Goal: Information Seeking & Learning: Learn about a topic

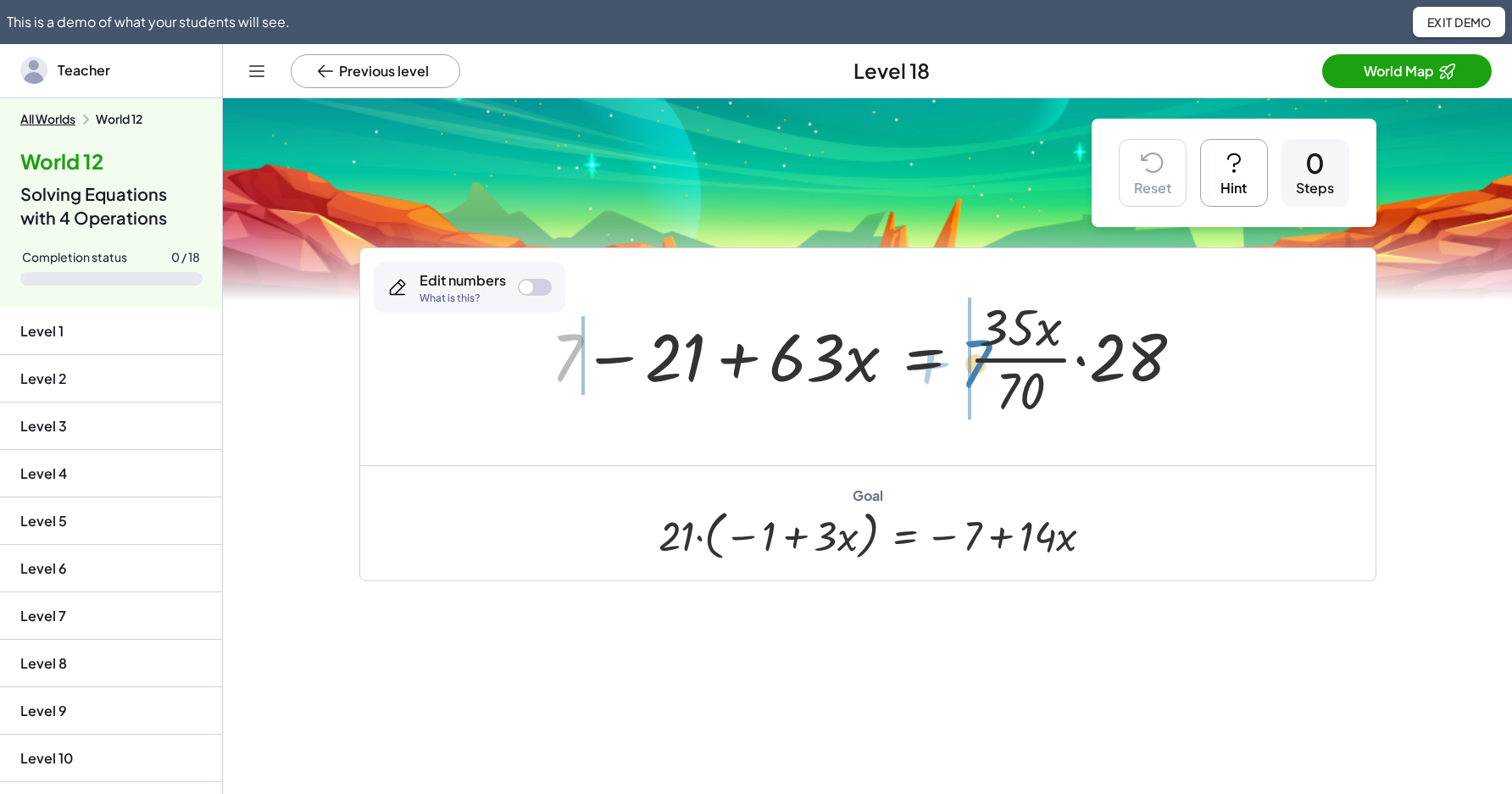
drag, startPoint x: 568, startPoint y: 349, endPoint x: 978, endPoint y: 356, distance: 410.1
click at [978, 356] on div at bounding box center [873, 357] width 663 height 131
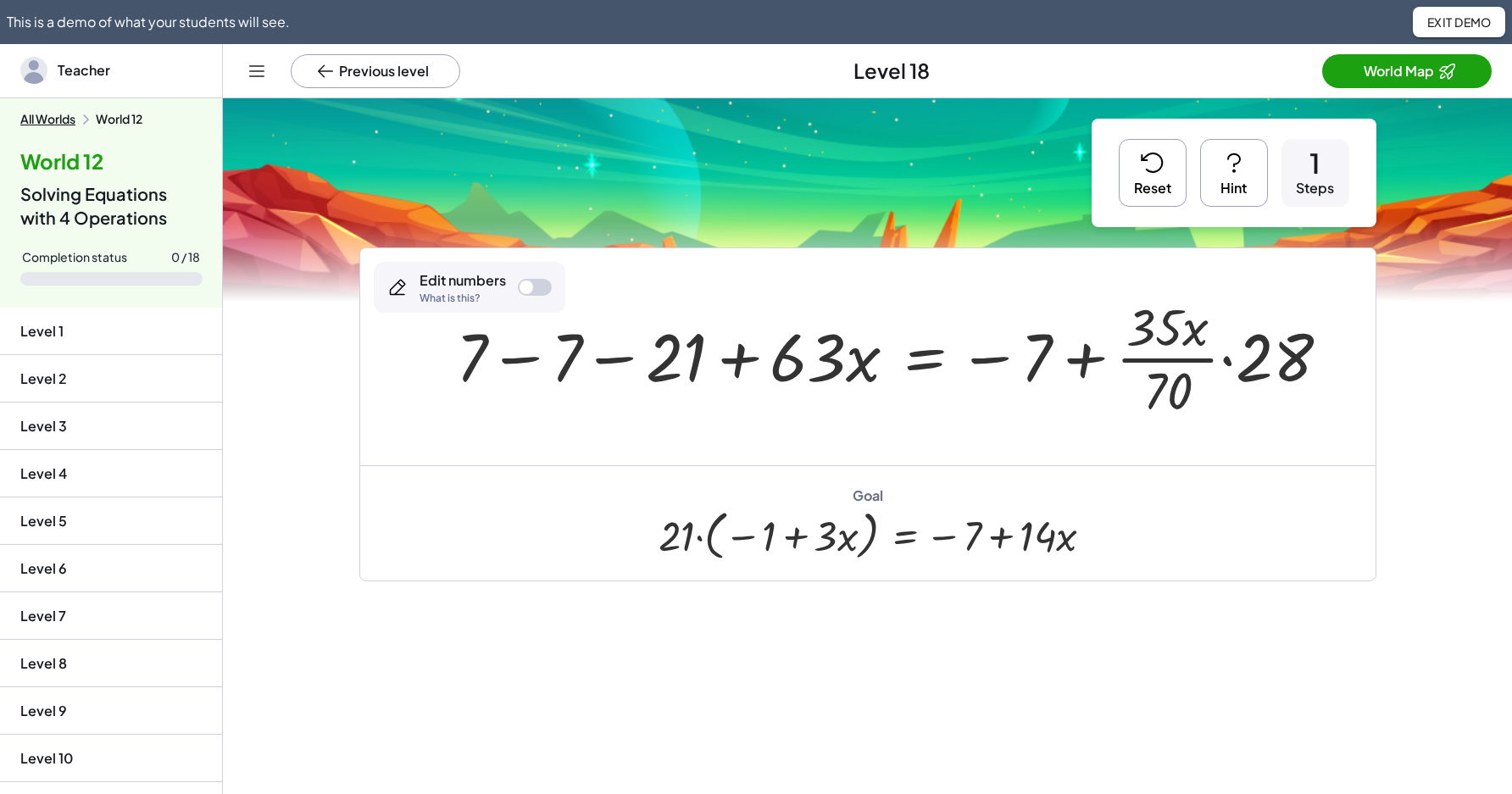
click at [525, 375] on div at bounding box center [900, 357] width 904 height 131
drag, startPoint x: 806, startPoint y: 347, endPoint x: 678, endPoint y: 337, distance: 128.4
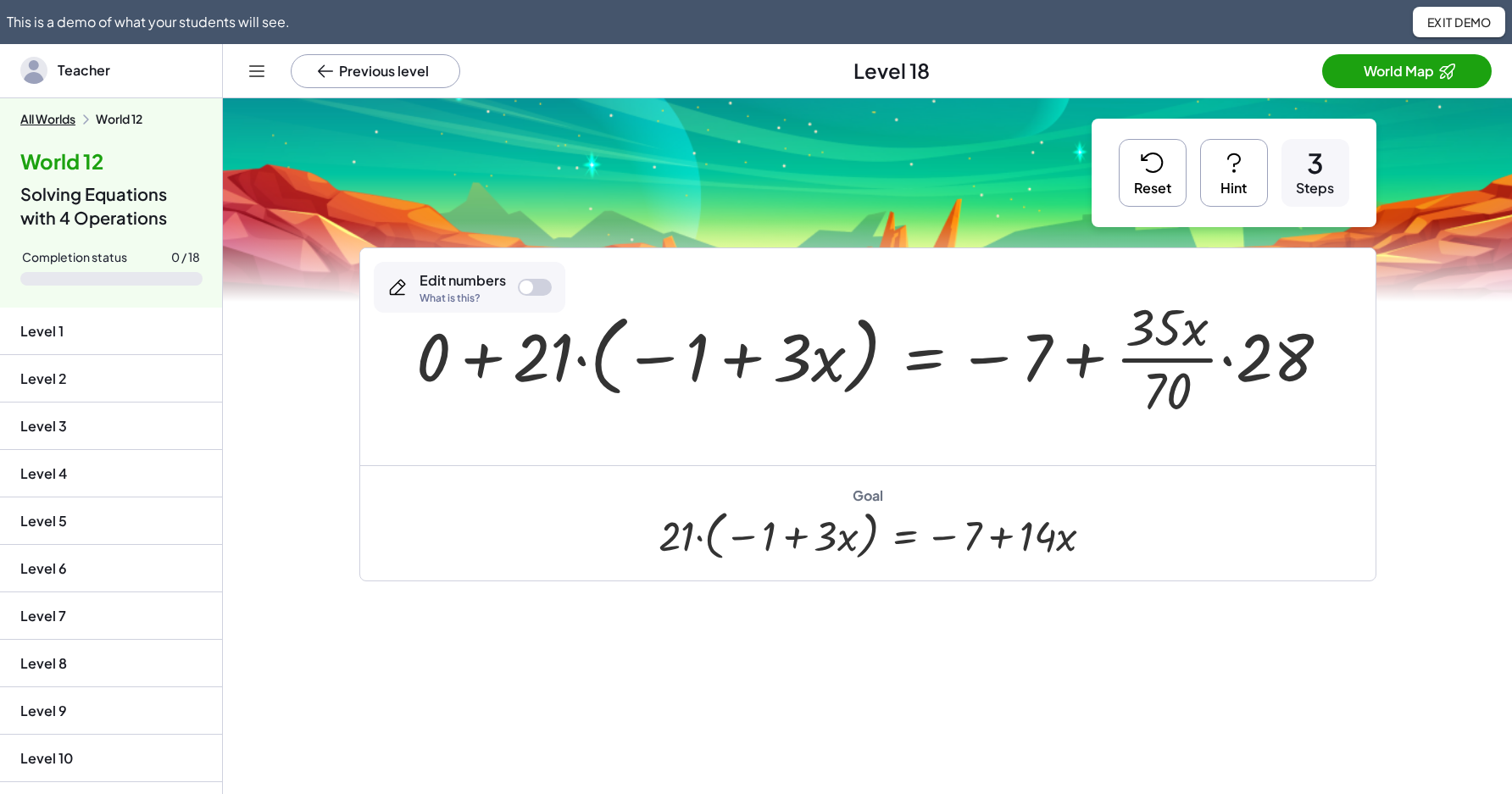
click at [445, 370] on div at bounding box center [880, 357] width 945 height 131
drag, startPoint x: 1177, startPoint y: 397, endPoint x: 1165, endPoint y: 347, distance: 51.4
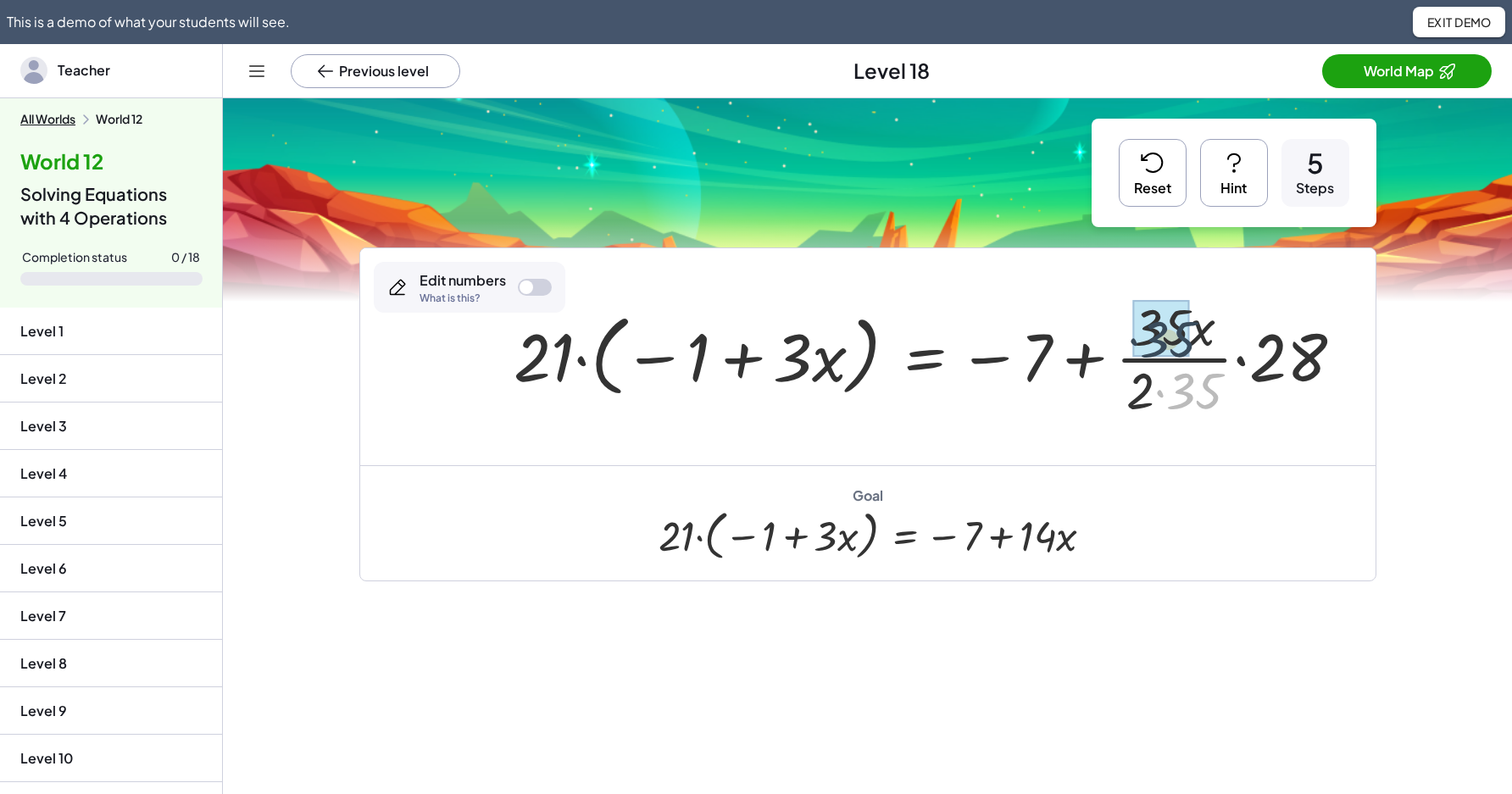
drag, startPoint x: 1188, startPoint y: 389, endPoint x: 1162, endPoint y: 338, distance: 57.2
drag, startPoint x: 1147, startPoint y: 388, endPoint x: 1206, endPoint y: 354, distance: 68.1
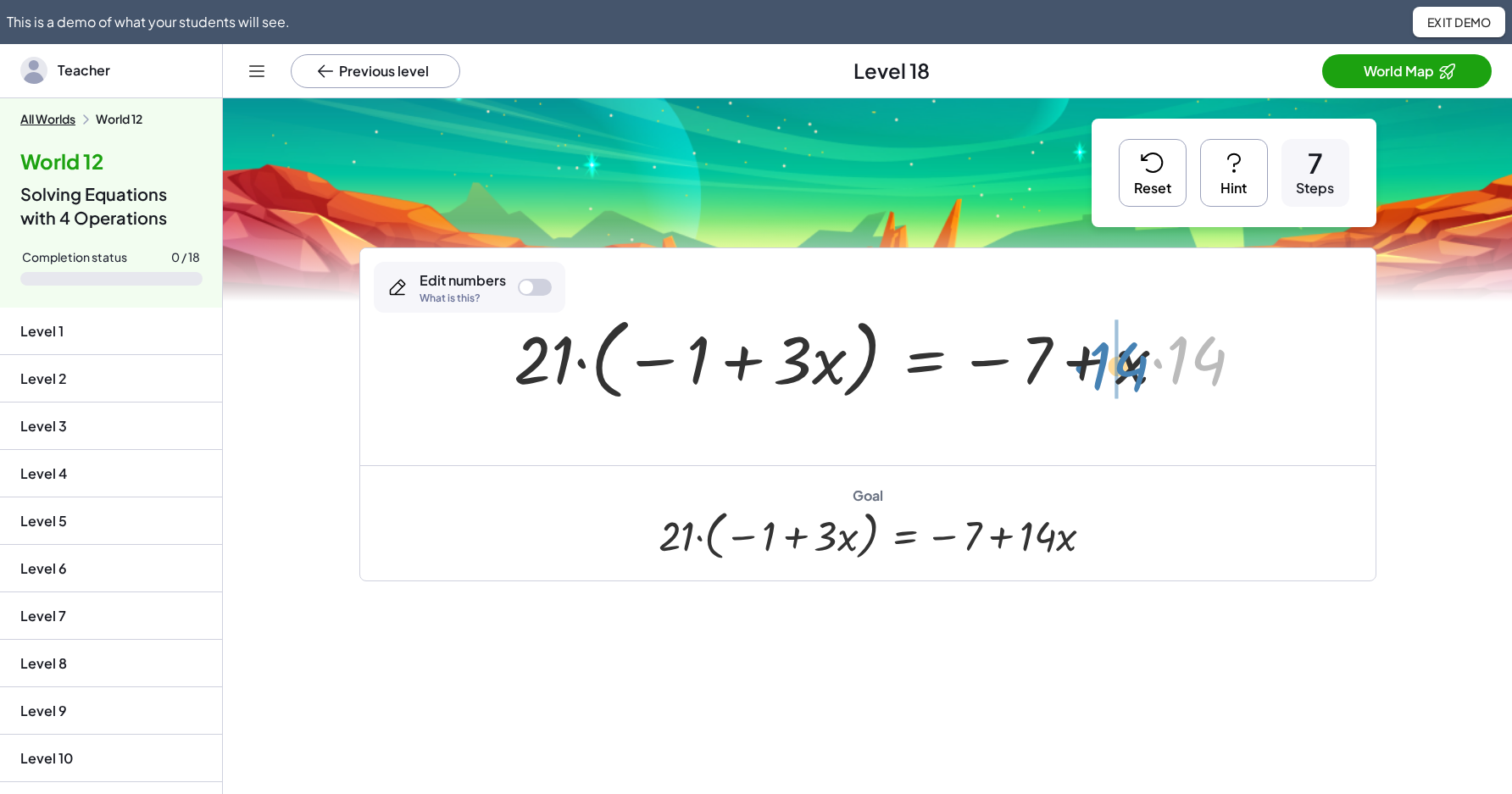
drag, startPoint x: 1205, startPoint y: 362, endPoint x: 1127, endPoint y: 368, distance: 78.2
click at [1127, 368] on div at bounding box center [885, 357] width 760 height 97
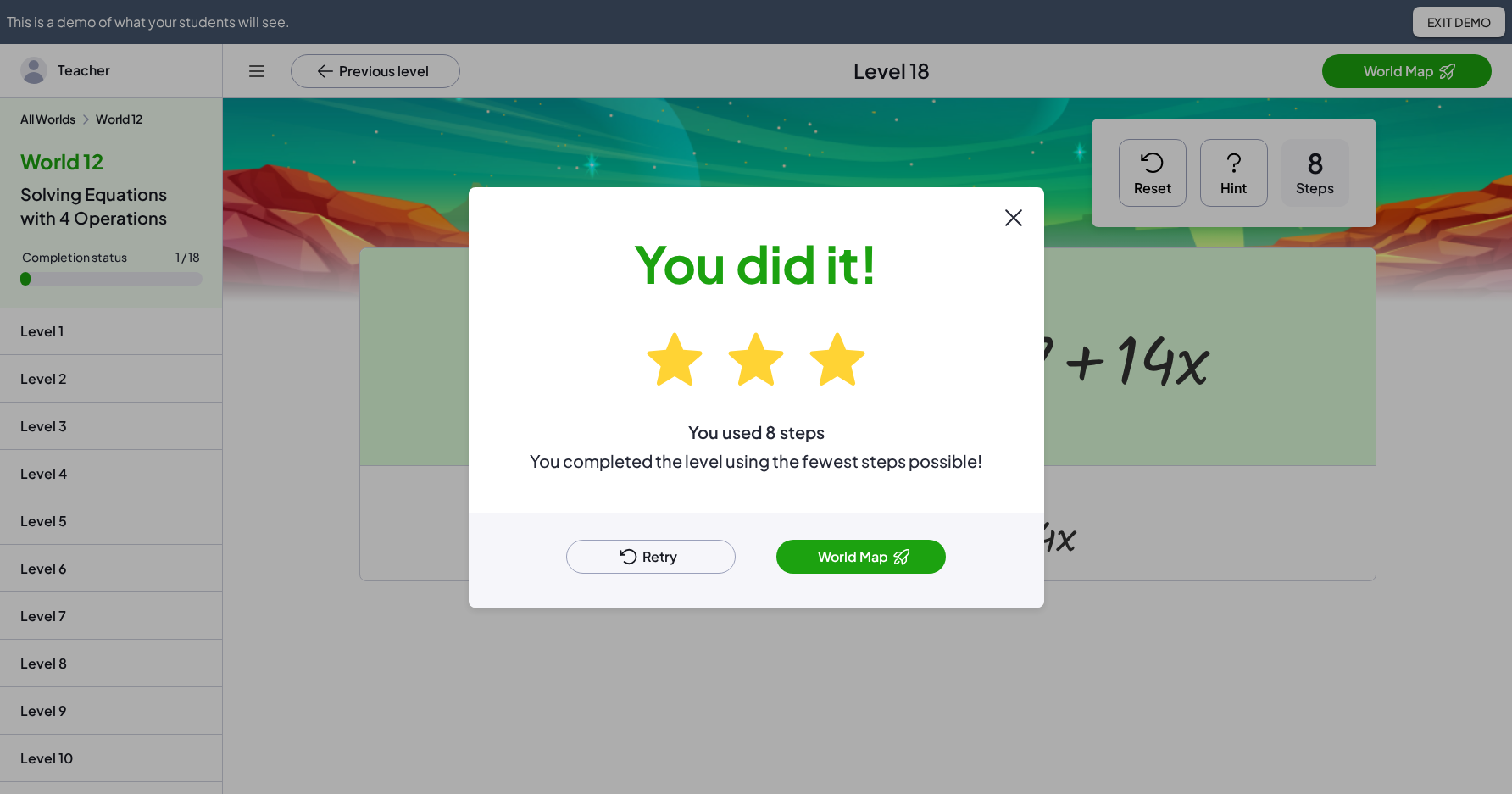
click at [693, 542] on button "Retry" at bounding box center [651, 556] width 169 height 34
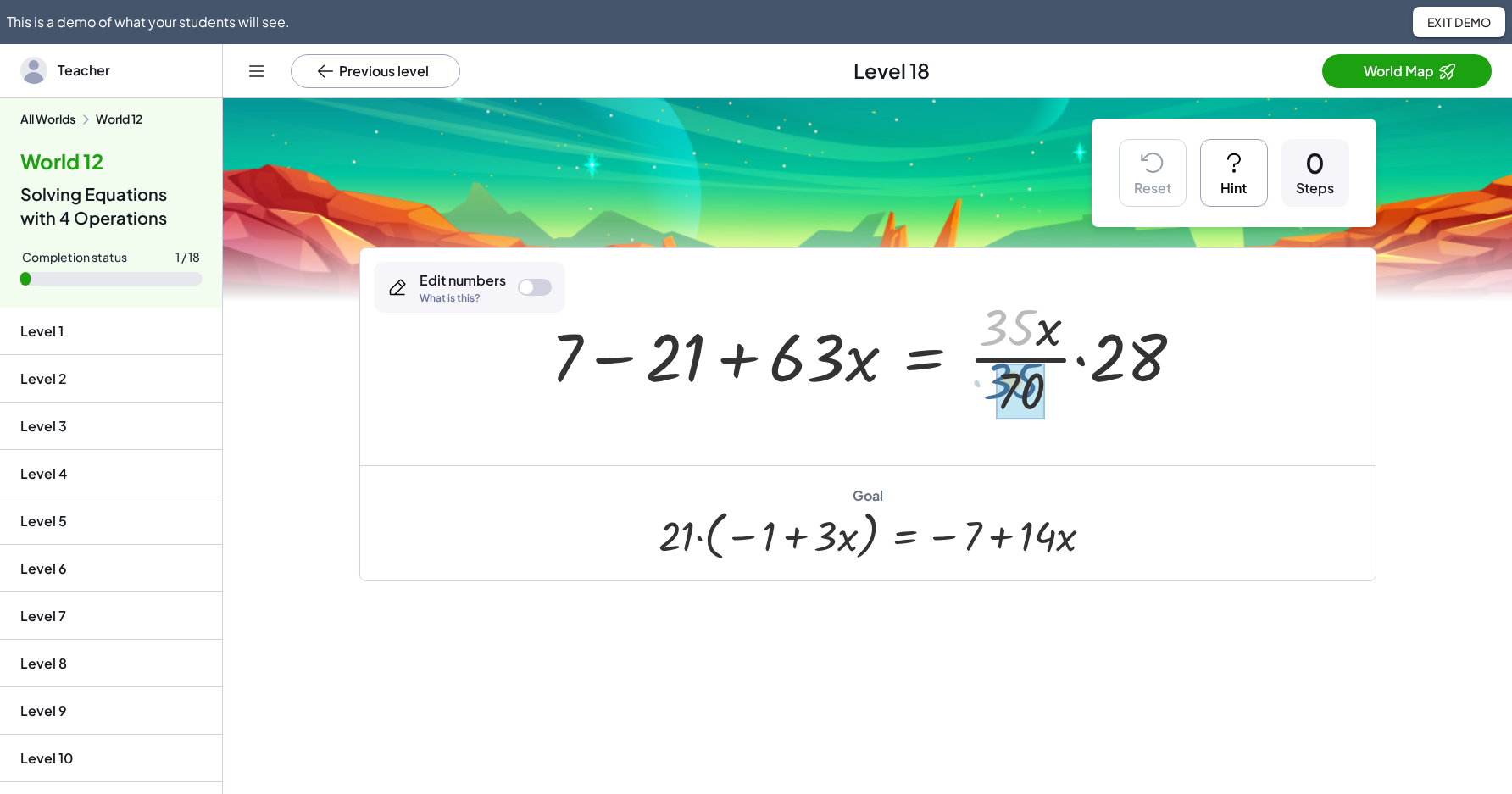
drag, startPoint x: 1016, startPoint y: 329, endPoint x: 1020, endPoint y: 382, distance: 53.2
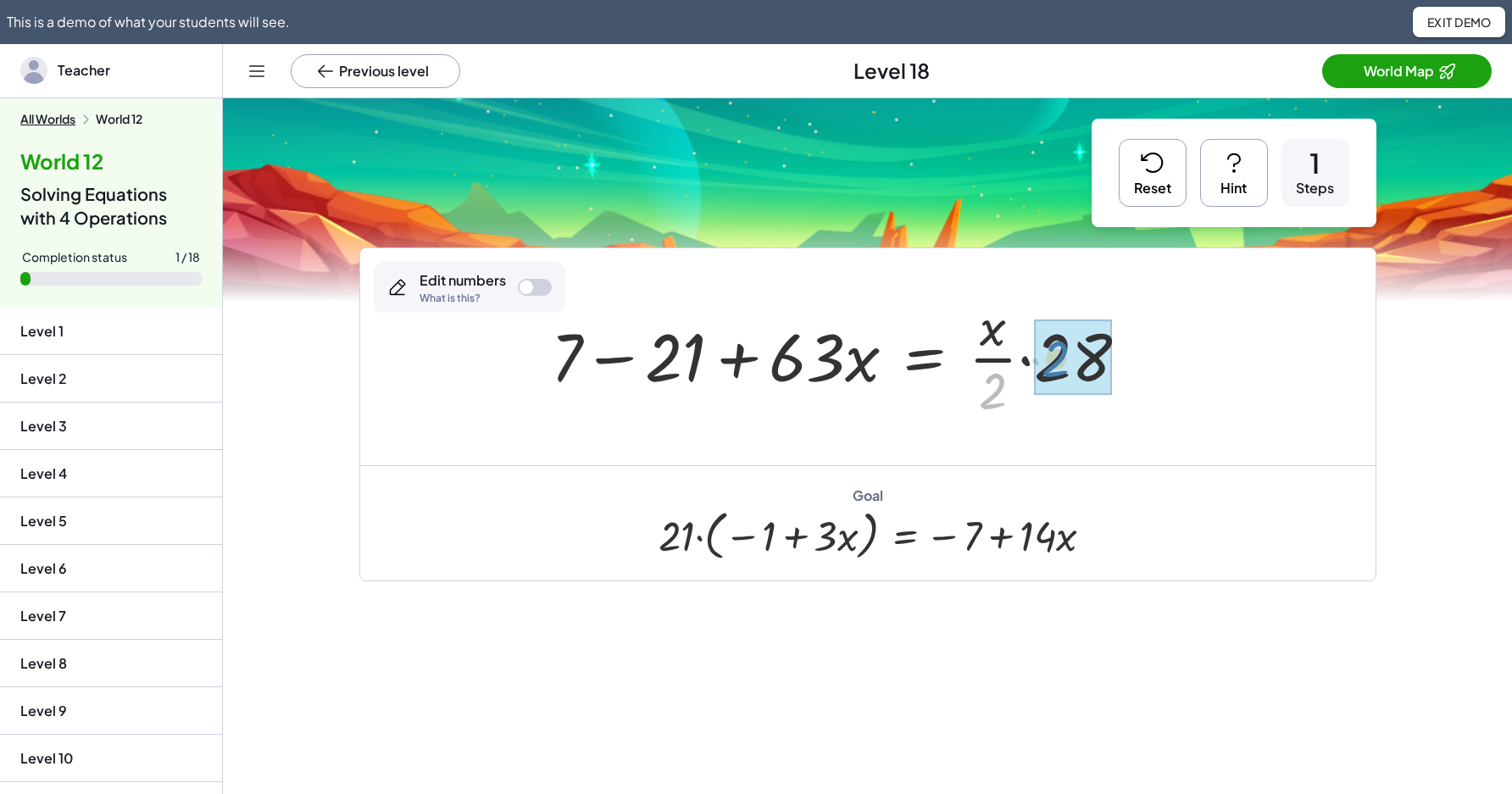
drag, startPoint x: 995, startPoint y: 403, endPoint x: 1058, endPoint y: 370, distance: 71.1
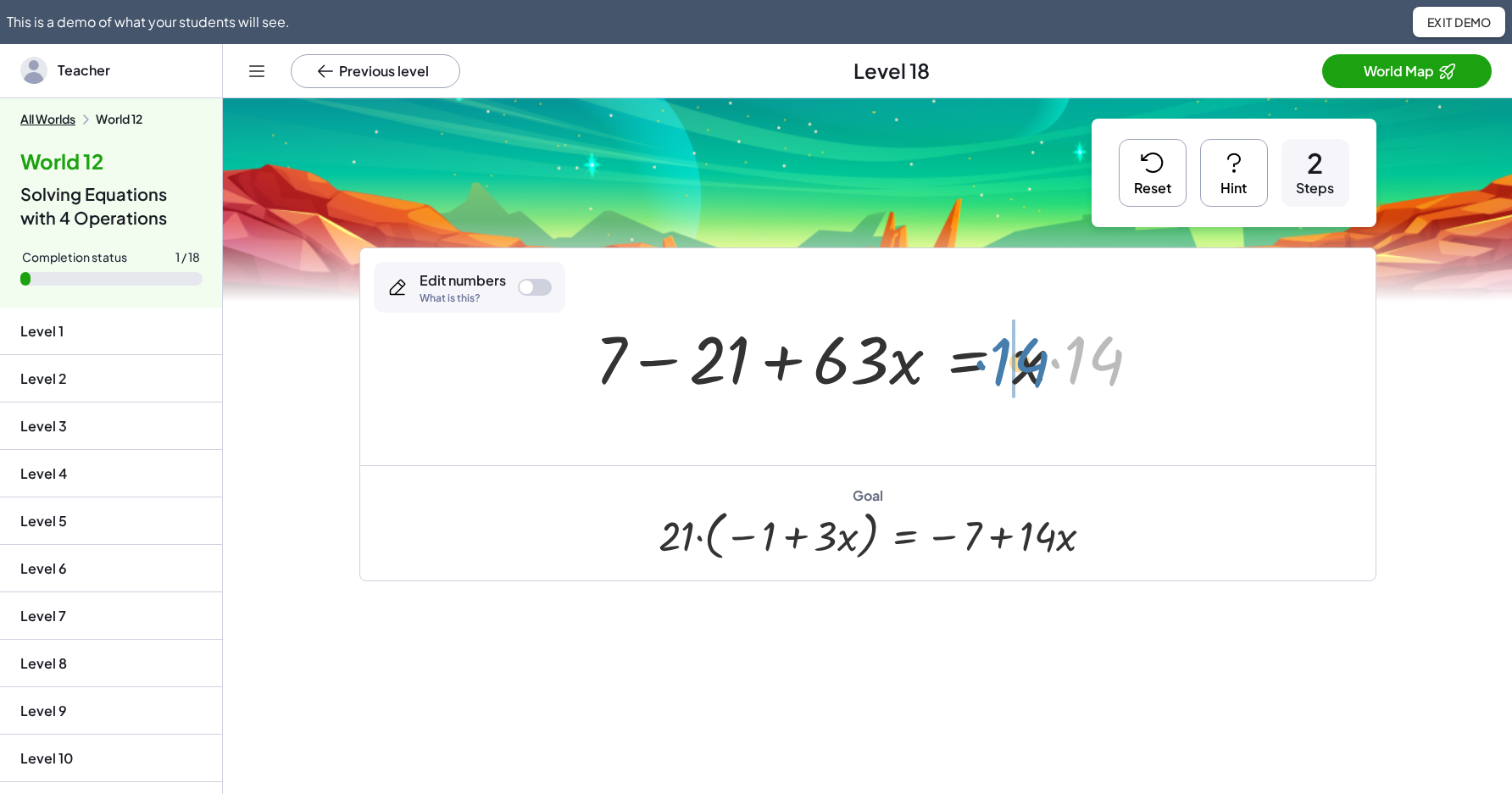
drag, startPoint x: 1093, startPoint y: 375, endPoint x: 1018, endPoint y: 377, distance: 75.0
click at [1018, 377] on div at bounding box center [874, 357] width 576 height 87
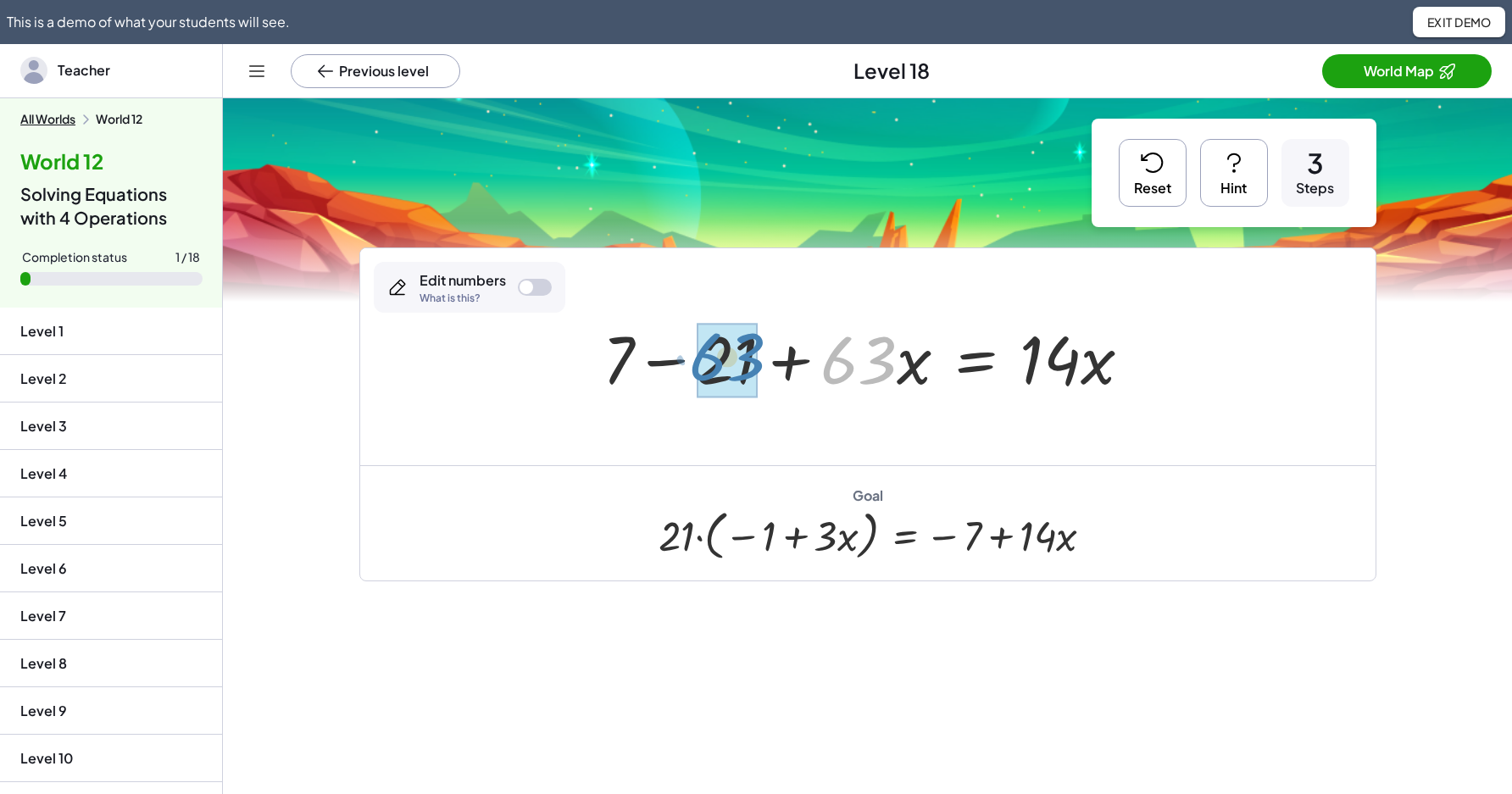
drag, startPoint x: 848, startPoint y: 369, endPoint x: 717, endPoint y: 366, distance: 131.0
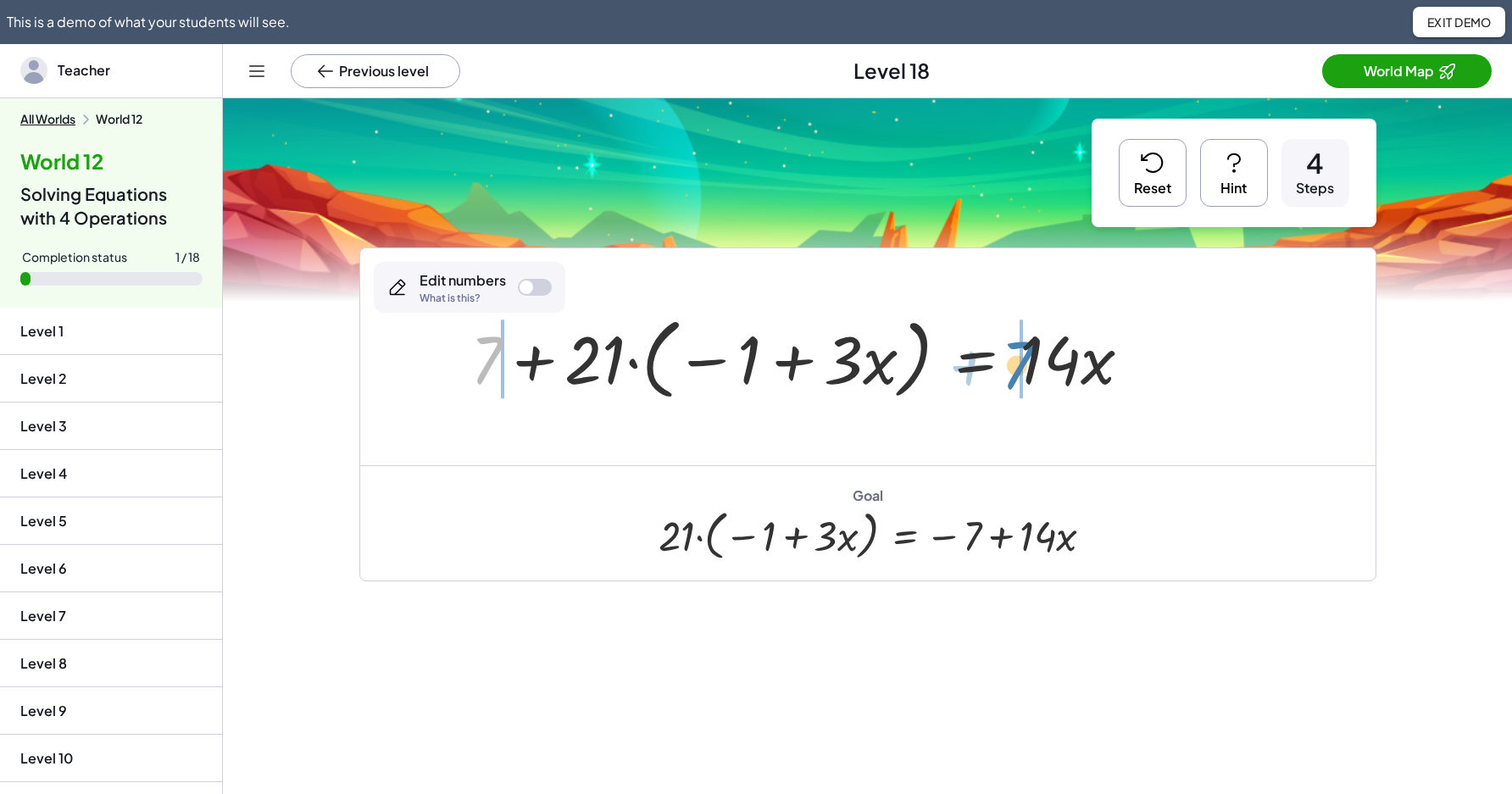
drag, startPoint x: 483, startPoint y: 360, endPoint x: 1015, endPoint y: 366, distance: 532.0
click at [1015, 366] on div at bounding box center [808, 357] width 693 height 97
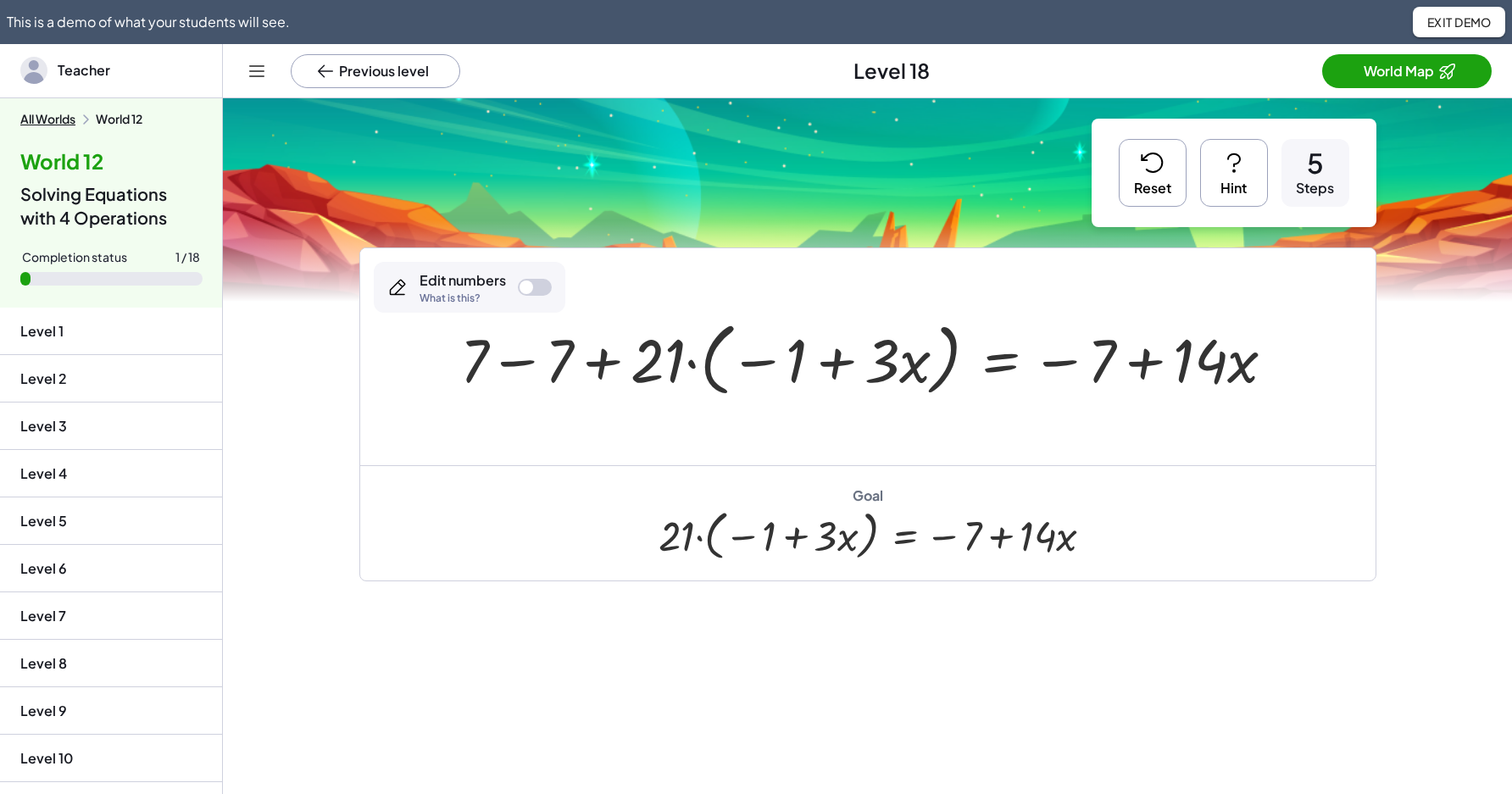
click at [507, 357] on div at bounding box center [874, 357] width 845 height 88
click at [554, 362] on div at bounding box center [915, 357] width 763 height 88
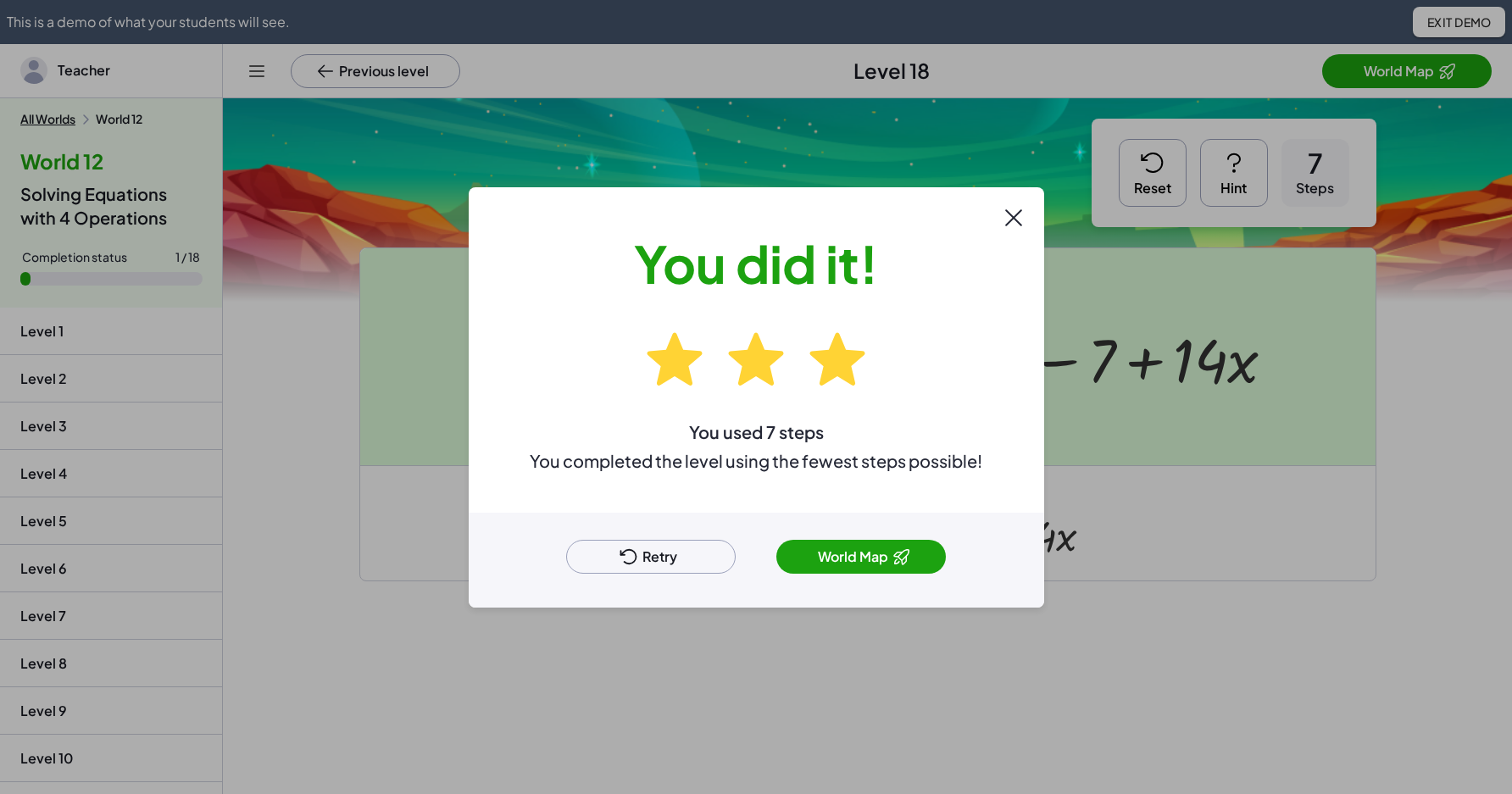
click at [700, 560] on button "Retry" at bounding box center [651, 556] width 169 height 34
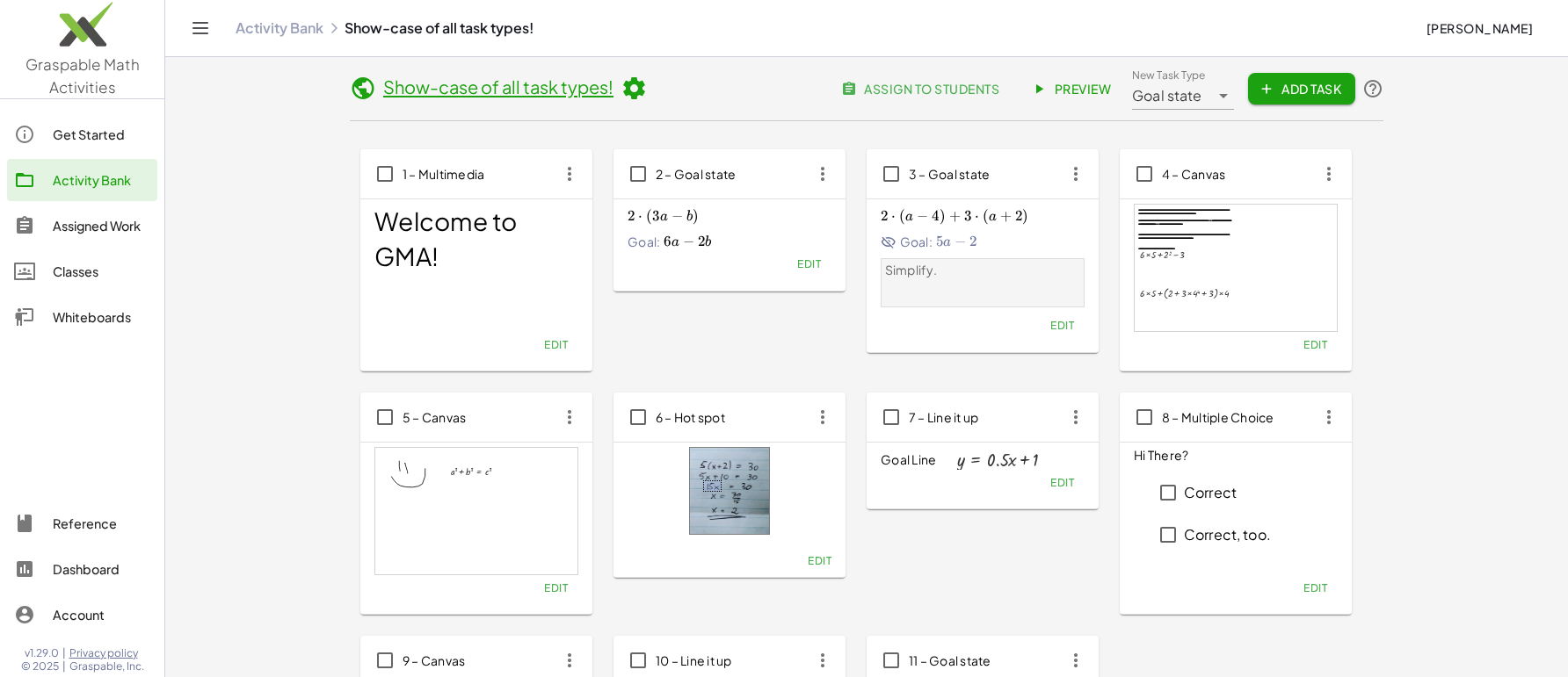
click at [90, 221] on div "Assigned Work" at bounding box center [102, 225] width 98 height 21
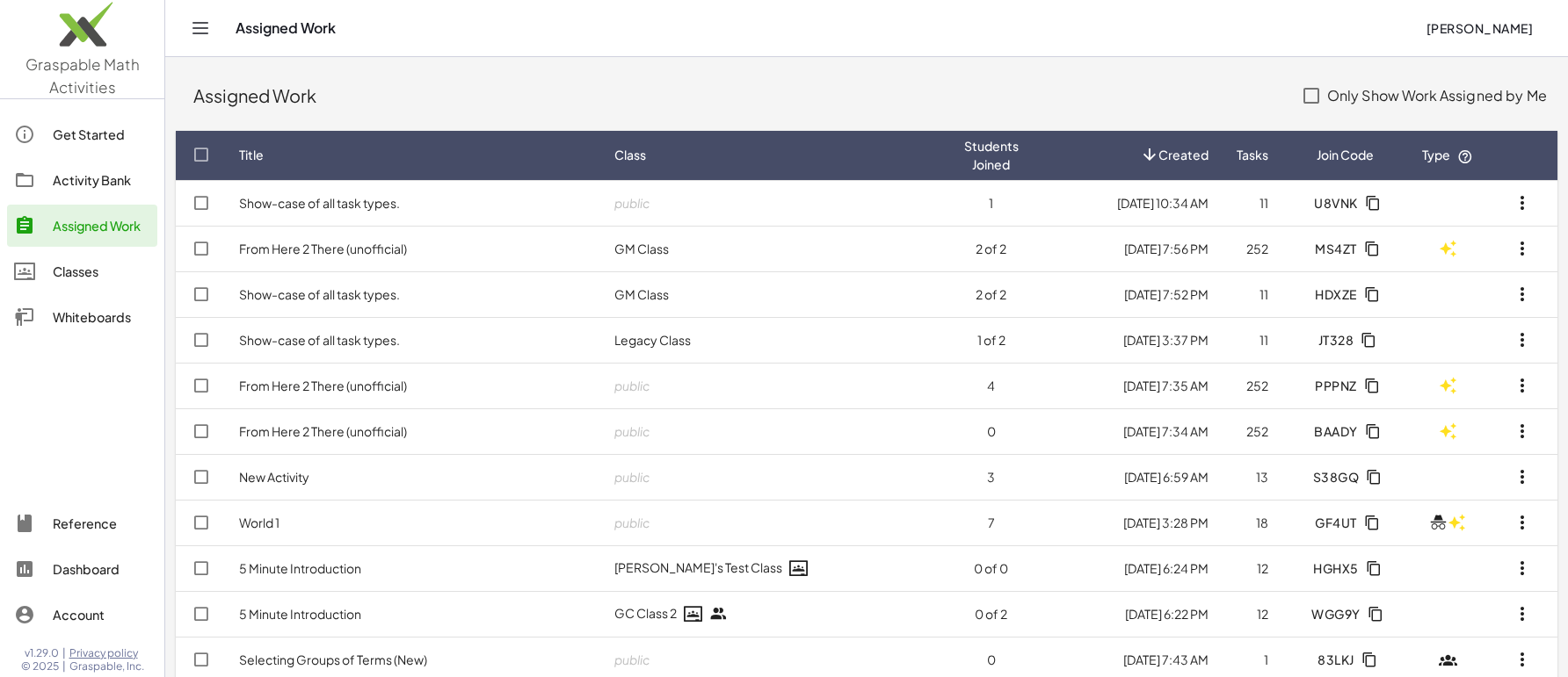
click at [510, 198] on td "Show-case of all task types." at bounding box center [413, 203] width 375 height 46
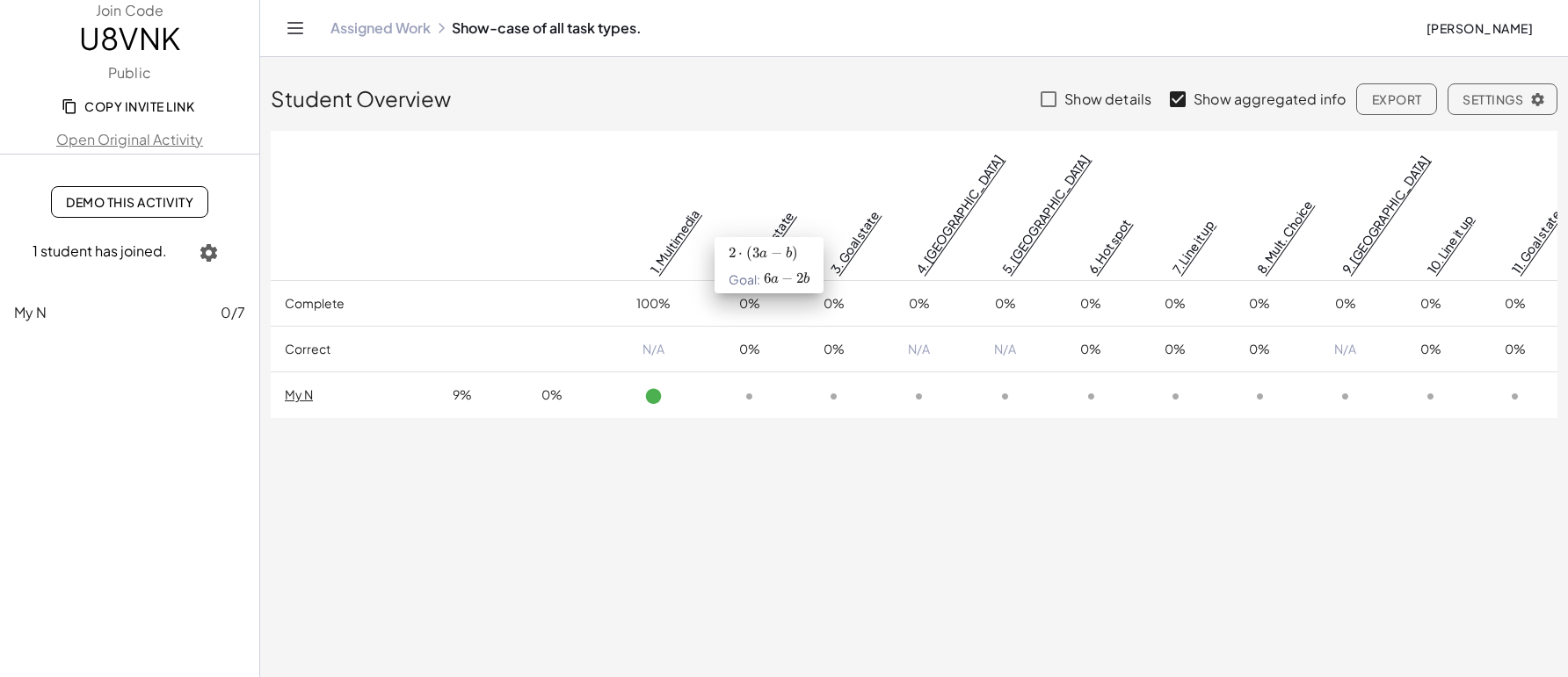
click at [784, 208] on link "2. Goal state" at bounding box center [770, 242] width 55 height 69
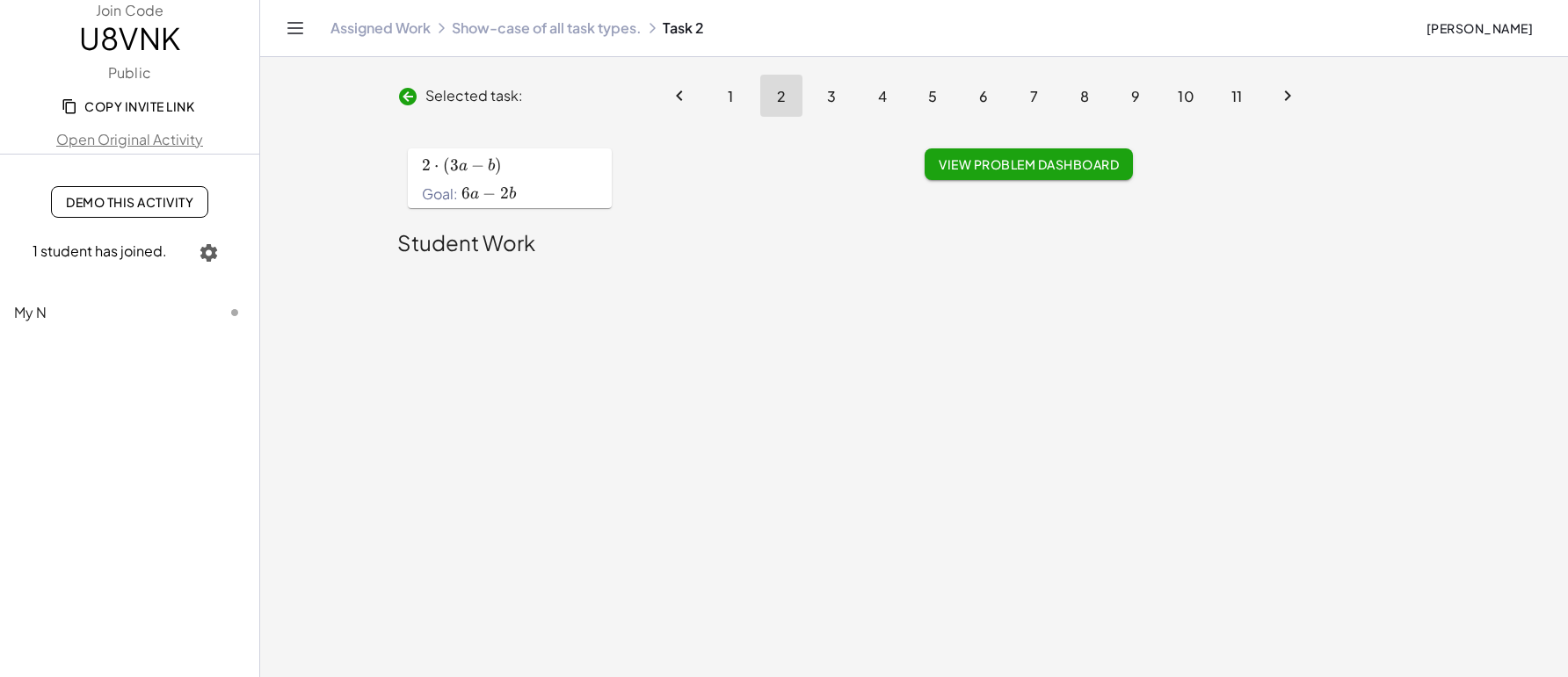
click at [606, 180] on div "2 ⋅ ( 3 a − b ) 2\cdot \left(3a-b\right) 2 ⋅ ( 3 a − b ) Goal: 6 a − 2 b 6a-2b …" at bounding box center [510, 178] width 203 height 60
click at [873, 101] on button "4" at bounding box center [882, 96] width 42 height 42
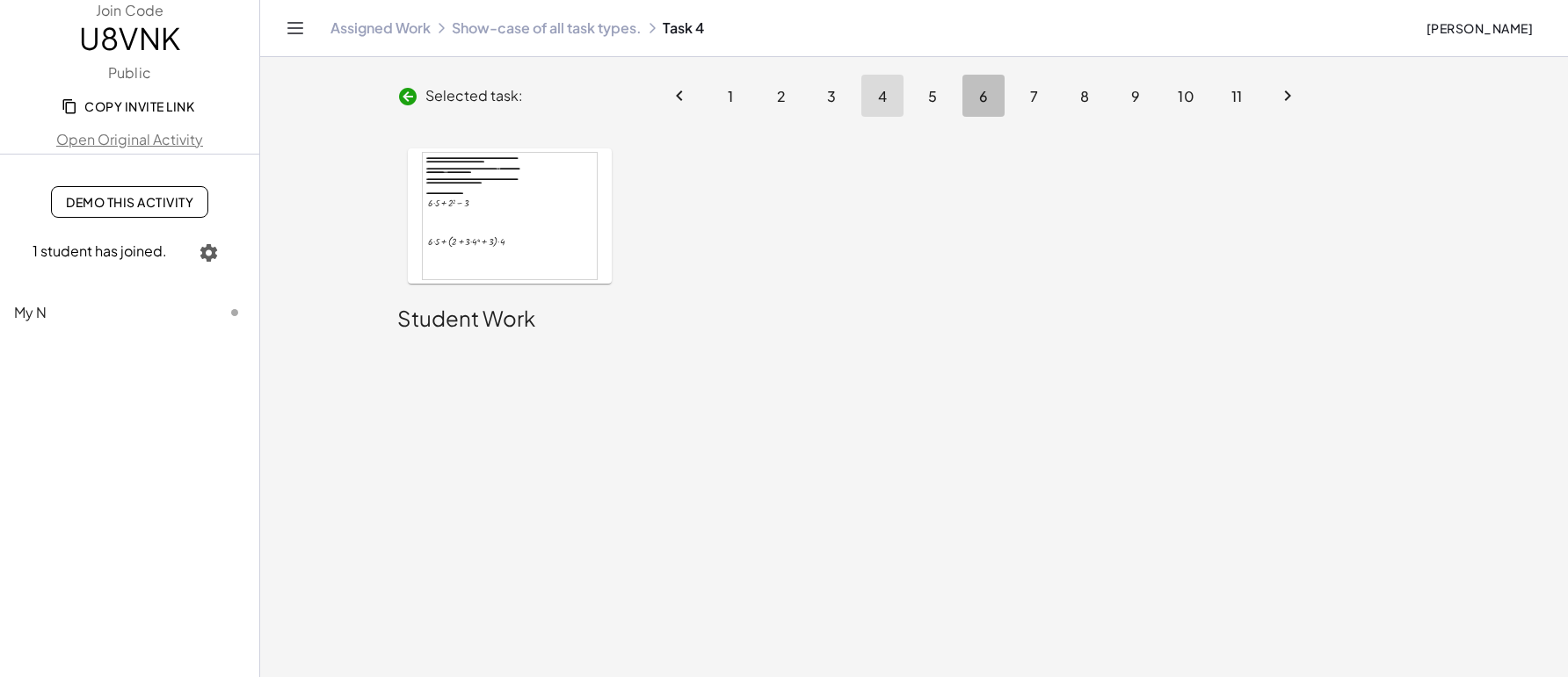
click at [999, 92] on button "6" at bounding box center [983, 96] width 42 height 42
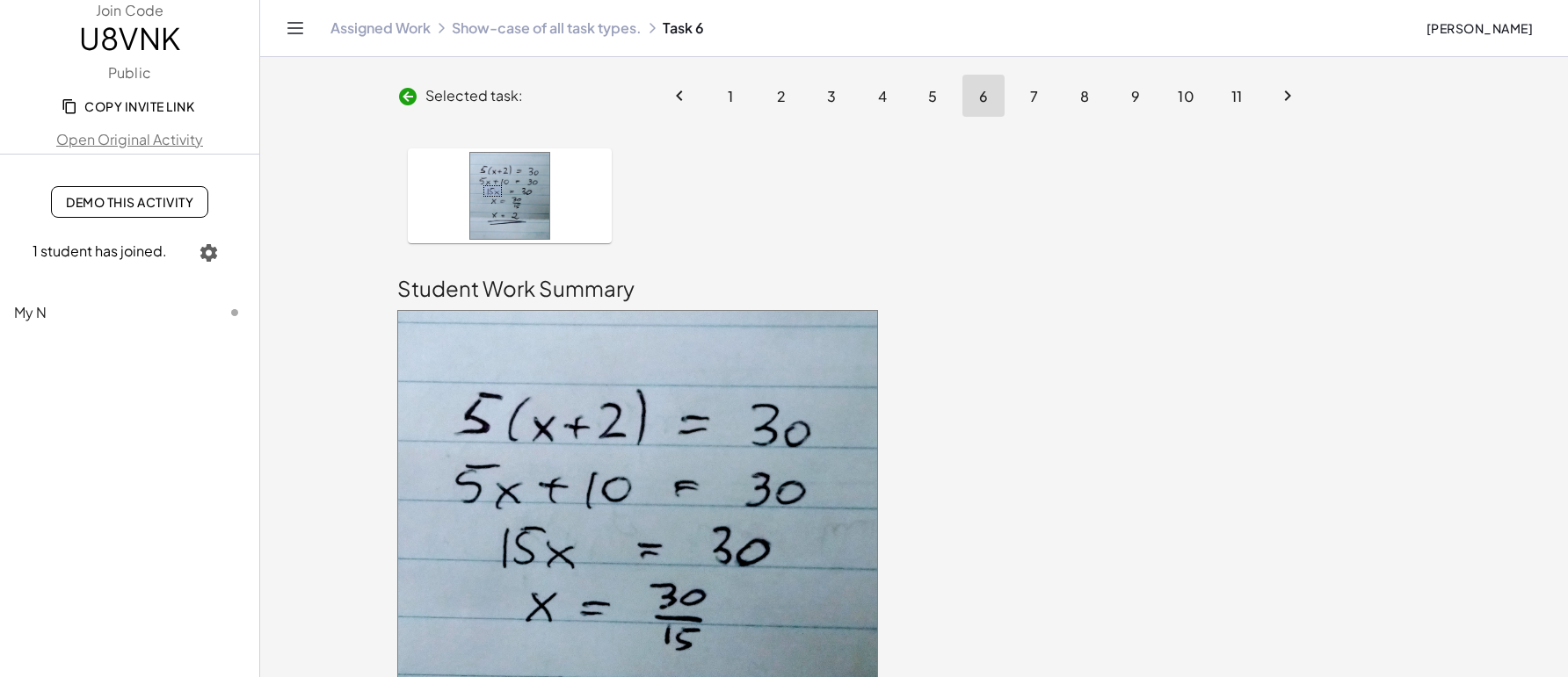
click at [1043, 88] on button "7" at bounding box center [1034, 96] width 42 height 42
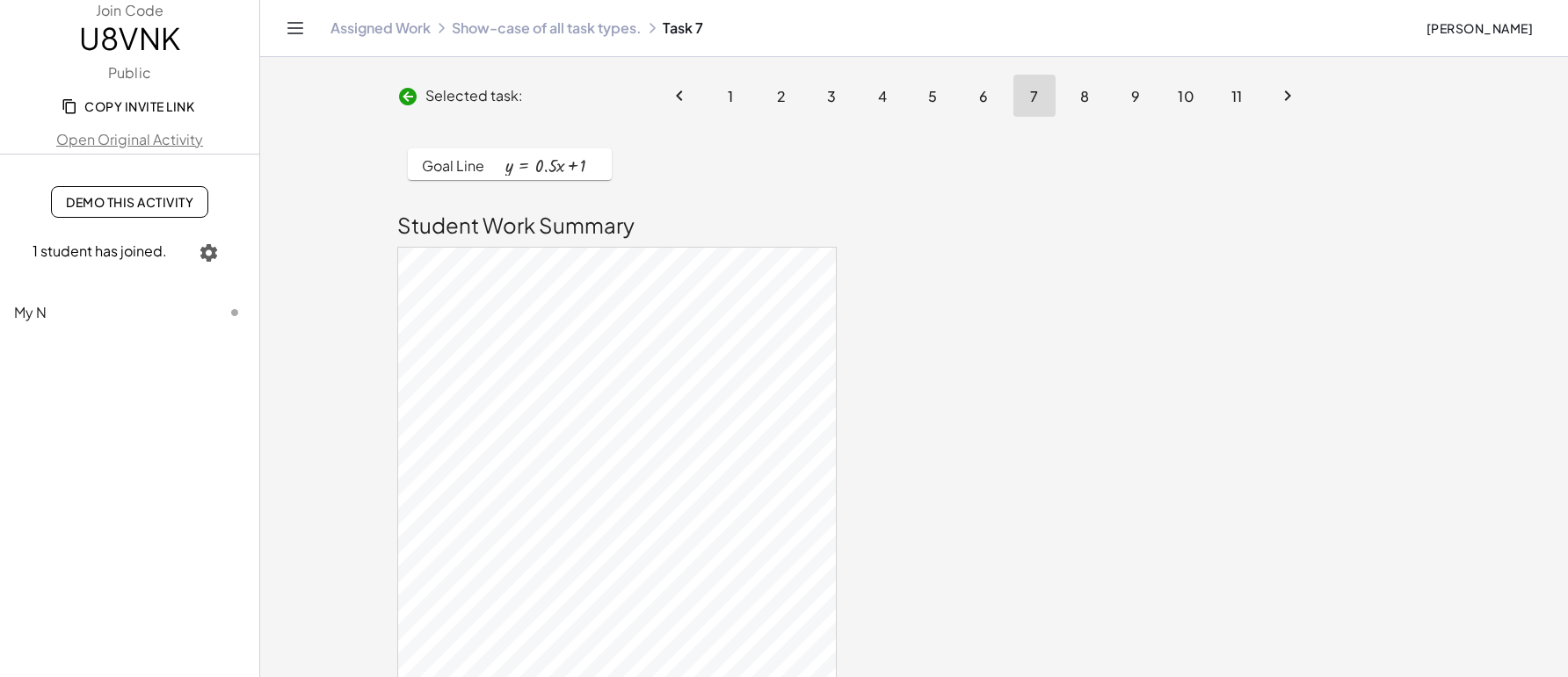
click at [1097, 85] on button "8" at bounding box center [1084, 96] width 42 height 42
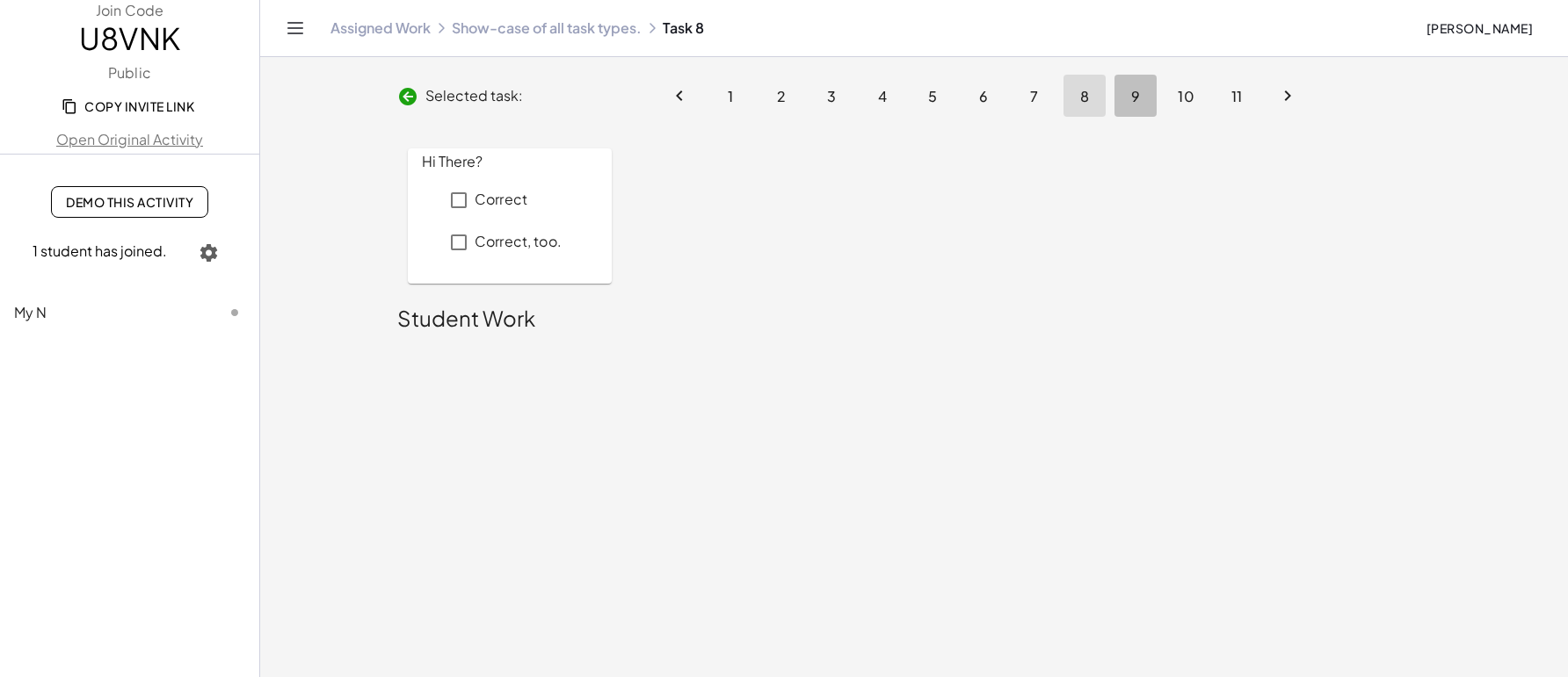
click at [1141, 85] on button "9" at bounding box center [1135, 96] width 42 height 42
click at [1178, 93] on span "10" at bounding box center [1187, 96] width 18 height 19
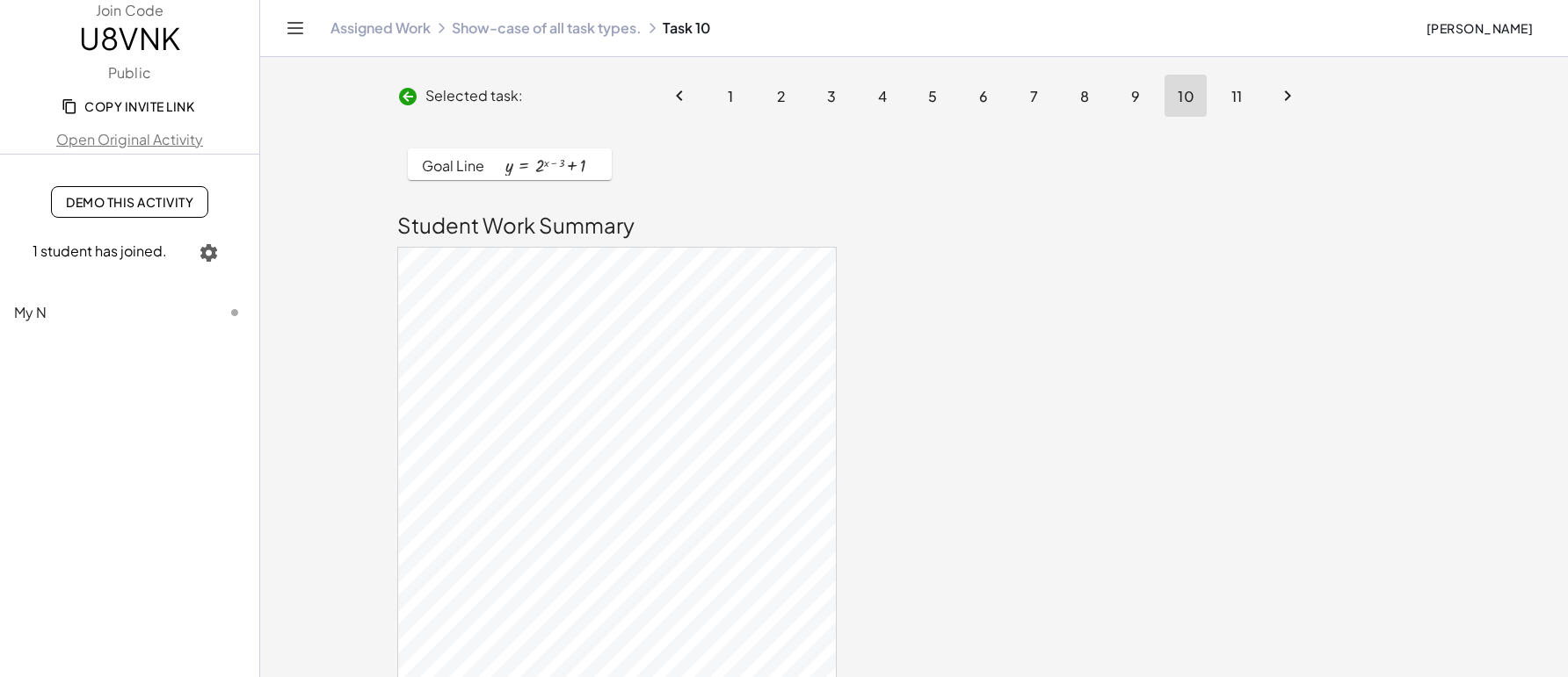
click at [1221, 98] on button "11" at bounding box center [1237, 96] width 42 height 42
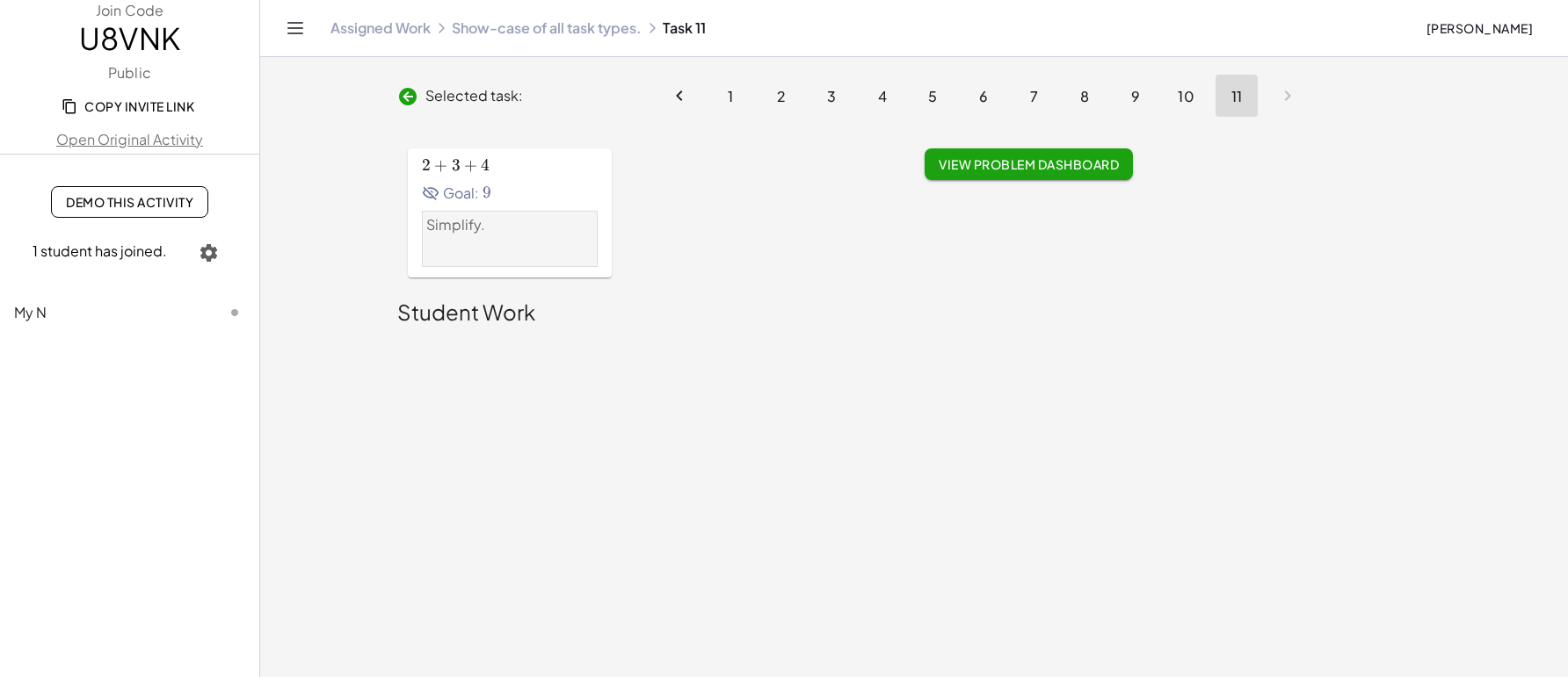
click at [787, 94] on button "2" at bounding box center [781, 96] width 42 height 42
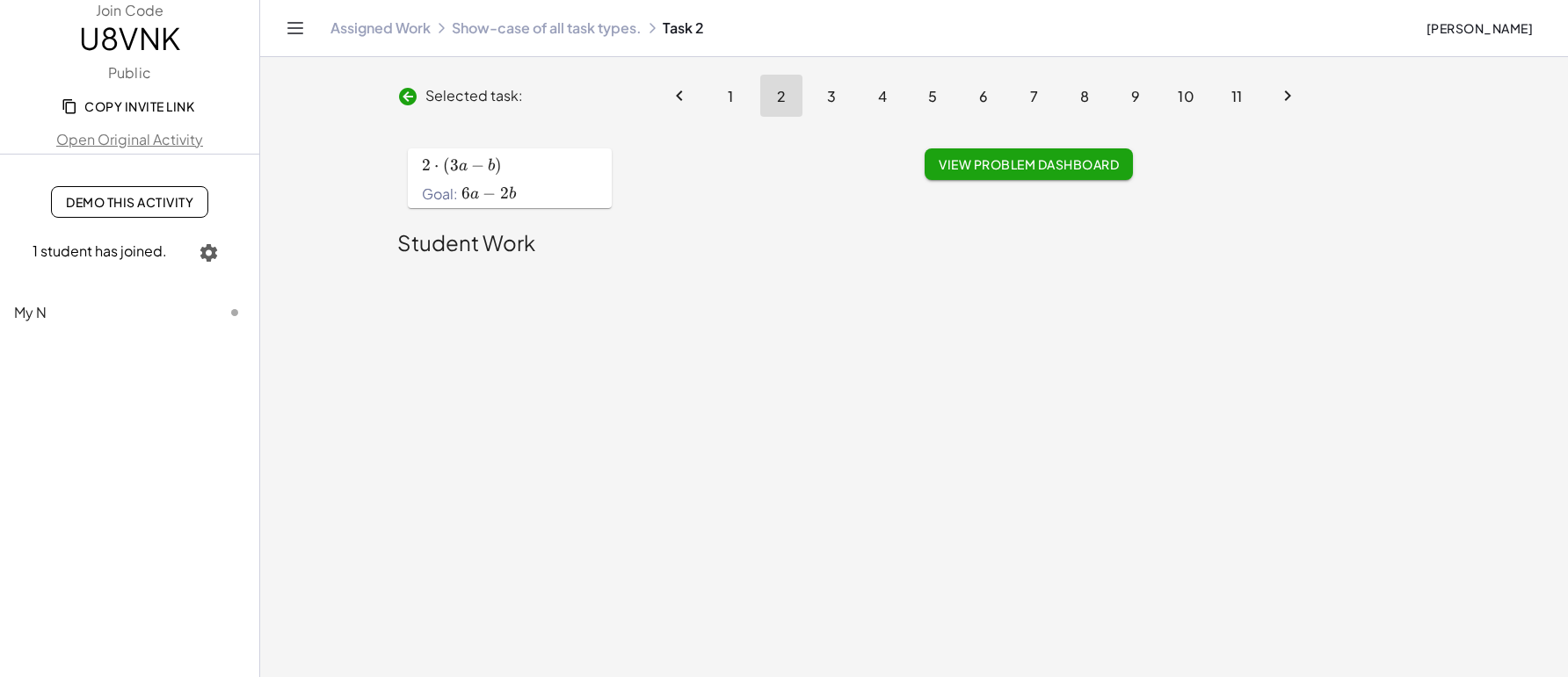
click at [817, 92] on button "3" at bounding box center [831, 96] width 42 height 42
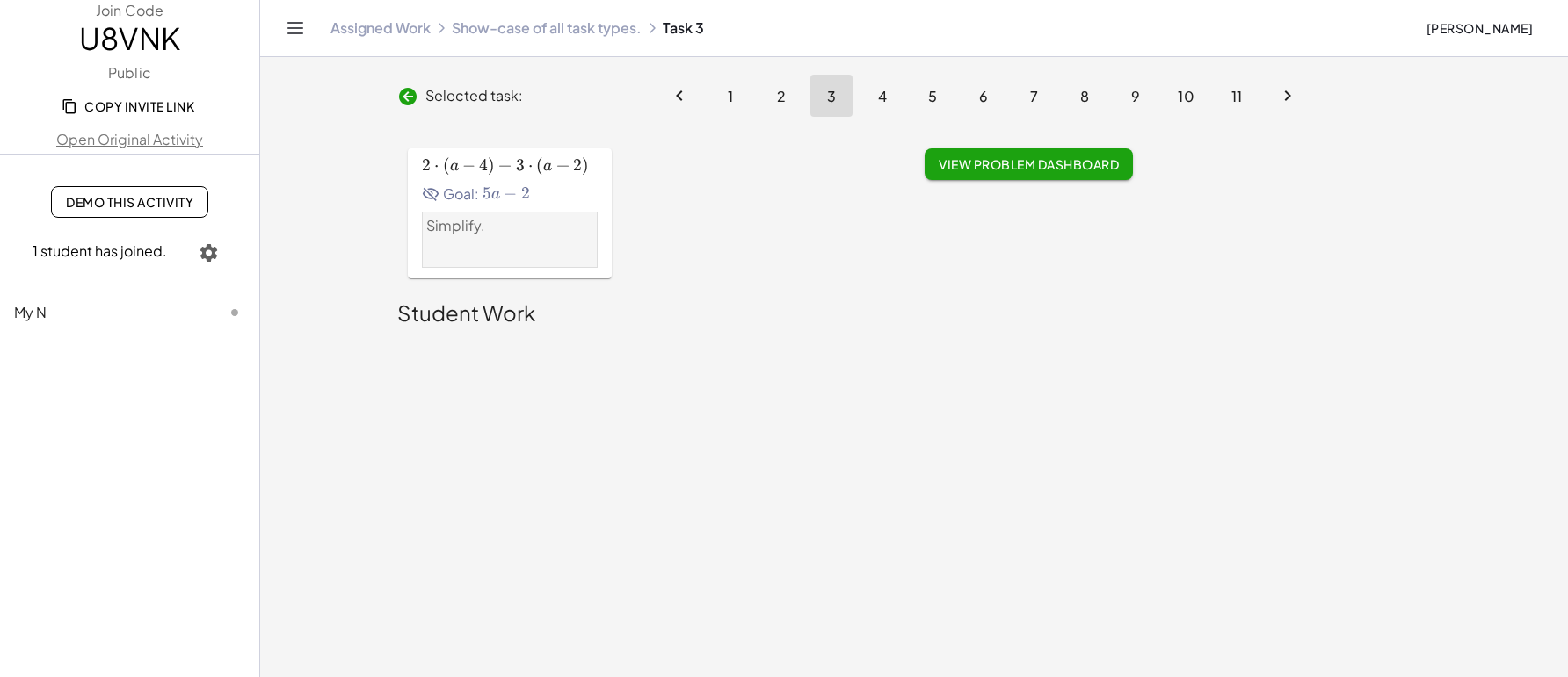
click at [861, 105] on button "4" at bounding box center [882, 96] width 42 height 42
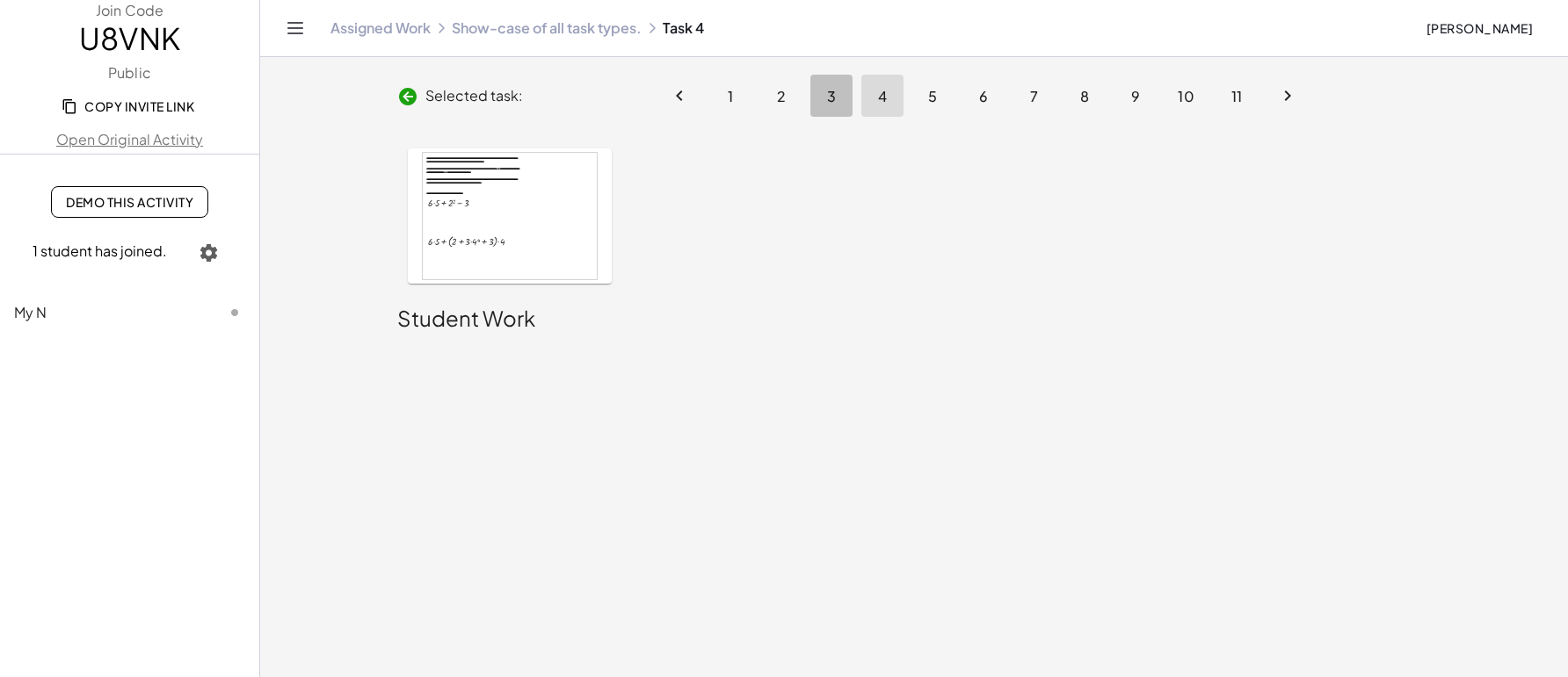
click at [816, 92] on button "3" at bounding box center [831, 96] width 42 height 42
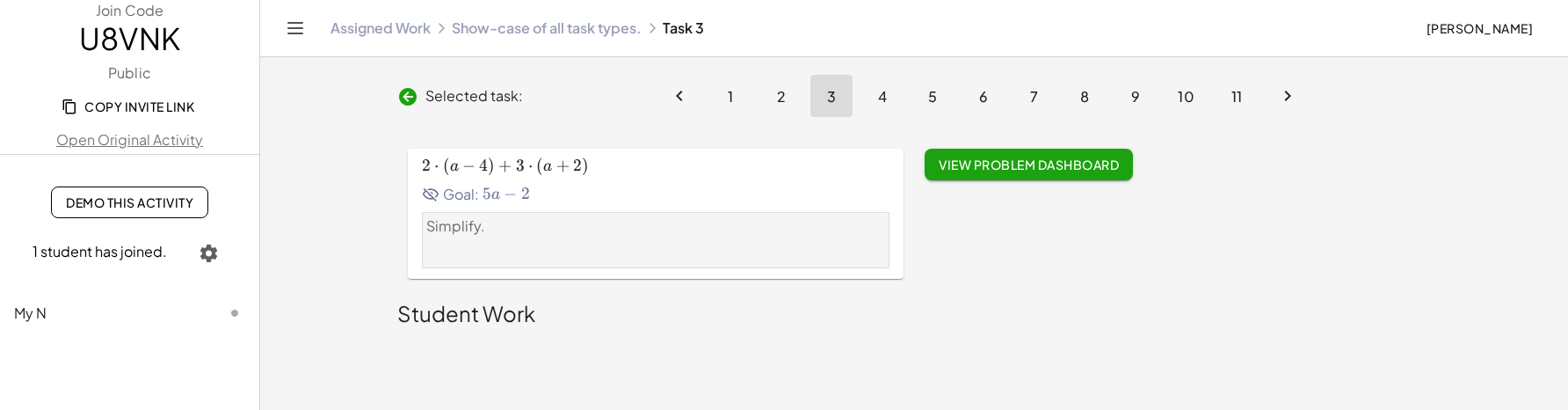
click at [1113, 337] on main "Selected task: 1 2 3 4 5 6 7 8 9 10 11 2 ⋅ ( a − 4 ) + 3 ⋅ ( a + 2 ) 2\cdot \le…" at bounding box center [914, 205] width 1308 height 410
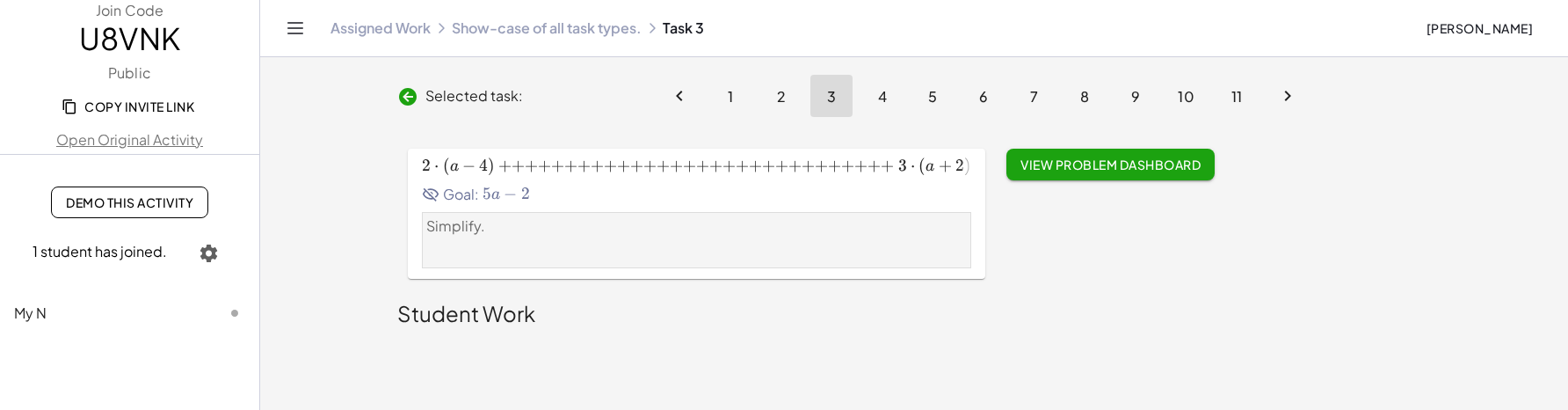
click at [1035, 358] on main "Selected task: 1 2 3 4 5 6 7 8 9 10 11 2 ⋅ ( a − 4 ) + 3 ⋅ ( a + 2 ) 2\cdot \le…" at bounding box center [914, 205] width 1308 height 410
click at [878, 111] on button "4" at bounding box center [882, 96] width 42 height 42
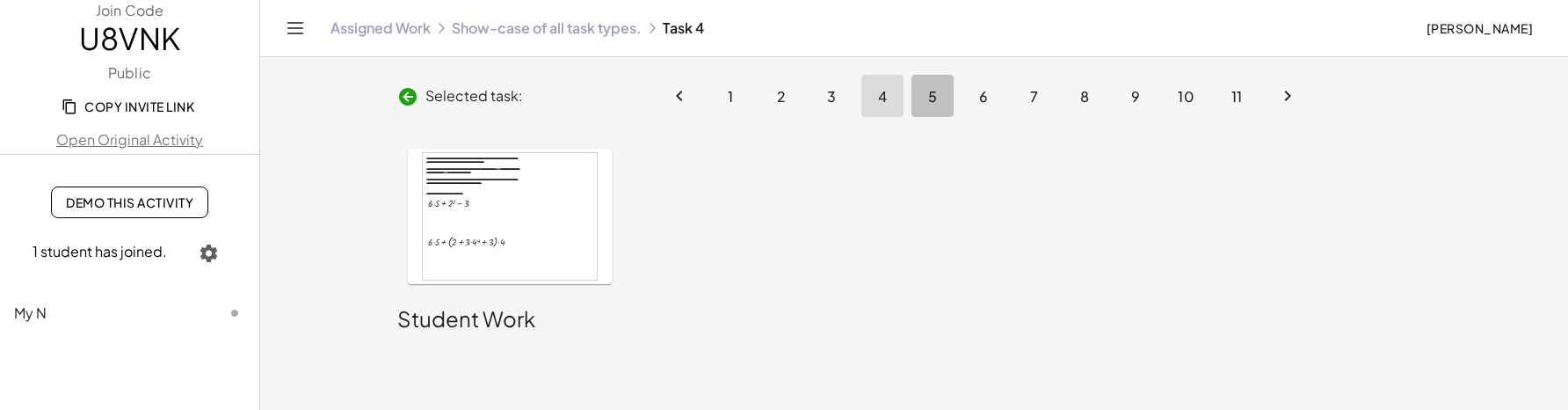
click at [920, 100] on button "5" at bounding box center [933, 96] width 42 height 42
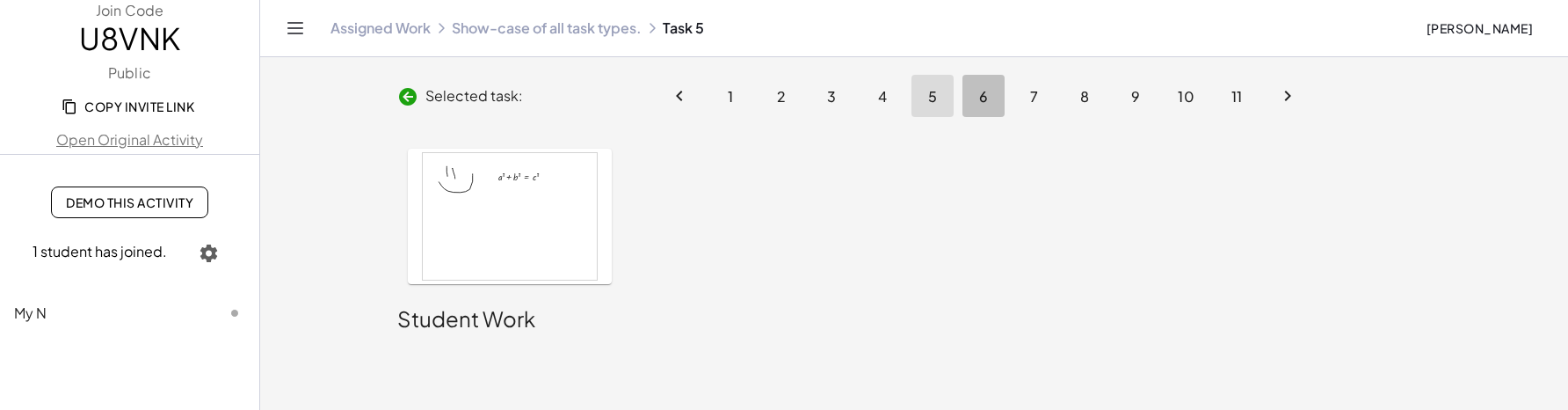
click at [969, 93] on button "6" at bounding box center [983, 96] width 42 height 42
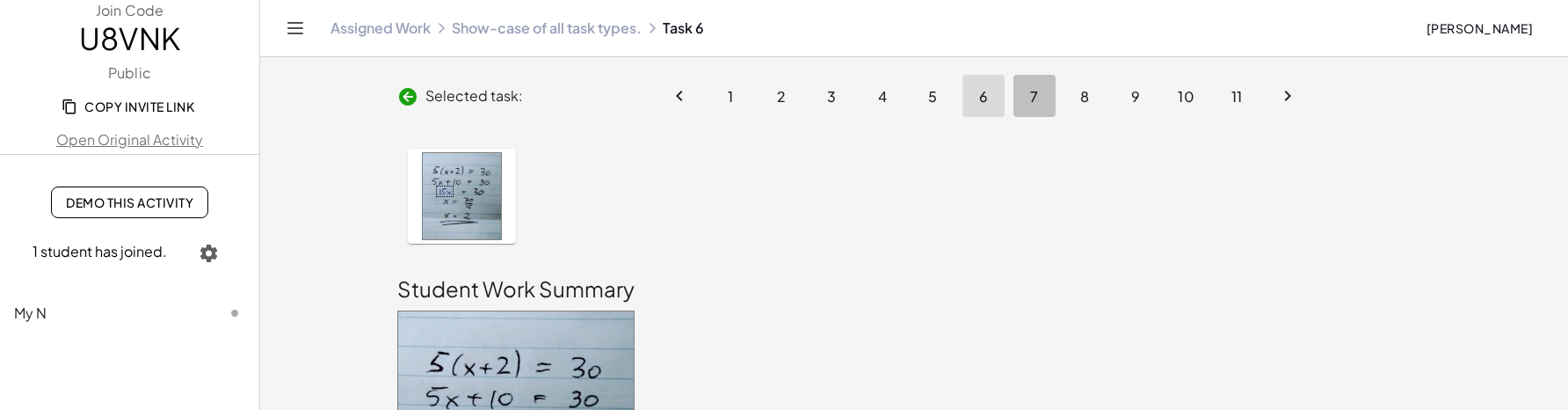
click at [1030, 104] on span "7" at bounding box center [1034, 96] width 9 height 19
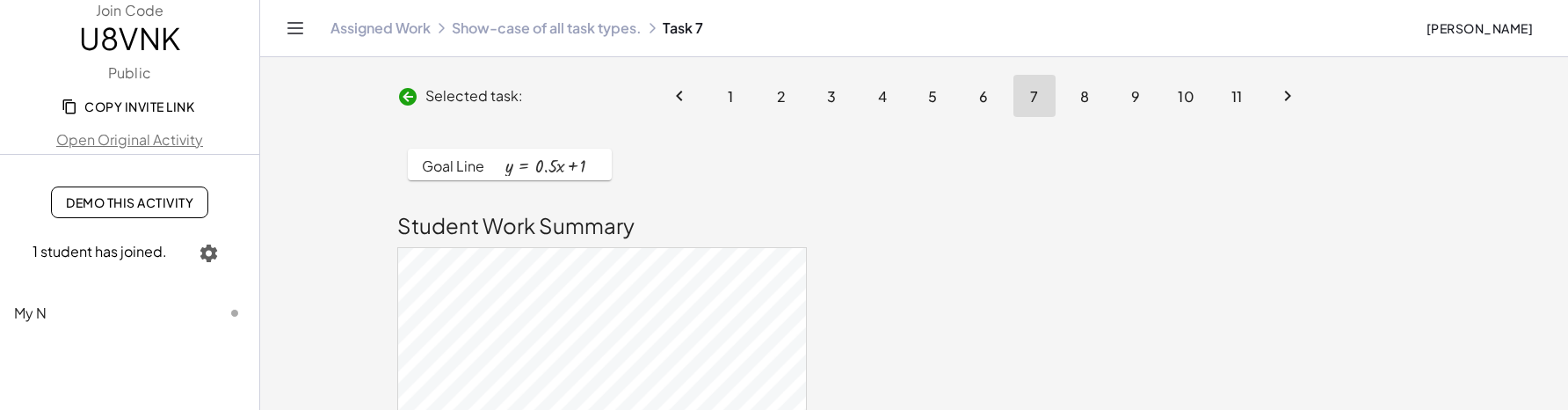
click at [1118, 96] on button "9" at bounding box center [1135, 96] width 42 height 42
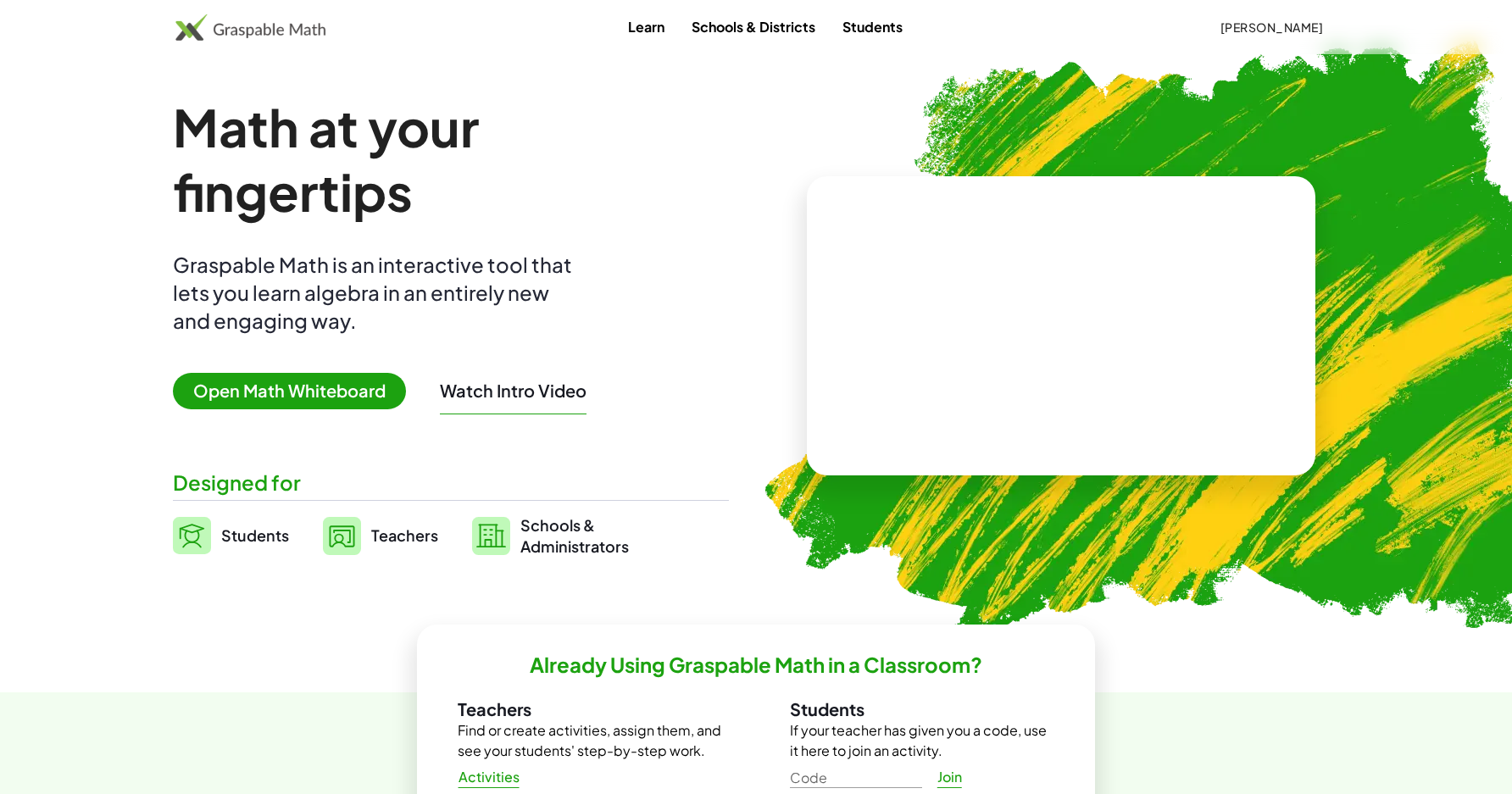
click at [392, 533] on span "Teachers" at bounding box center [405, 534] width 67 height 19
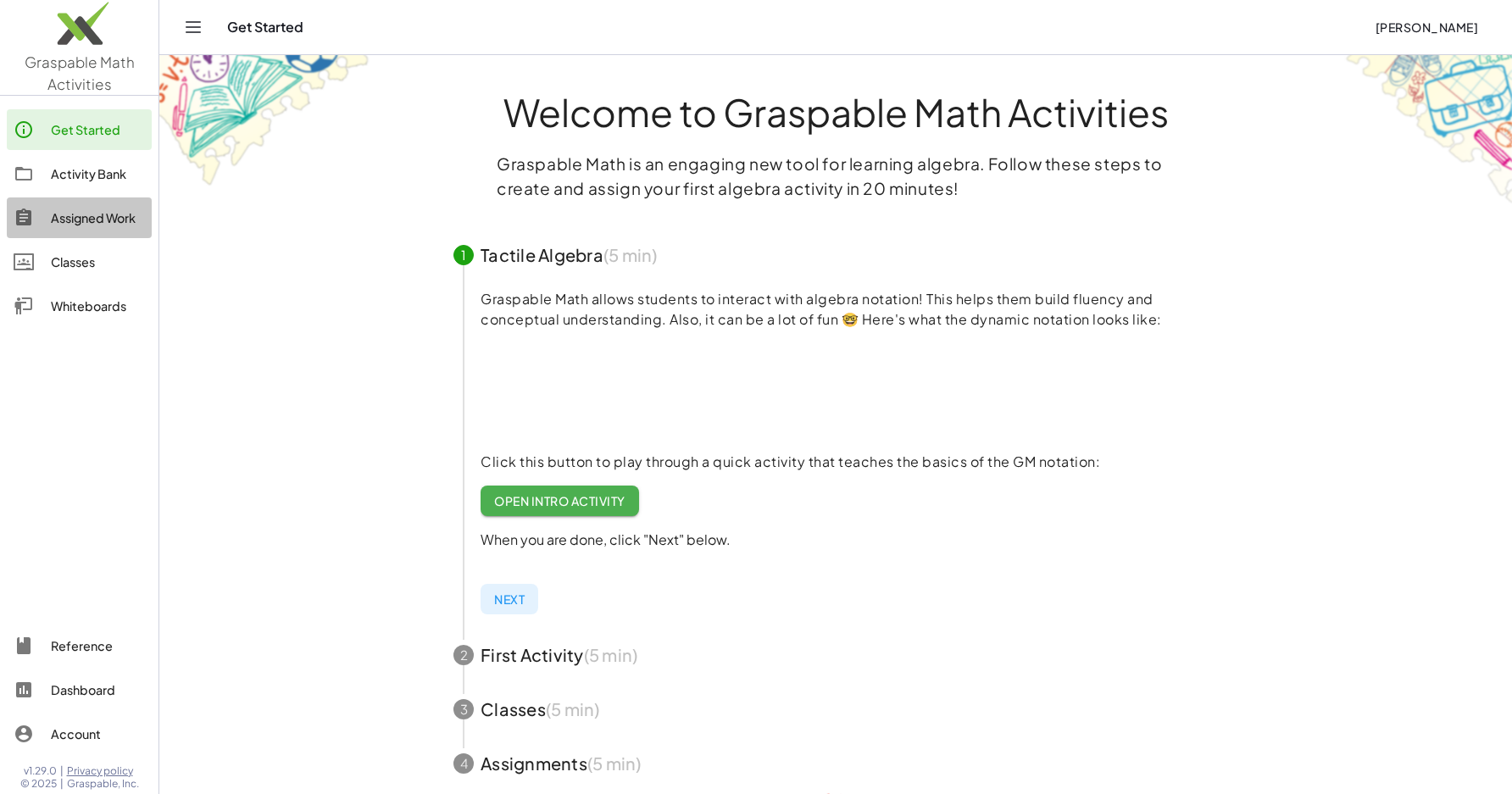
click at [125, 222] on div "Assigned Work" at bounding box center [98, 217] width 94 height 20
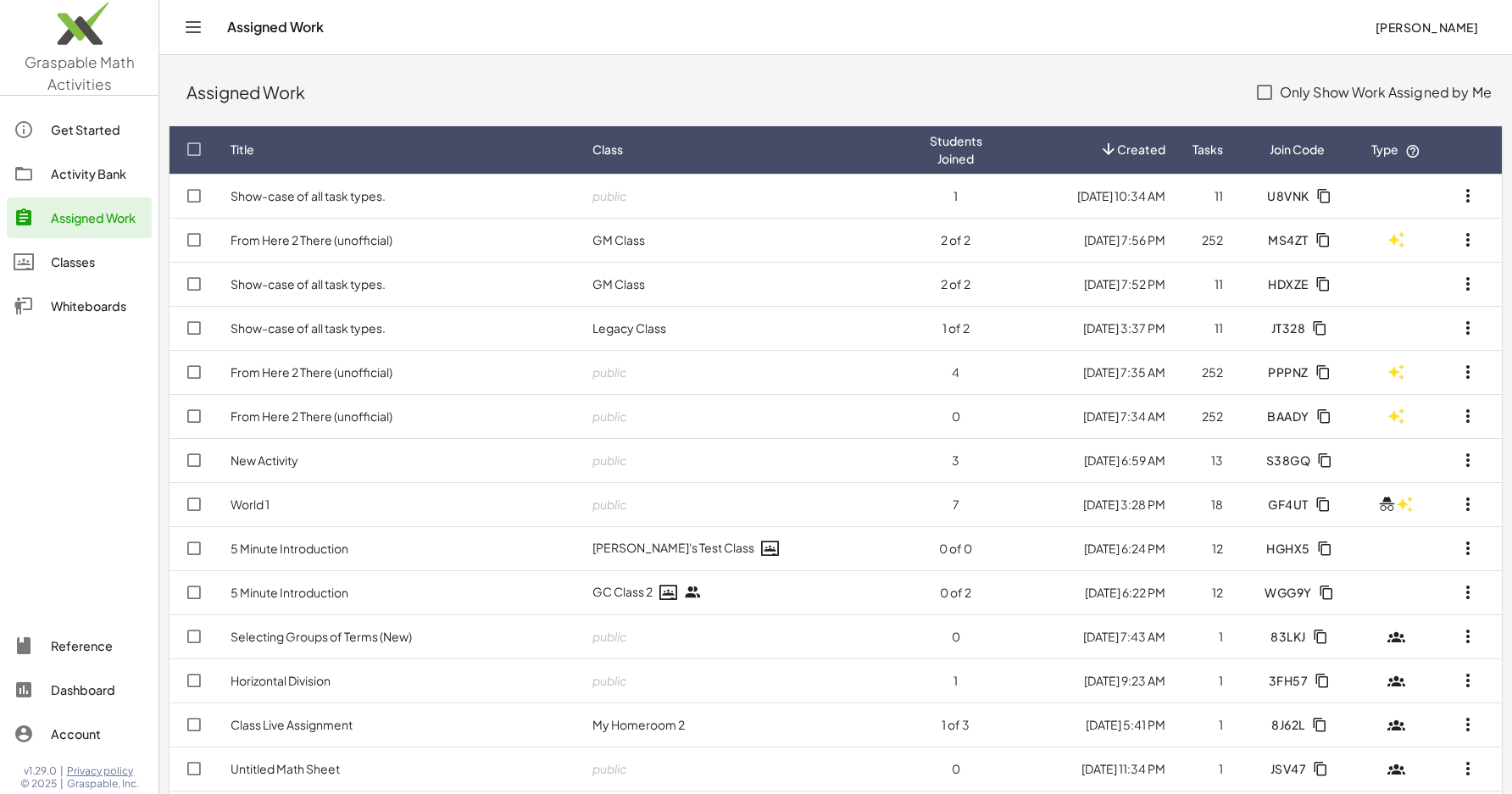
click at [122, 180] on div "Activity Bank" at bounding box center [98, 173] width 94 height 20
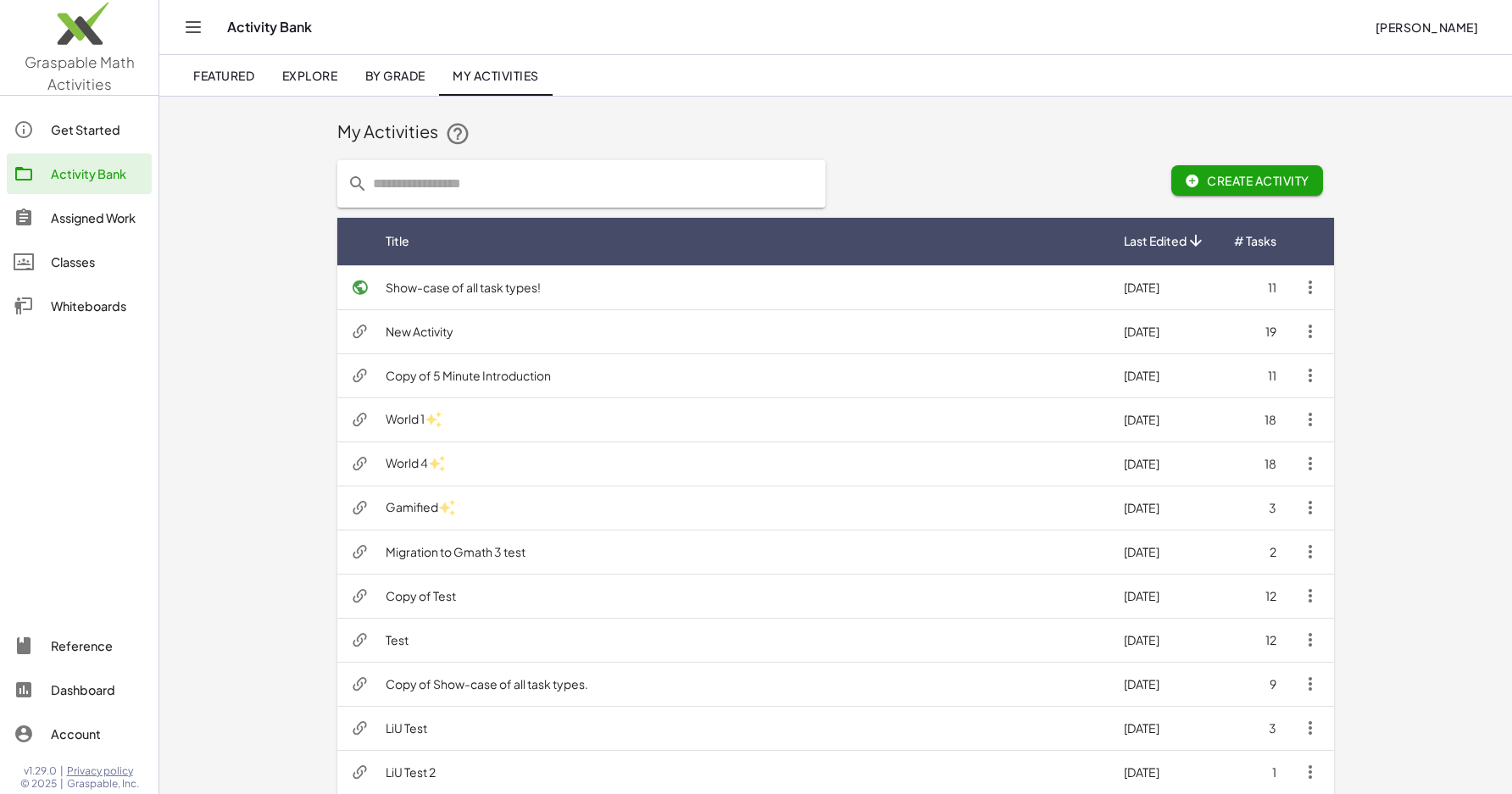
click at [524, 296] on td "Show-case of all task types!" at bounding box center [741, 287] width 738 height 44
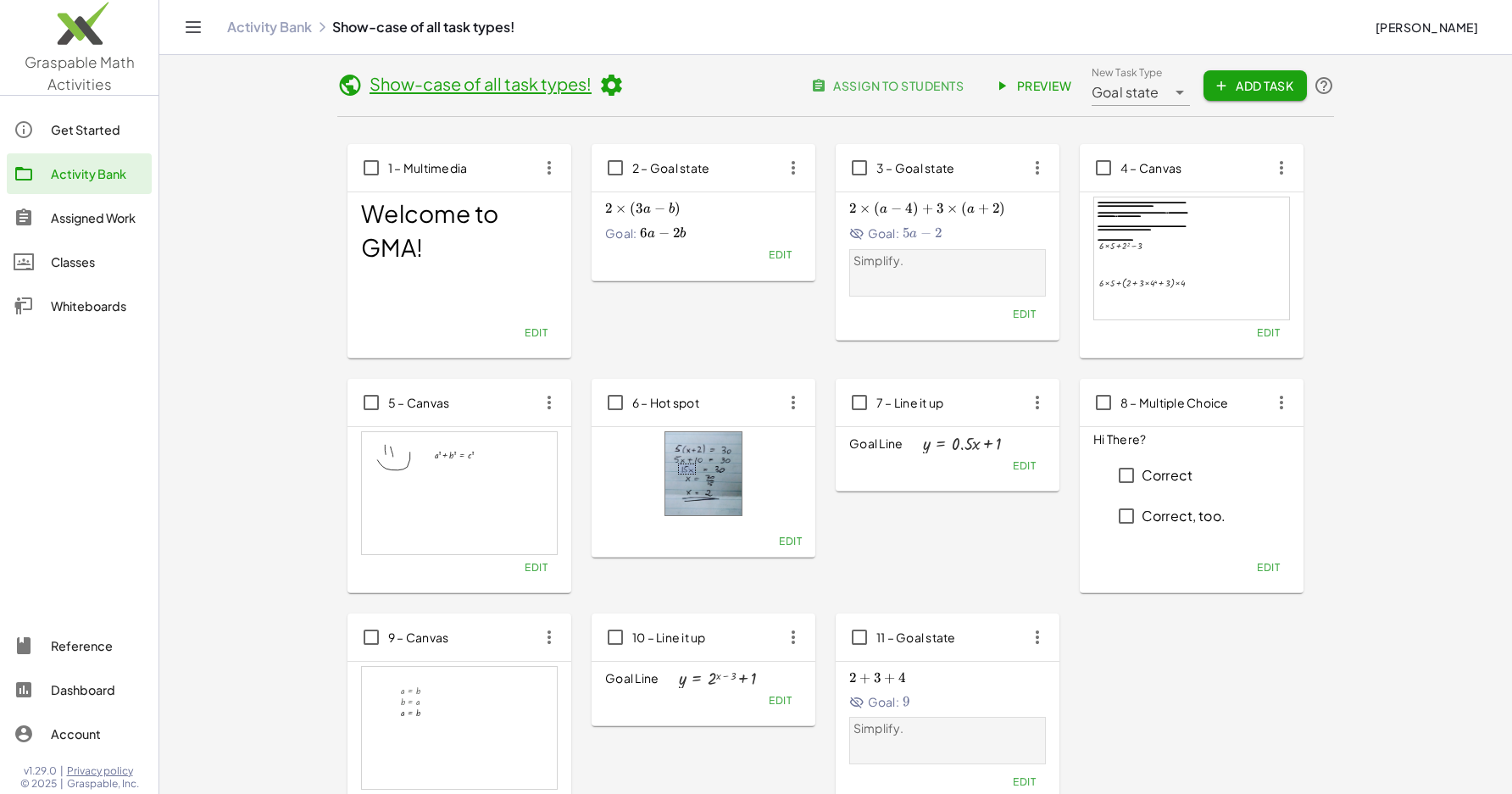
click at [610, 84] on icon at bounding box center [611, 86] width 25 height 25
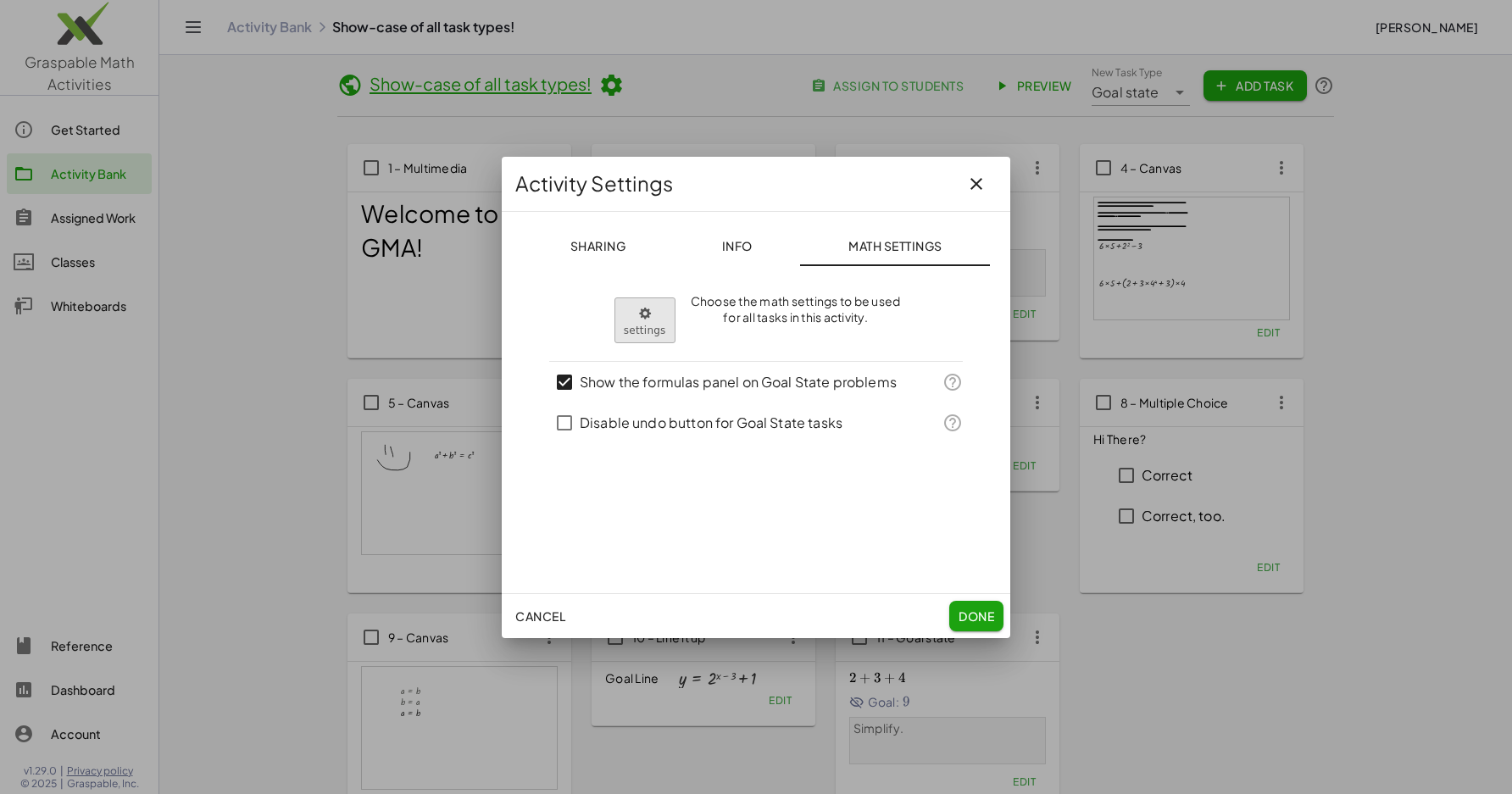
click at [658, 329] on body "**********" at bounding box center [756, 496] width 1512 height 992
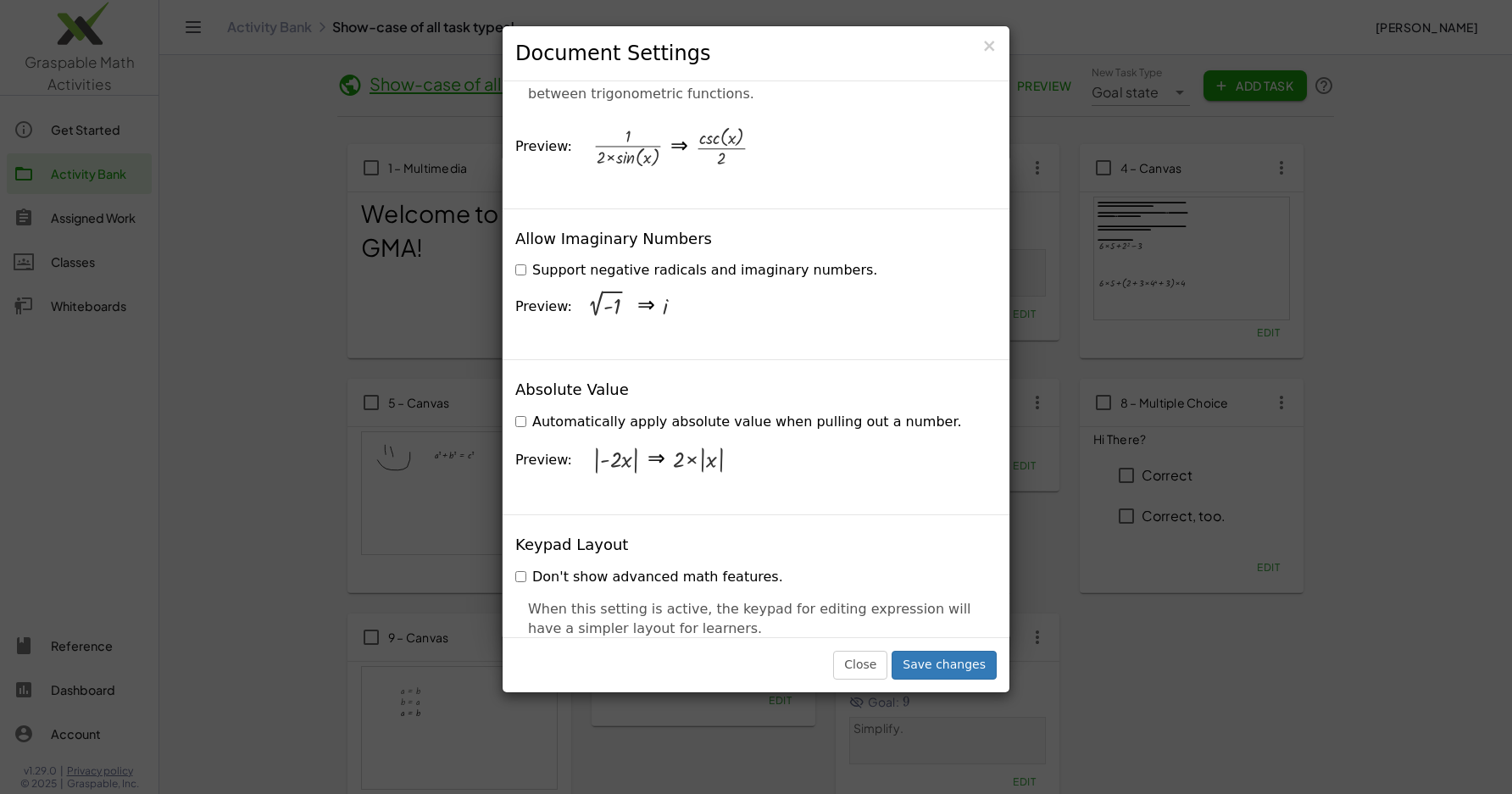
scroll to position [3982, 0]
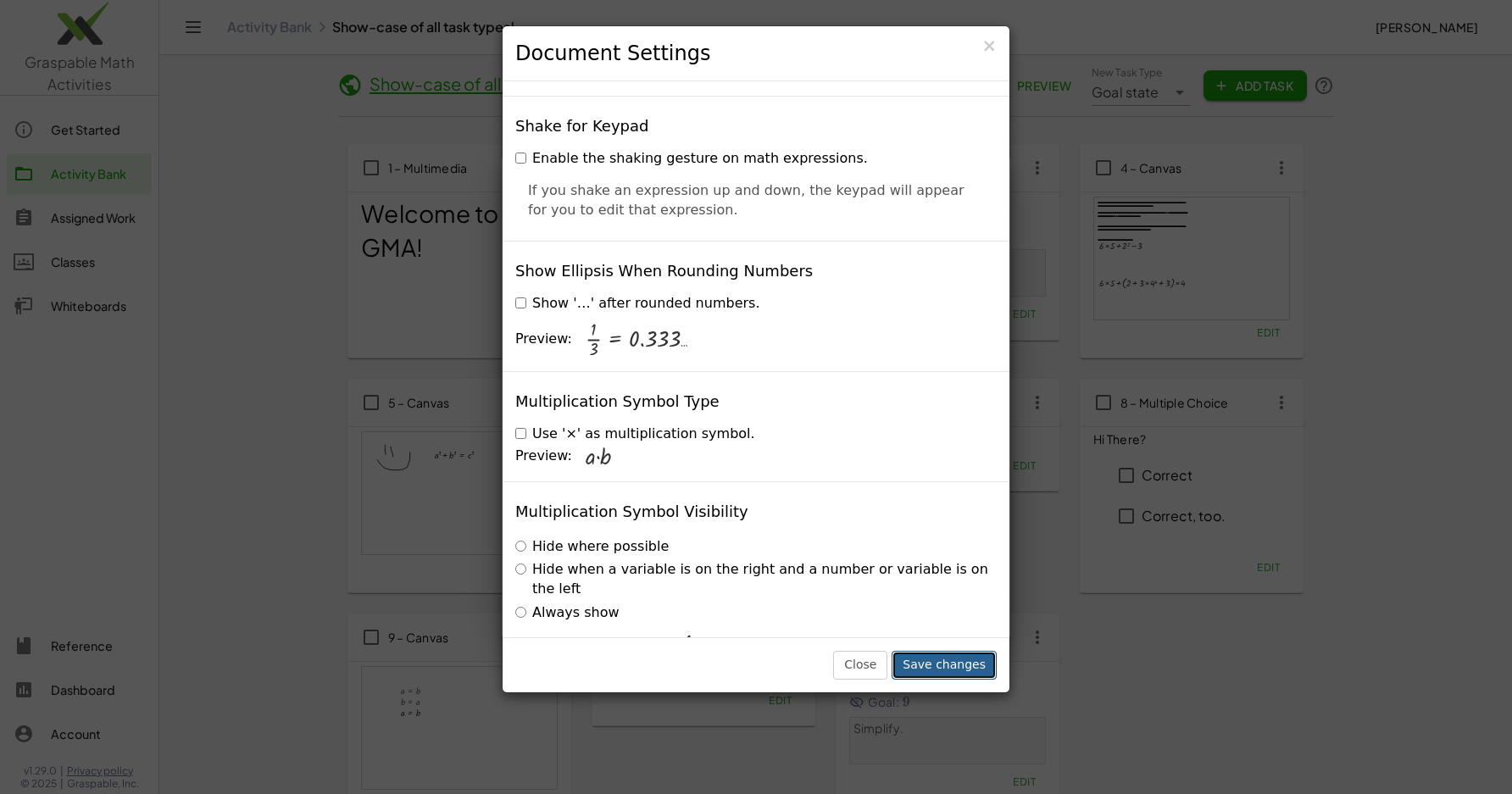
click at [923, 665] on button "Save changes" at bounding box center [944, 665] width 105 height 29
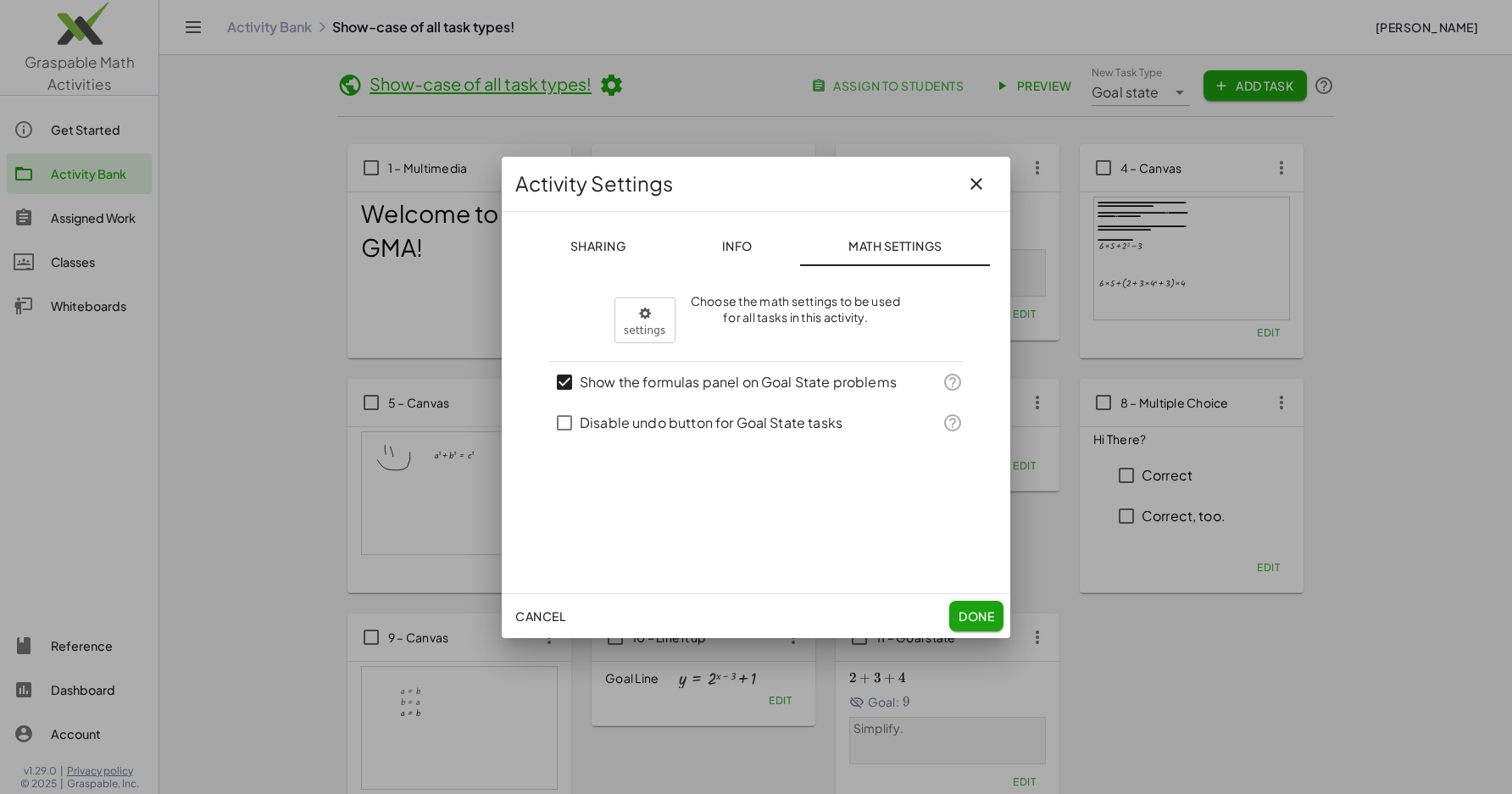
click at [969, 618] on span "Done" at bounding box center [976, 616] width 36 height 15
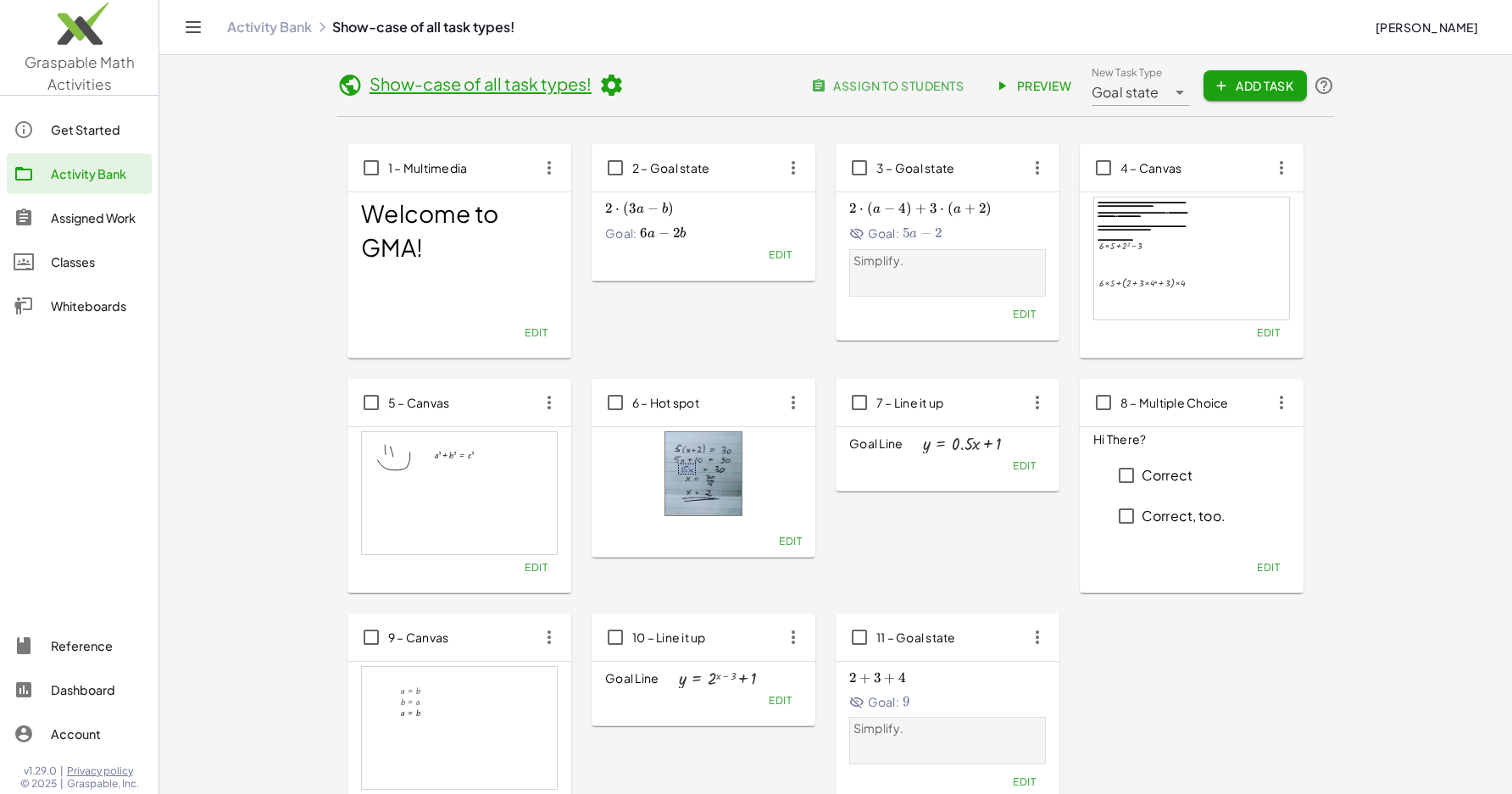
click at [605, 87] on icon at bounding box center [611, 86] width 25 height 25
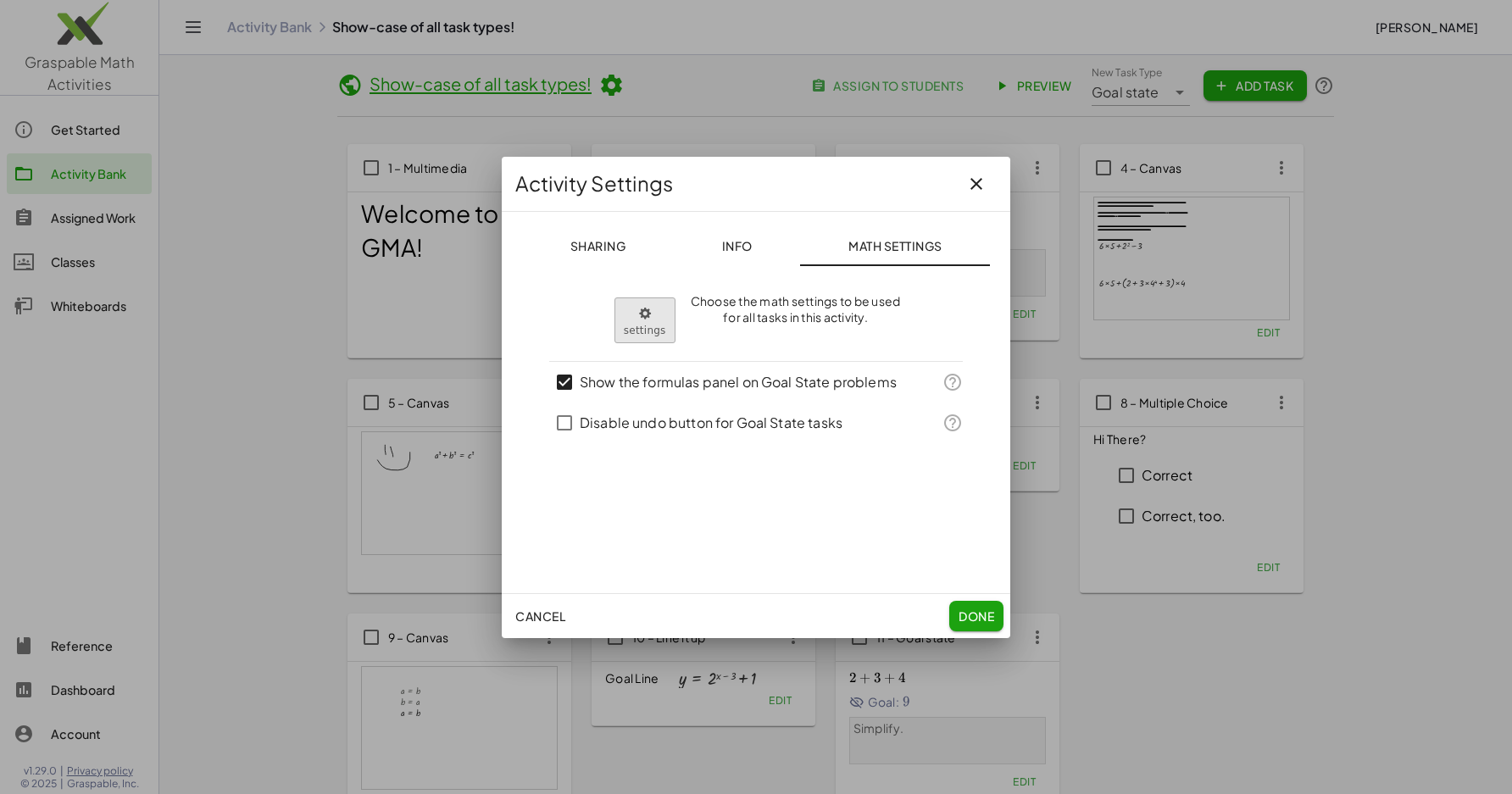
click at [646, 306] on body "**********" at bounding box center [756, 496] width 1512 height 992
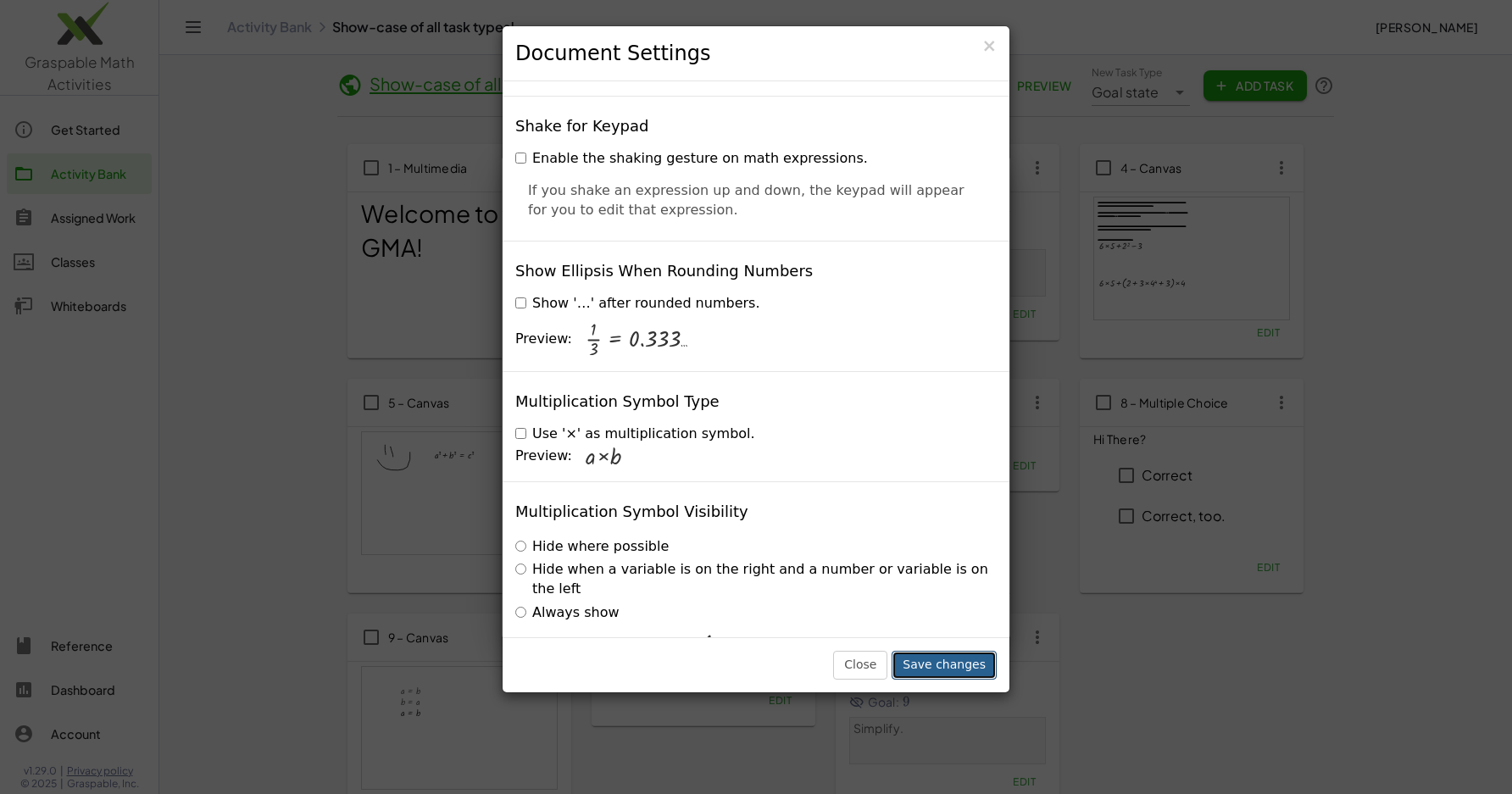
click at [943, 665] on button "Save changes" at bounding box center [944, 665] width 105 height 29
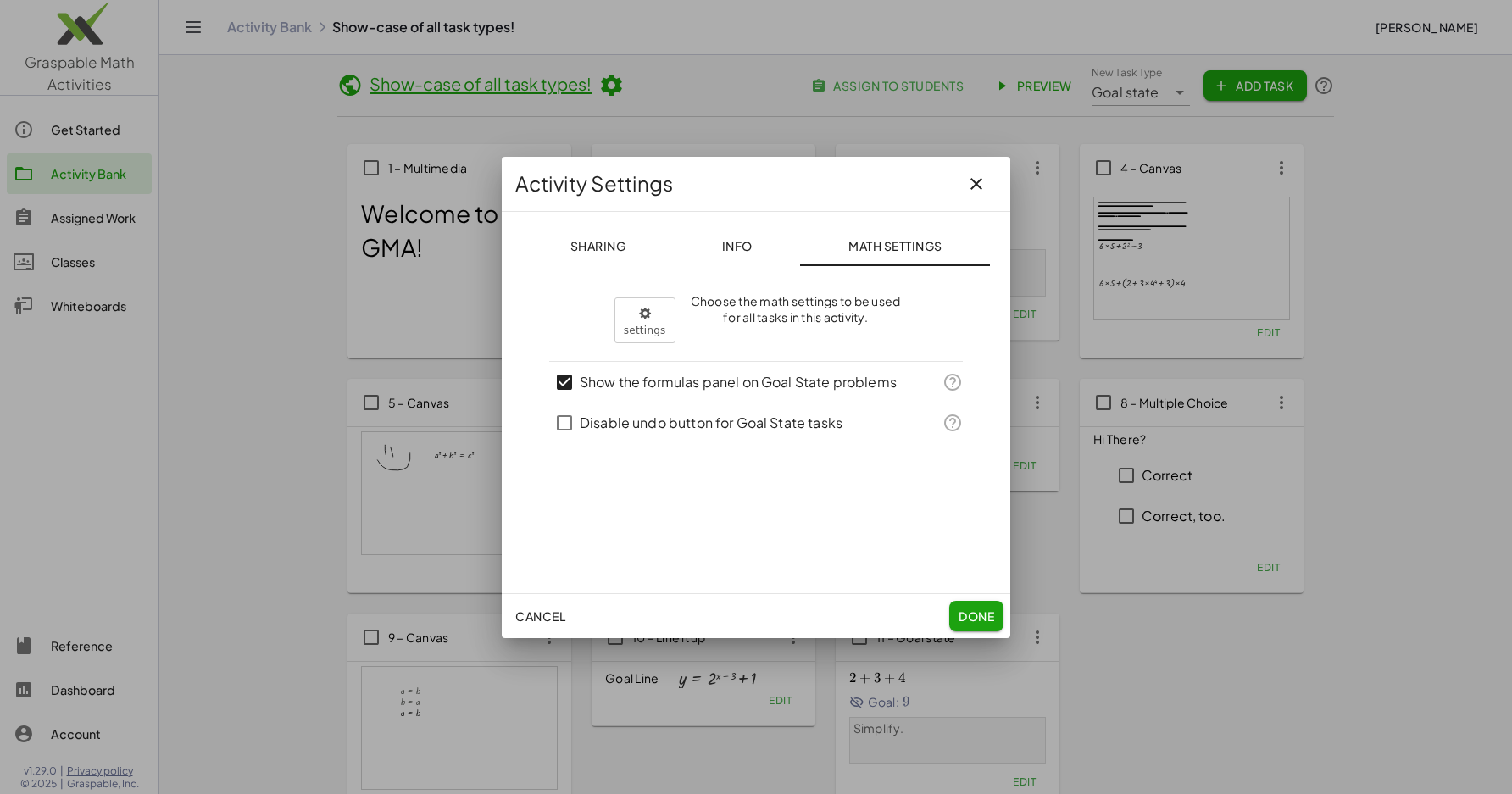
click at [971, 616] on span "Done" at bounding box center [976, 616] width 36 height 15
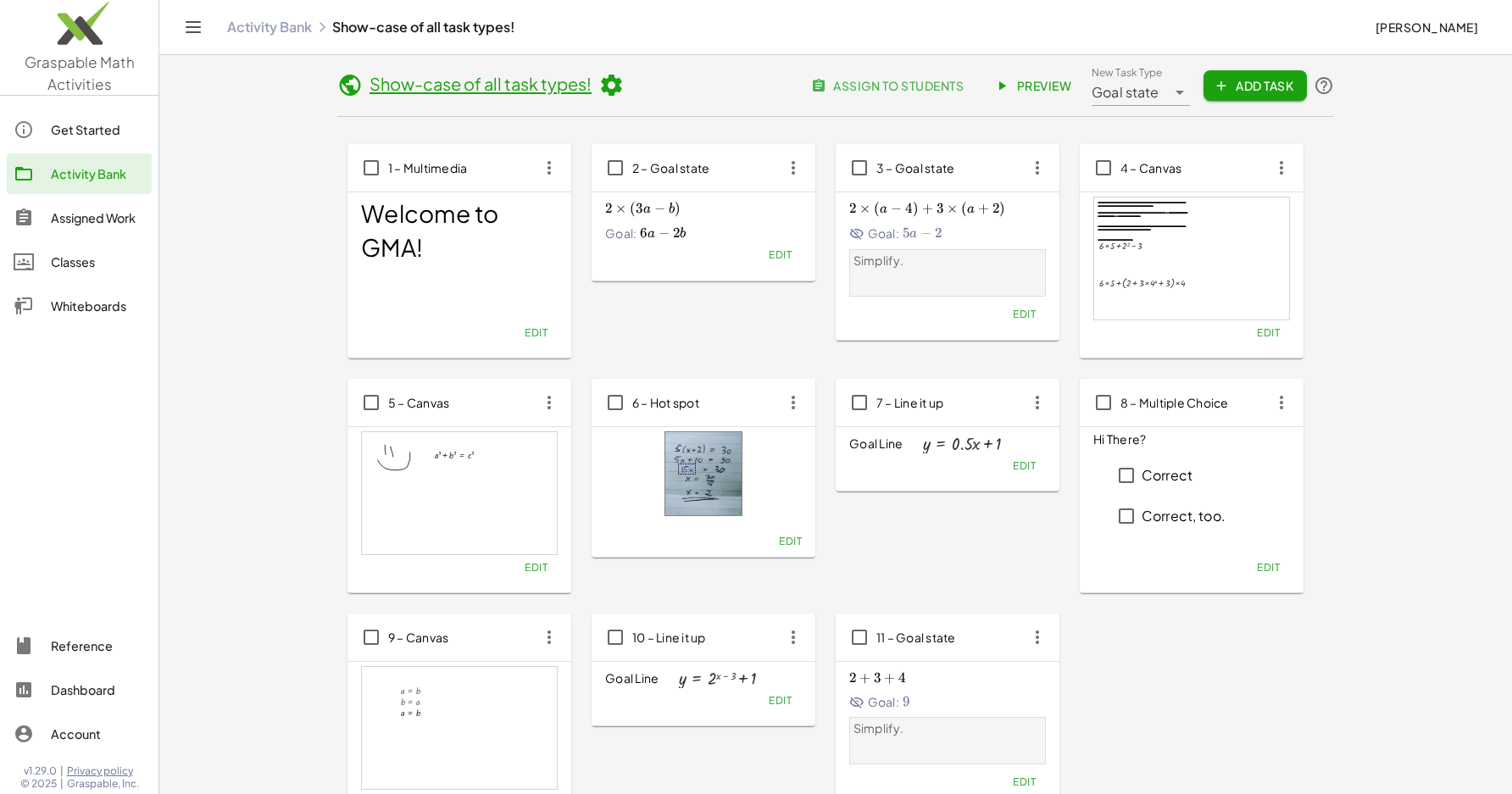
click at [77, 268] on div "Classes" at bounding box center [98, 261] width 94 height 20
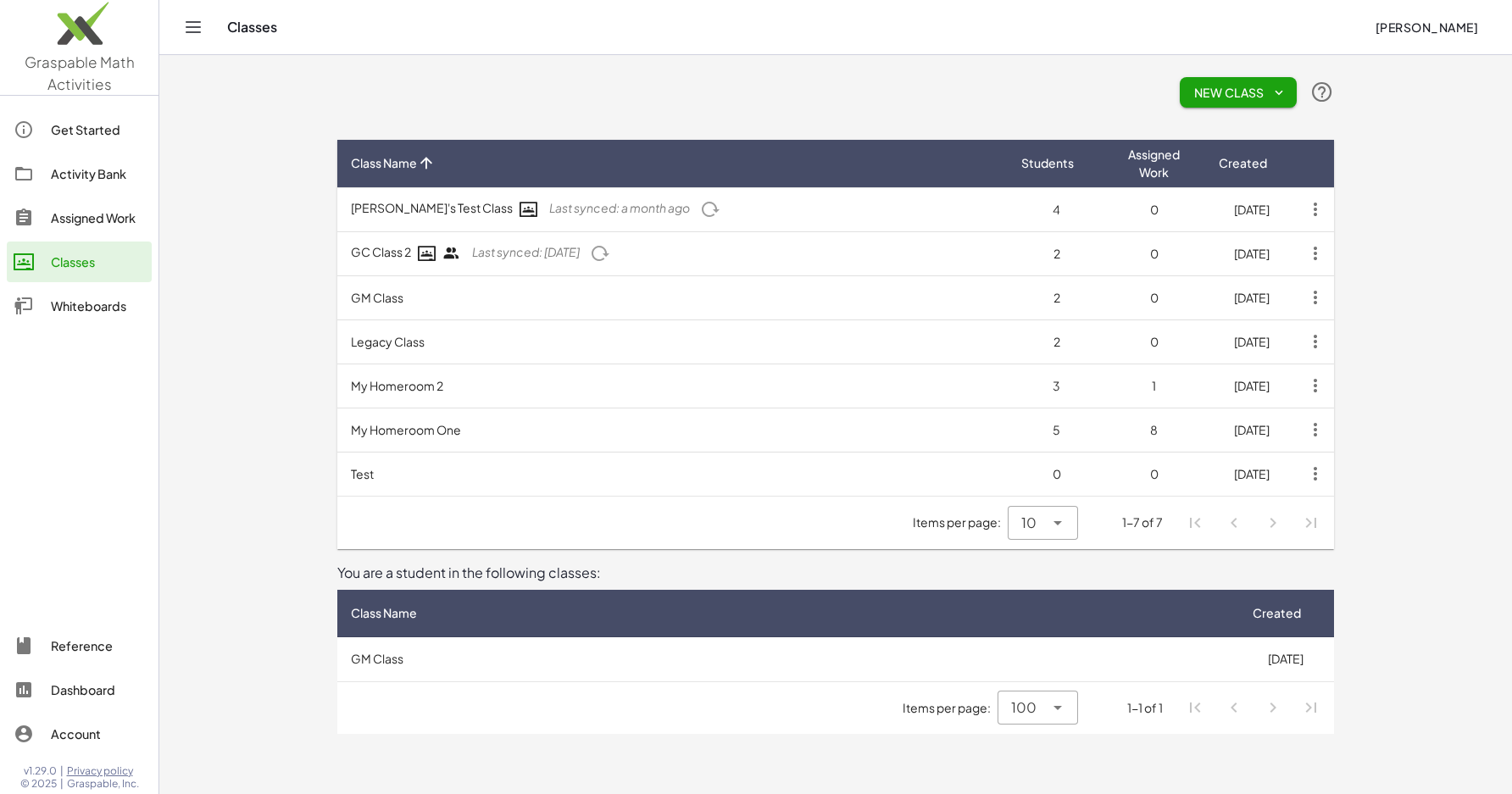
click at [555, 476] on td "Test" at bounding box center [672, 474] width 670 height 44
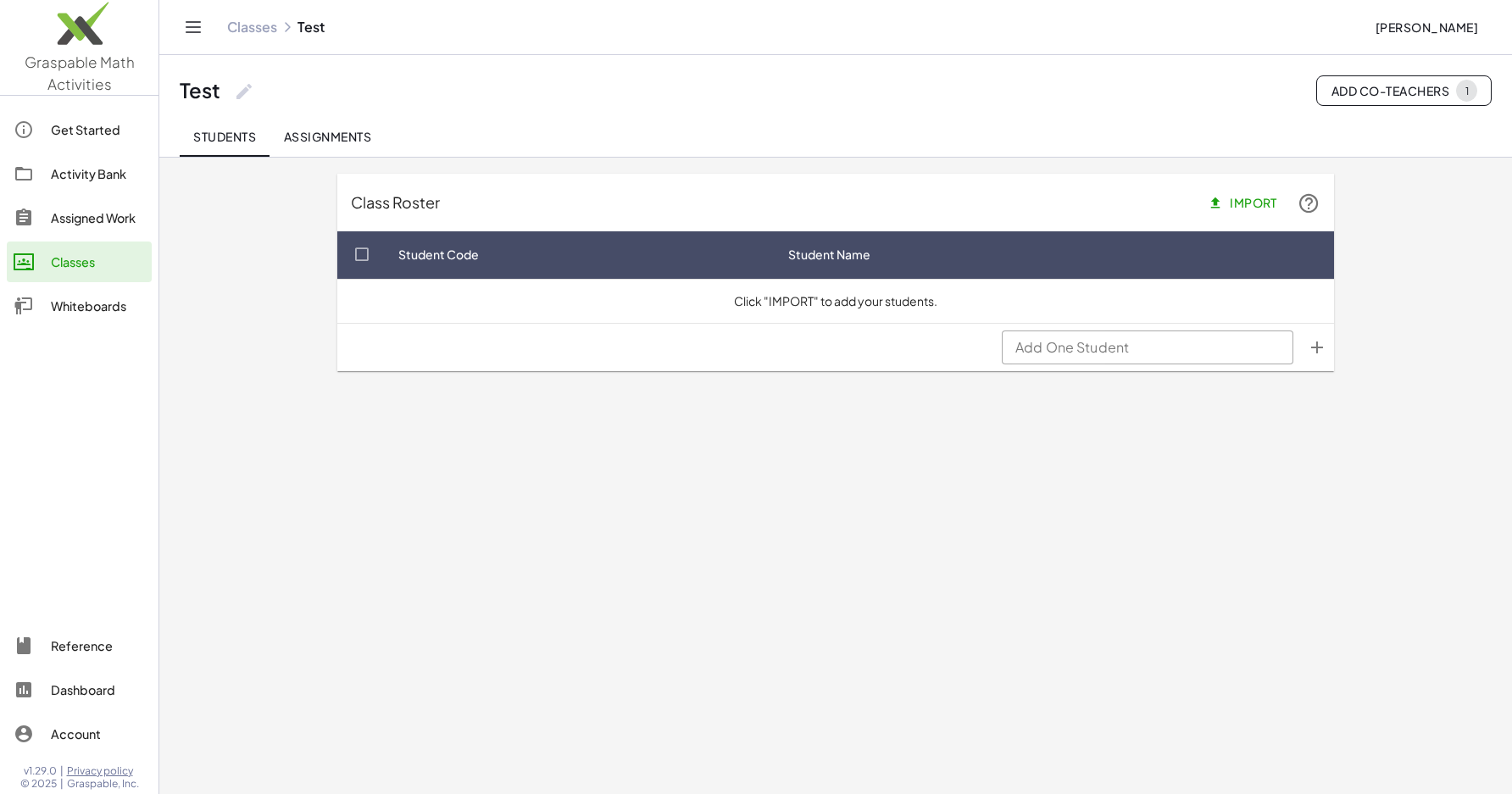
click at [324, 141] on span "Assignments" at bounding box center [327, 136] width 88 height 15
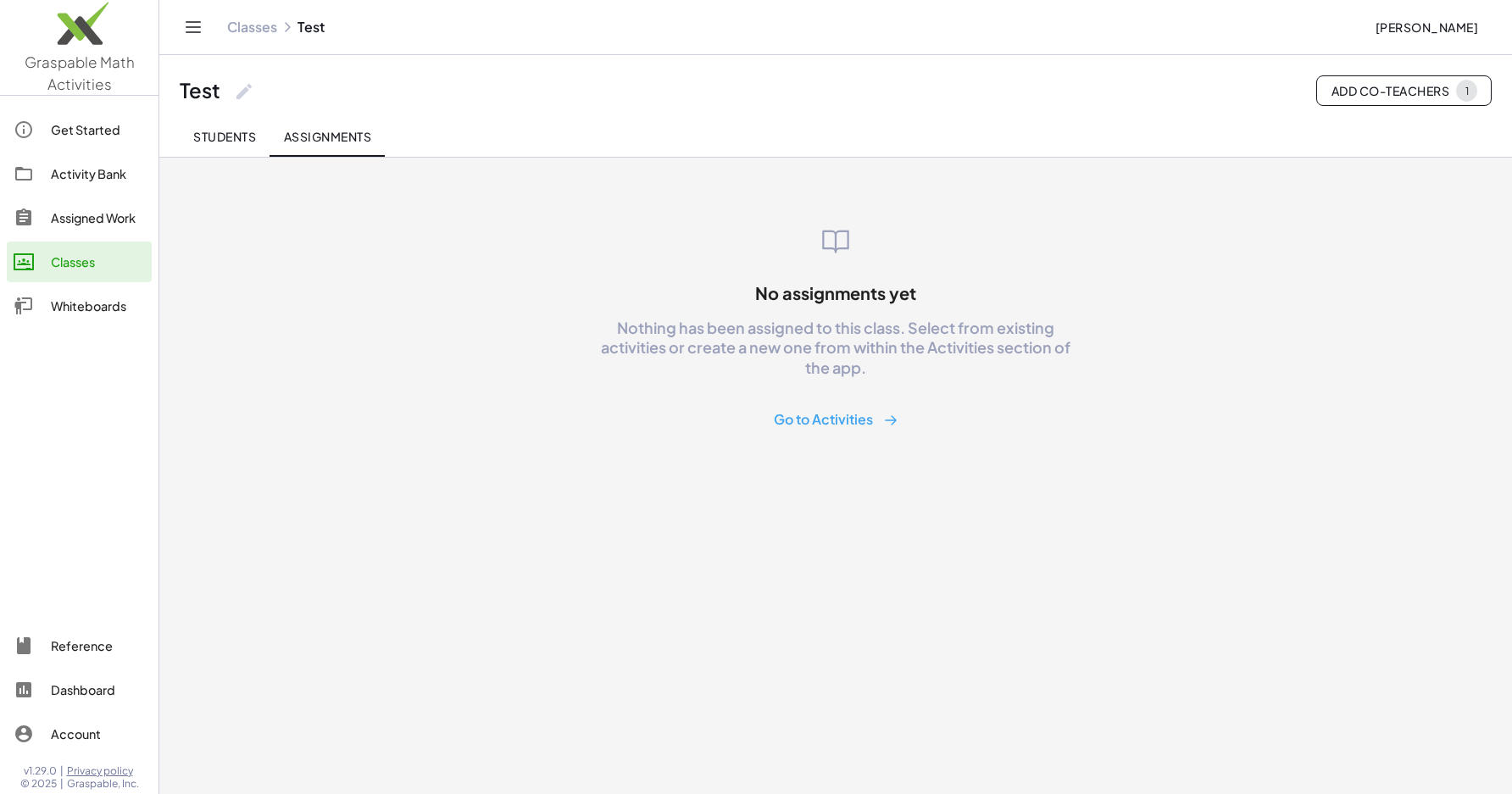
click at [830, 431] on button "Go to Activities" at bounding box center [836, 419] width 152 height 32
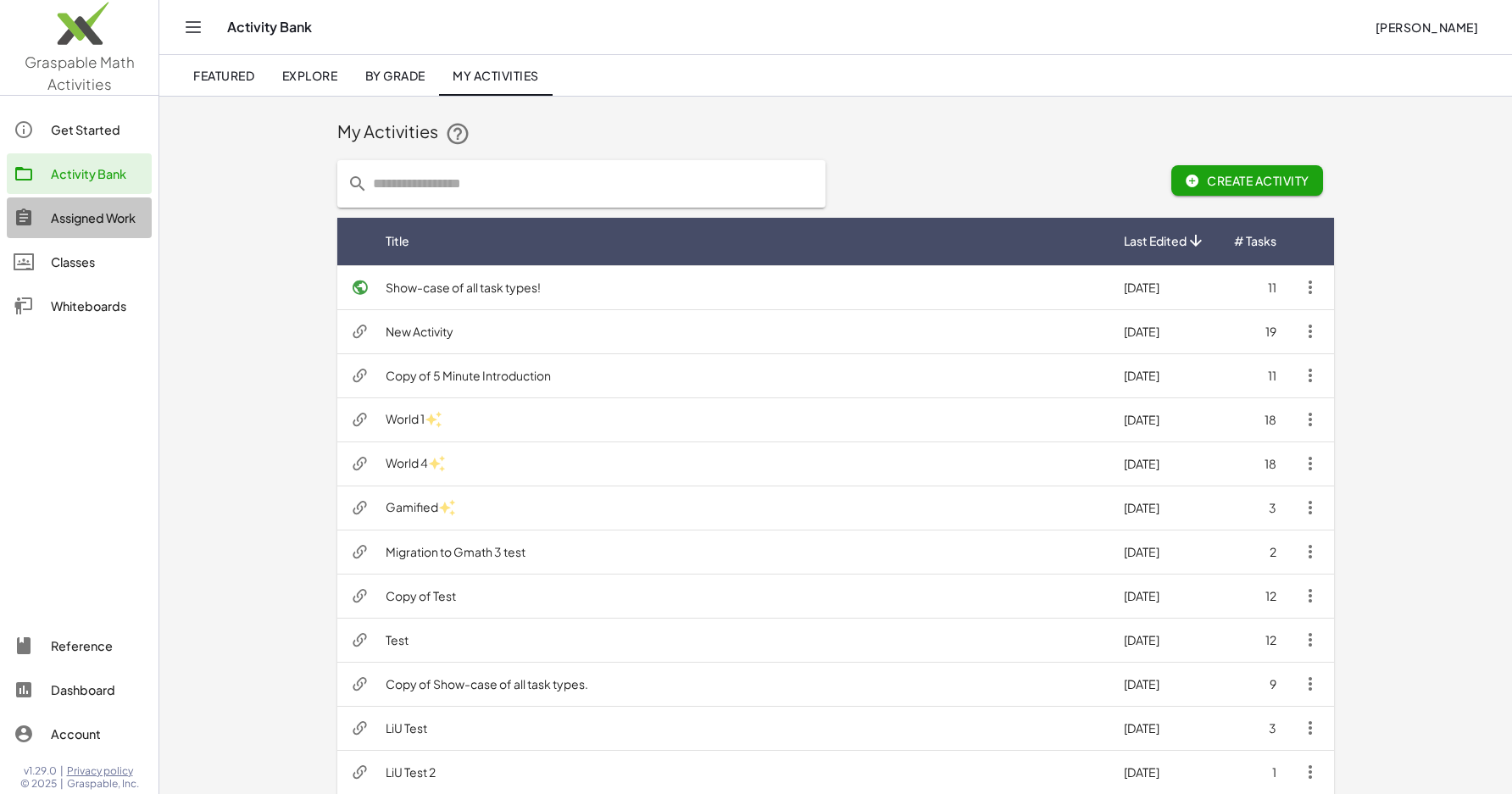
click at [107, 220] on div "Assigned Work" at bounding box center [98, 217] width 94 height 20
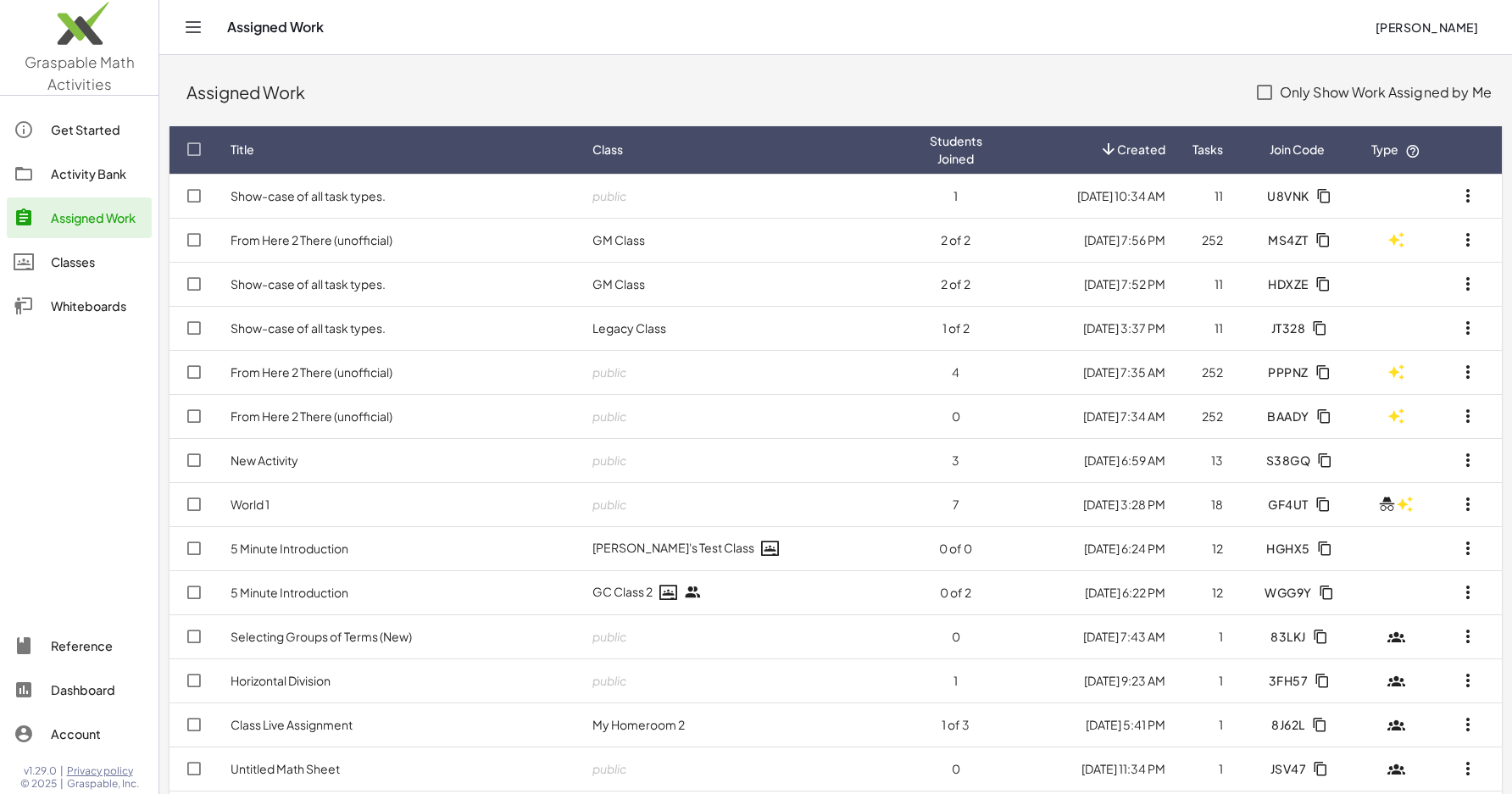
click at [79, 274] on link "Classes" at bounding box center [79, 261] width 145 height 40
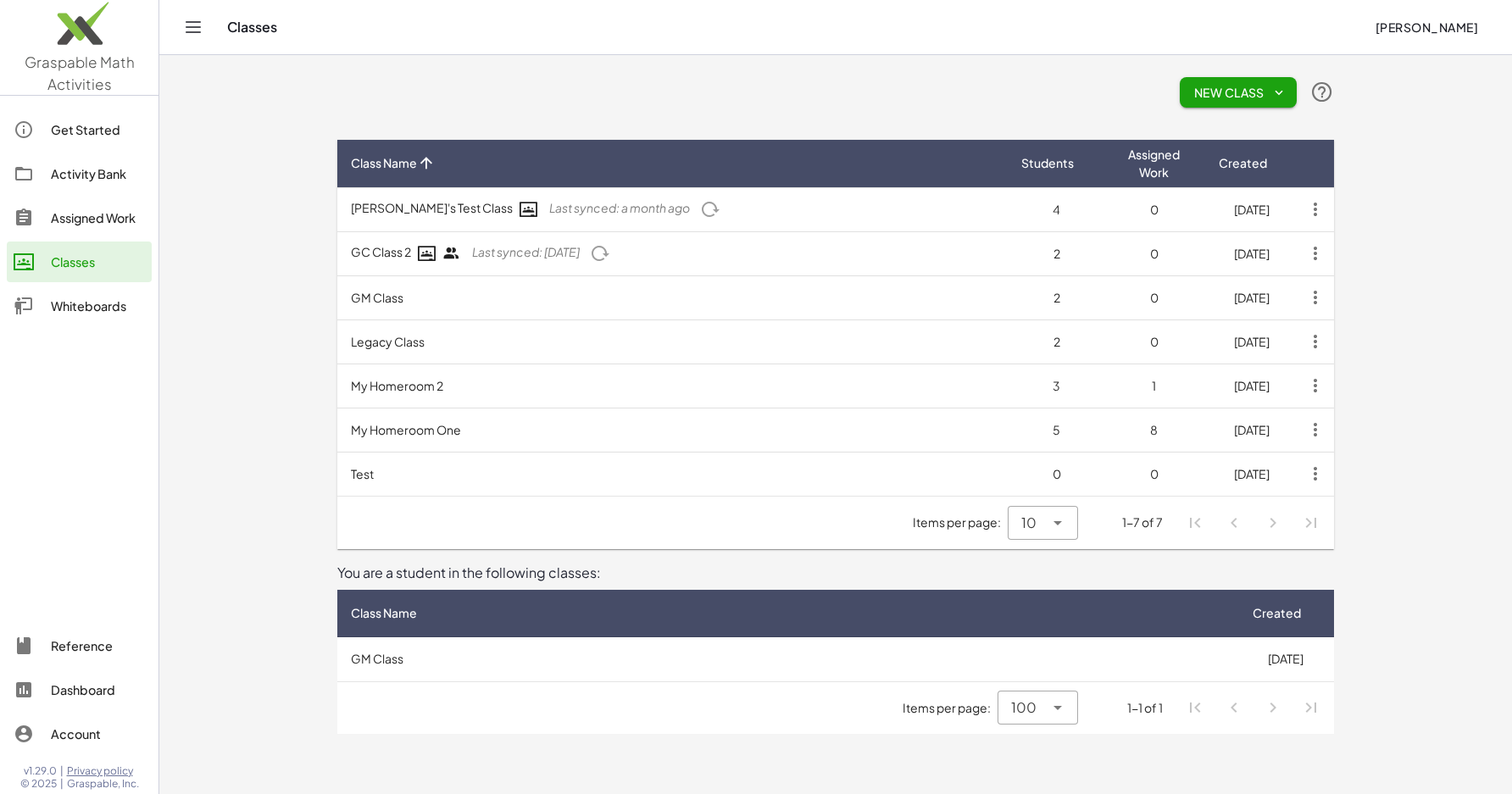
click at [549, 310] on td "GM Class" at bounding box center [672, 297] width 670 height 44
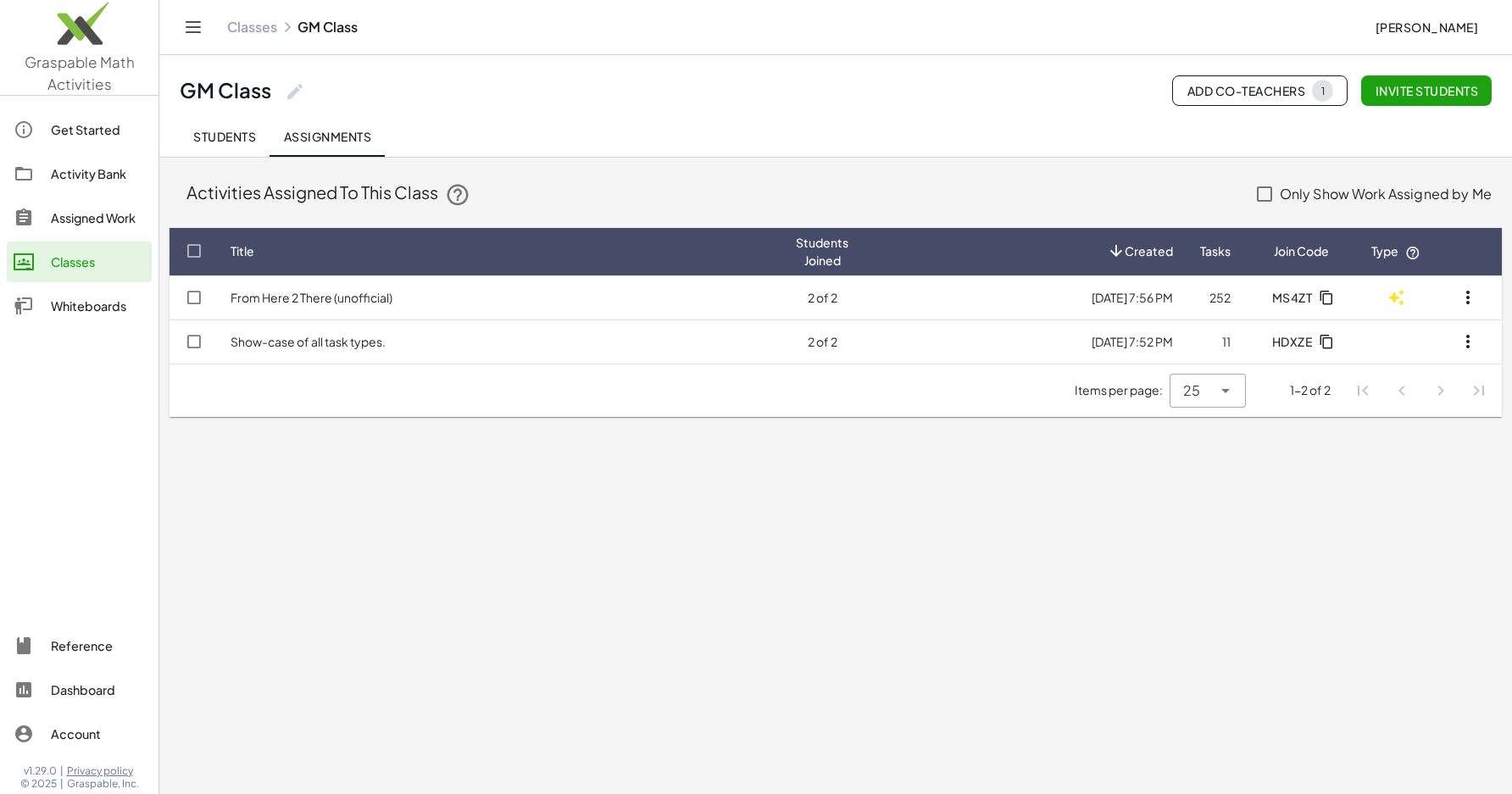
click at [352, 142] on span "Assignments" at bounding box center [327, 136] width 88 height 15
type button "sessions"
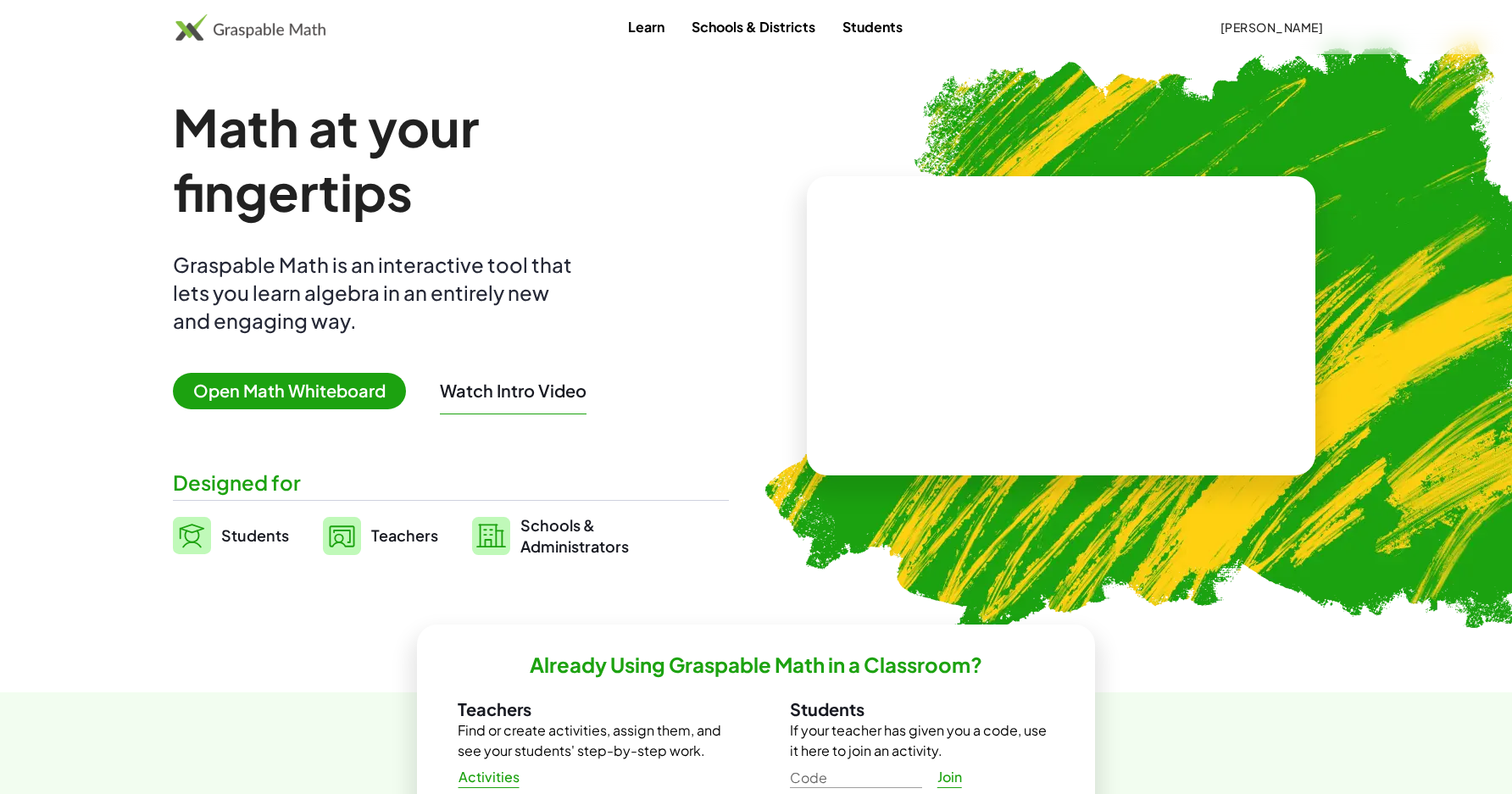
click at [391, 538] on span "Teachers" at bounding box center [405, 534] width 67 height 19
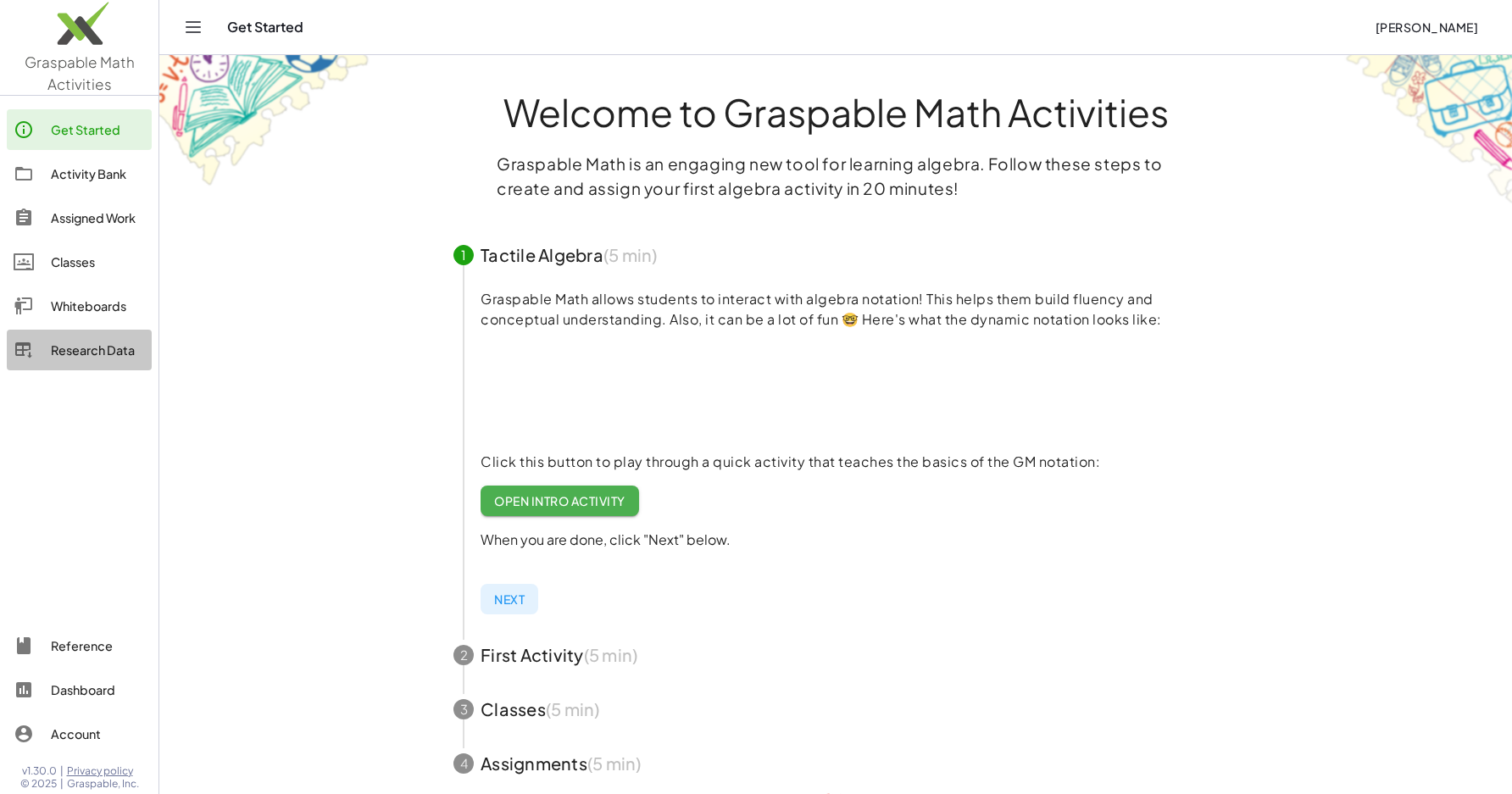
click at [82, 353] on div "Research Data" at bounding box center [98, 349] width 94 height 20
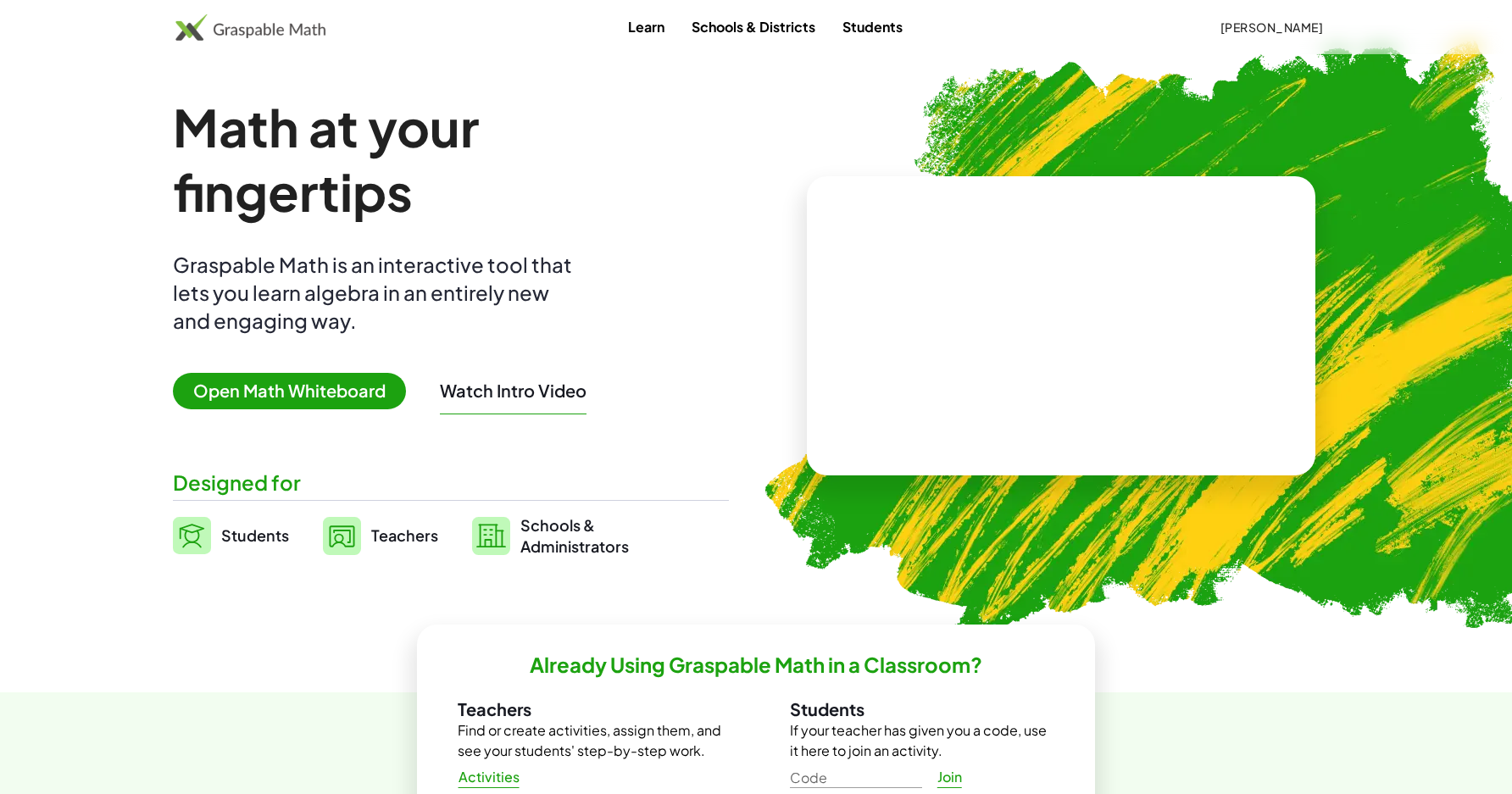
click at [395, 533] on span "Teachers" at bounding box center [405, 534] width 67 height 19
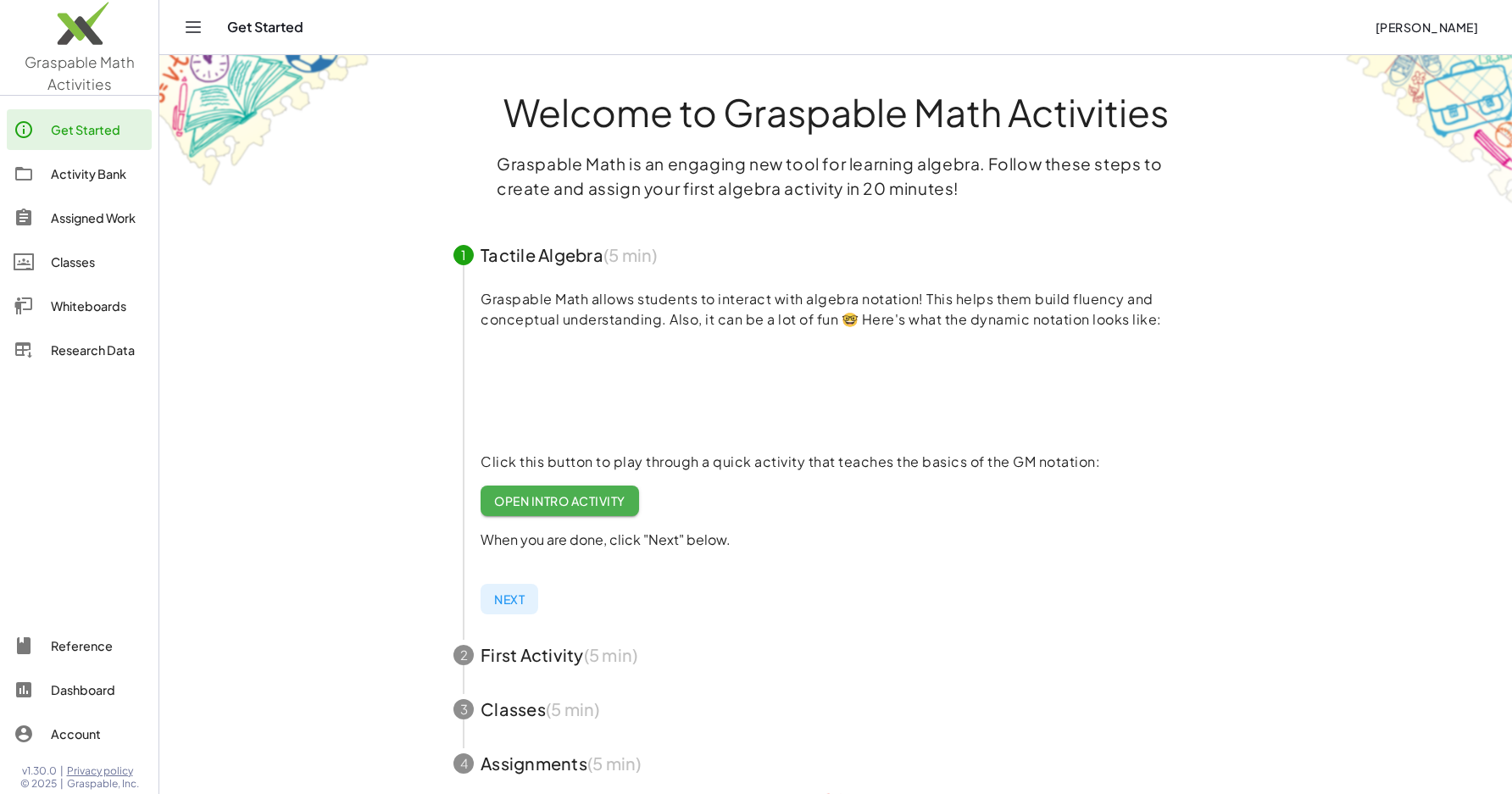
click at [103, 215] on div "Assigned Work" at bounding box center [98, 217] width 94 height 20
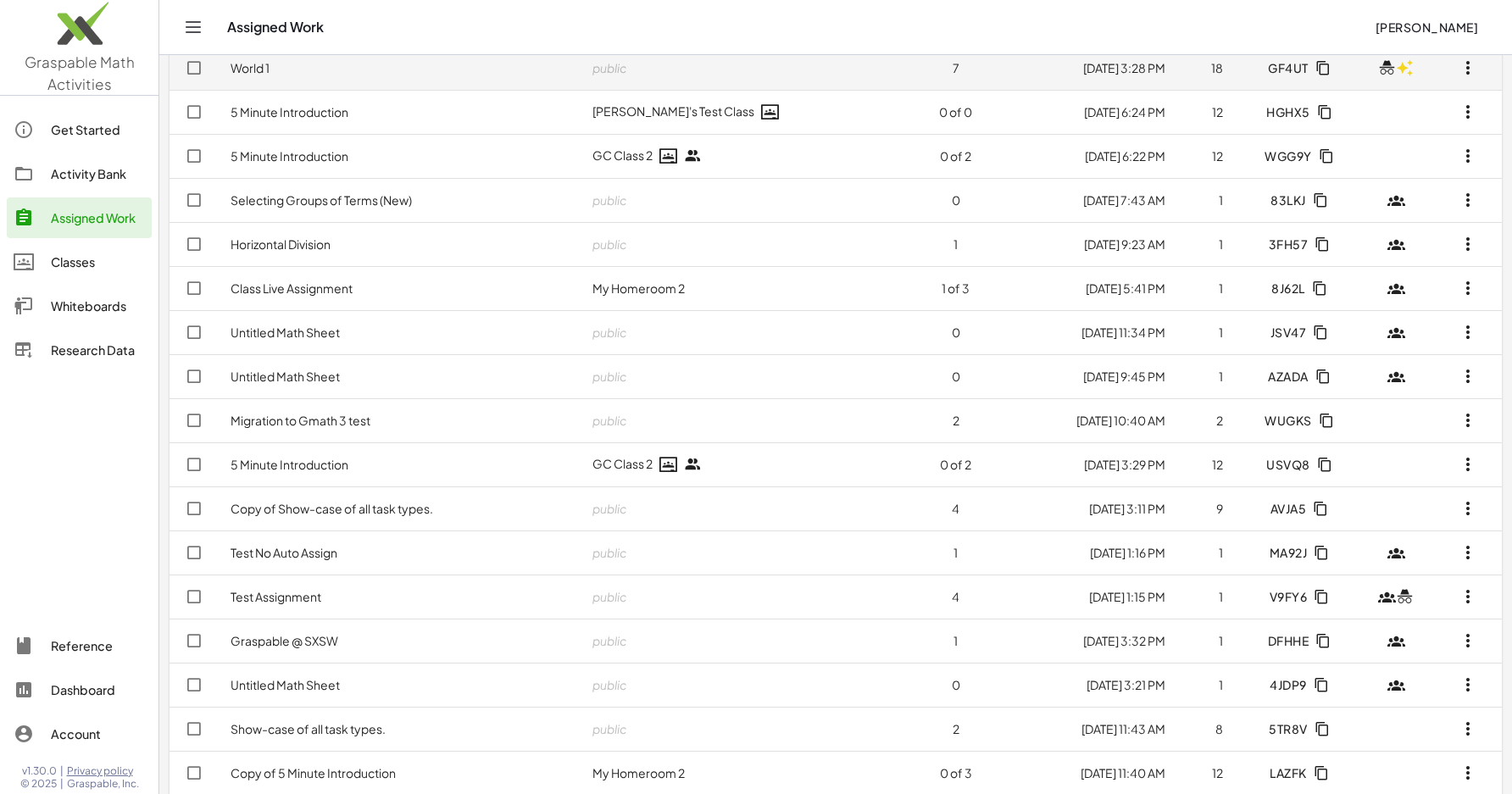
scroll to position [544, 0]
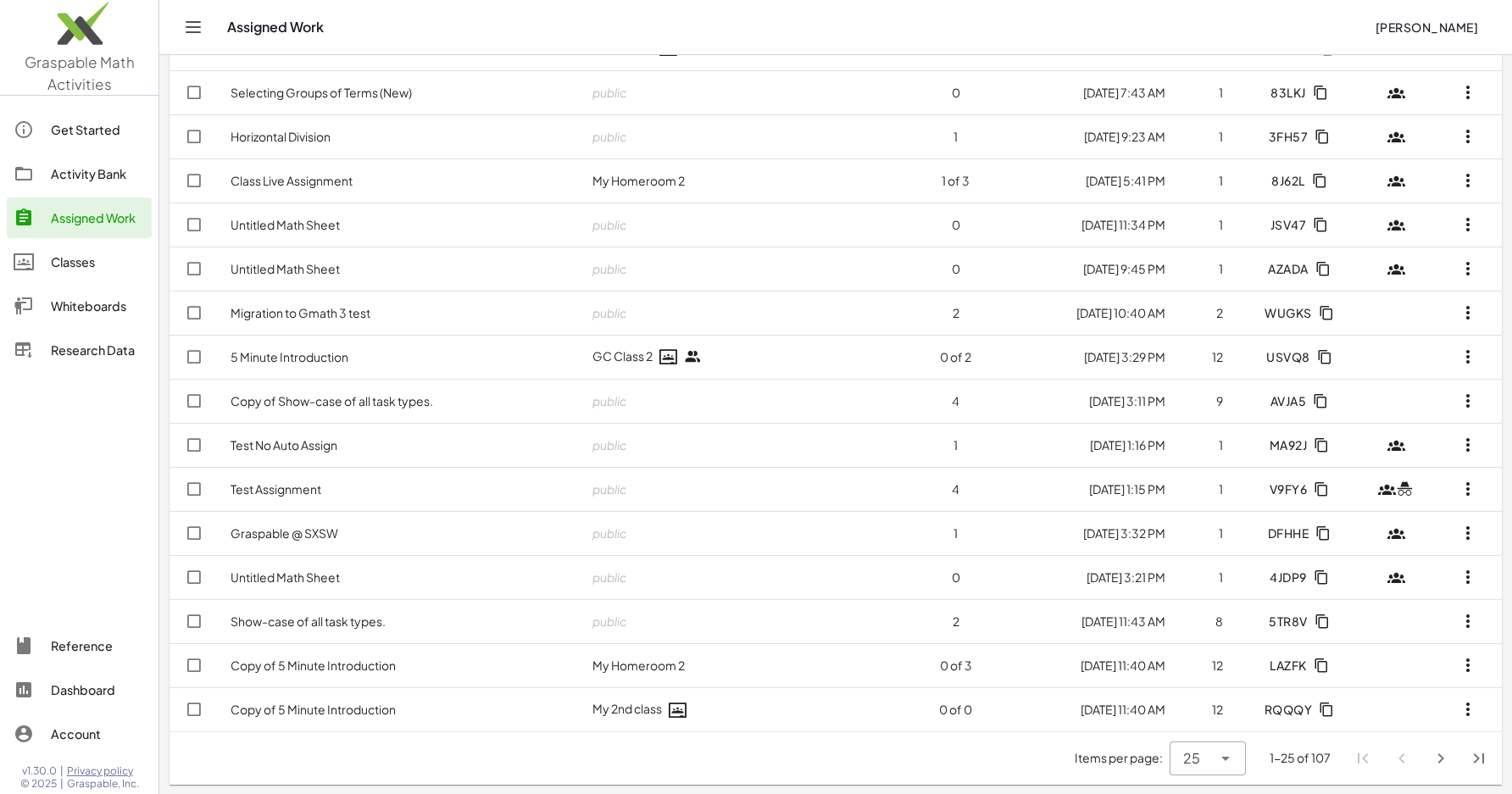
click at [1446, 757] on icon "Next page" at bounding box center [1440, 757] width 20 height 20
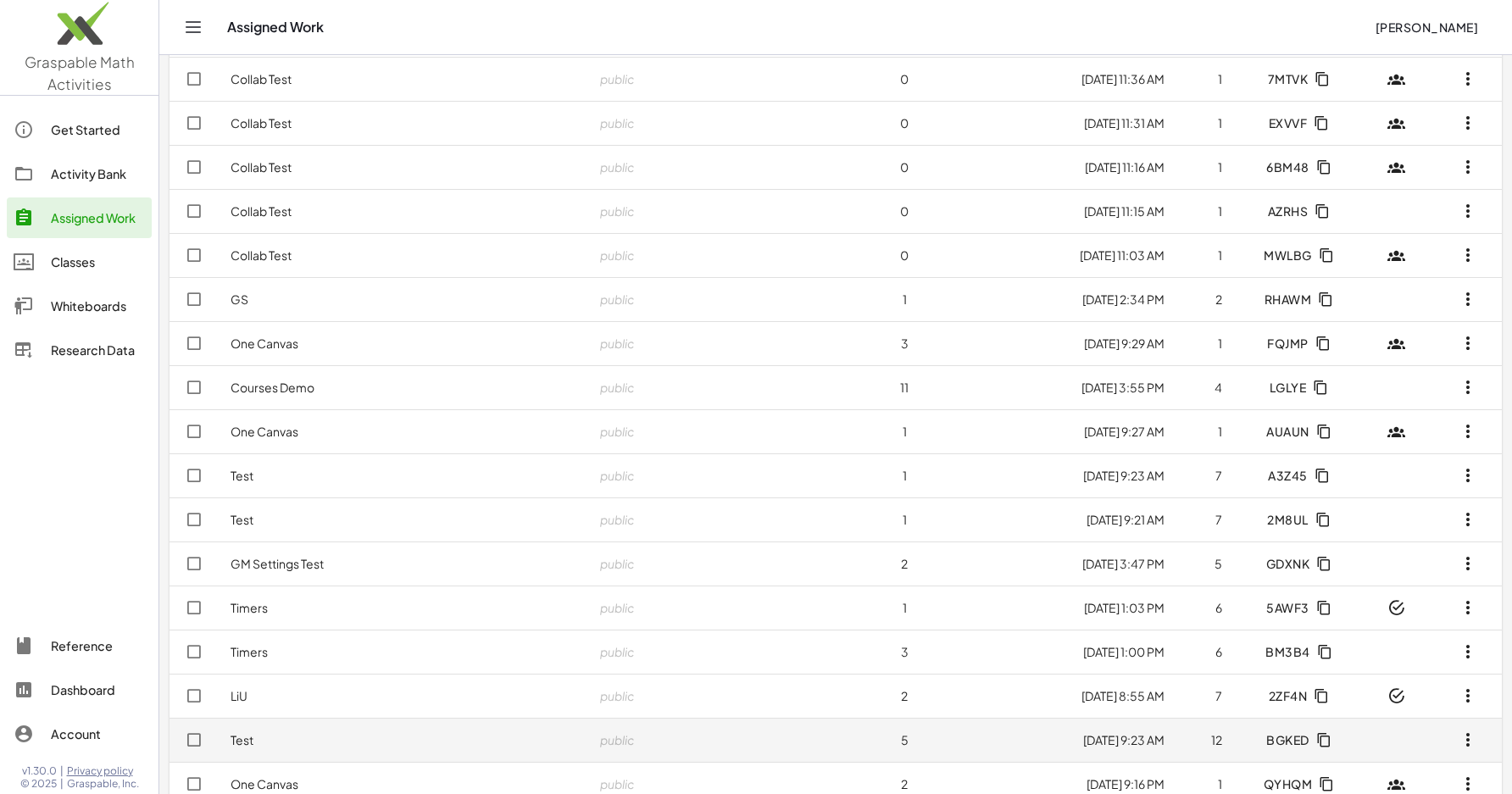
scroll to position [0, 0]
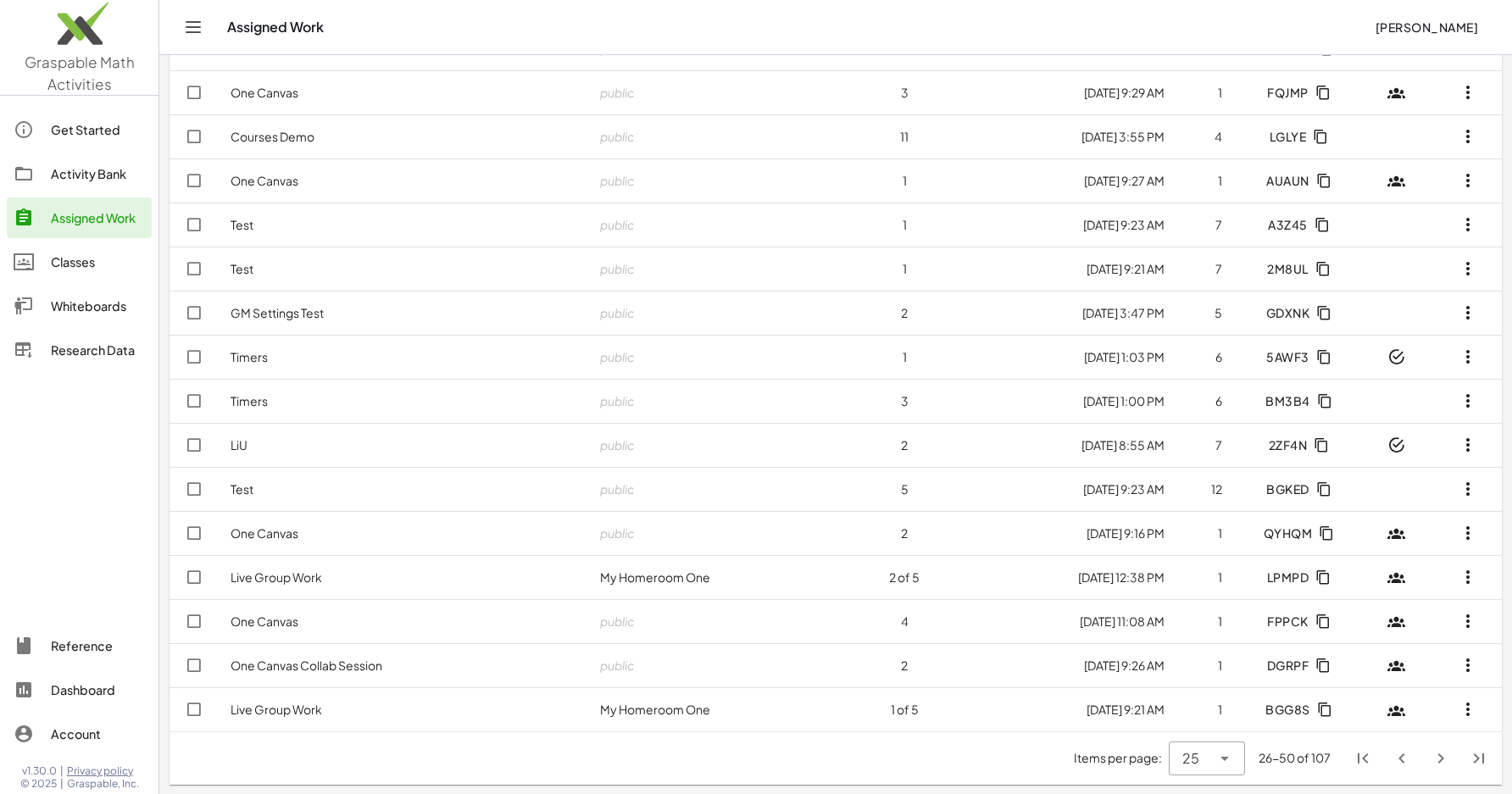
click at [1400, 758] on icon "Previous page" at bounding box center [1401, 757] width 20 height 20
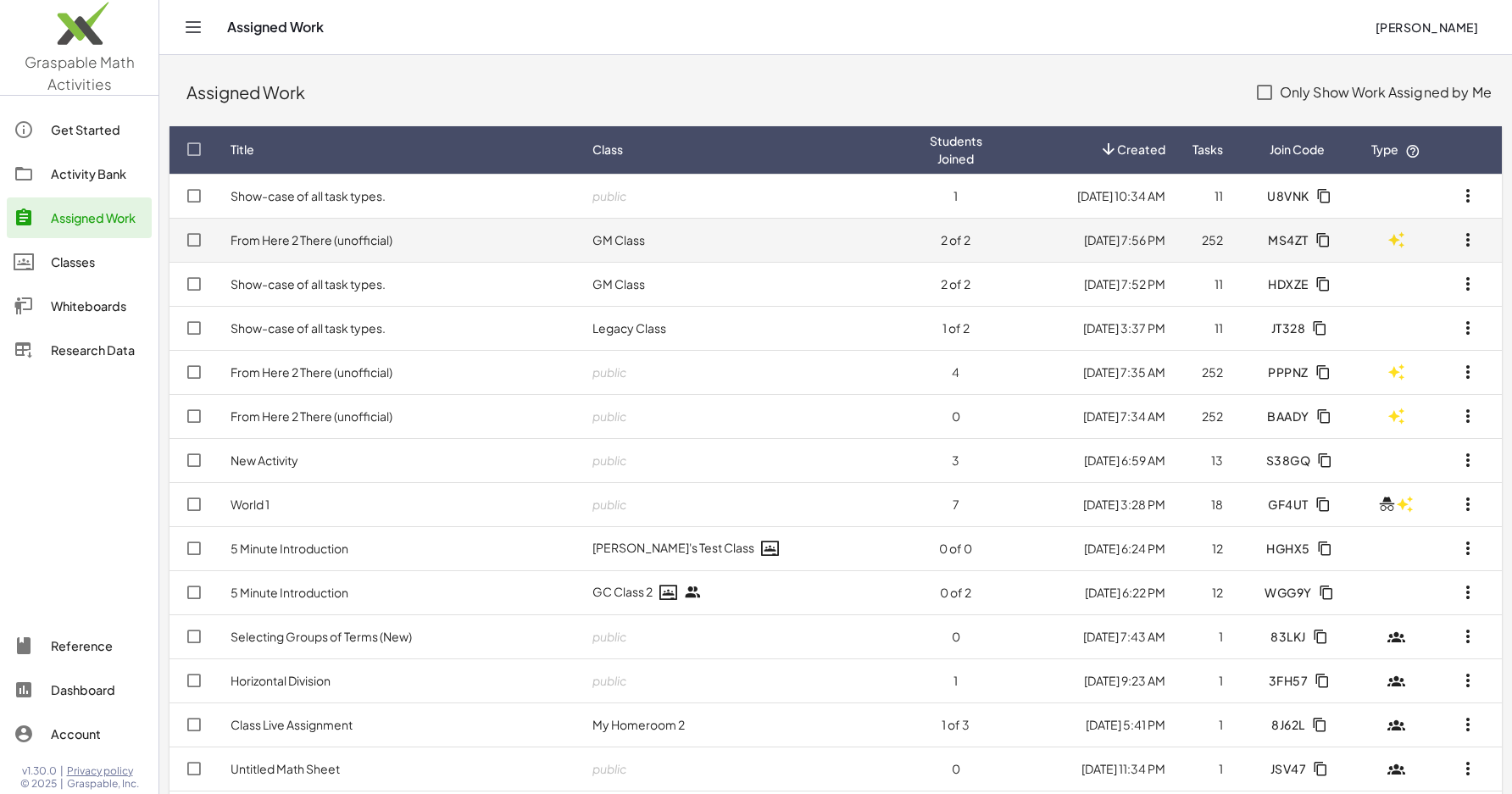
click at [468, 253] on td "From Here 2 There (unofficial)" at bounding box center [398, 239] width 362 height 44
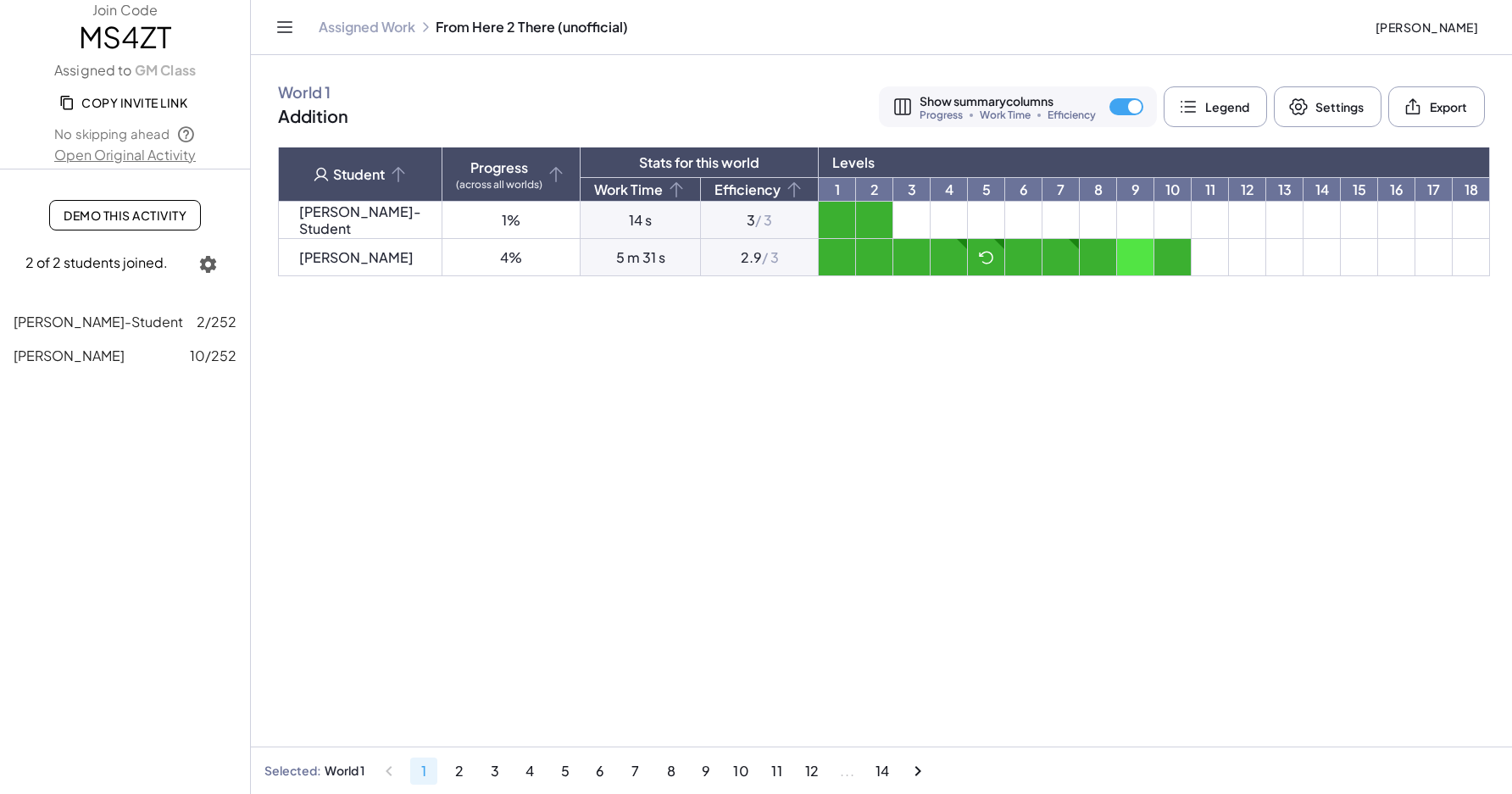
click at [384, 32] on link "Assigned Work" at bounding box center [366, 27] width 96 height 17
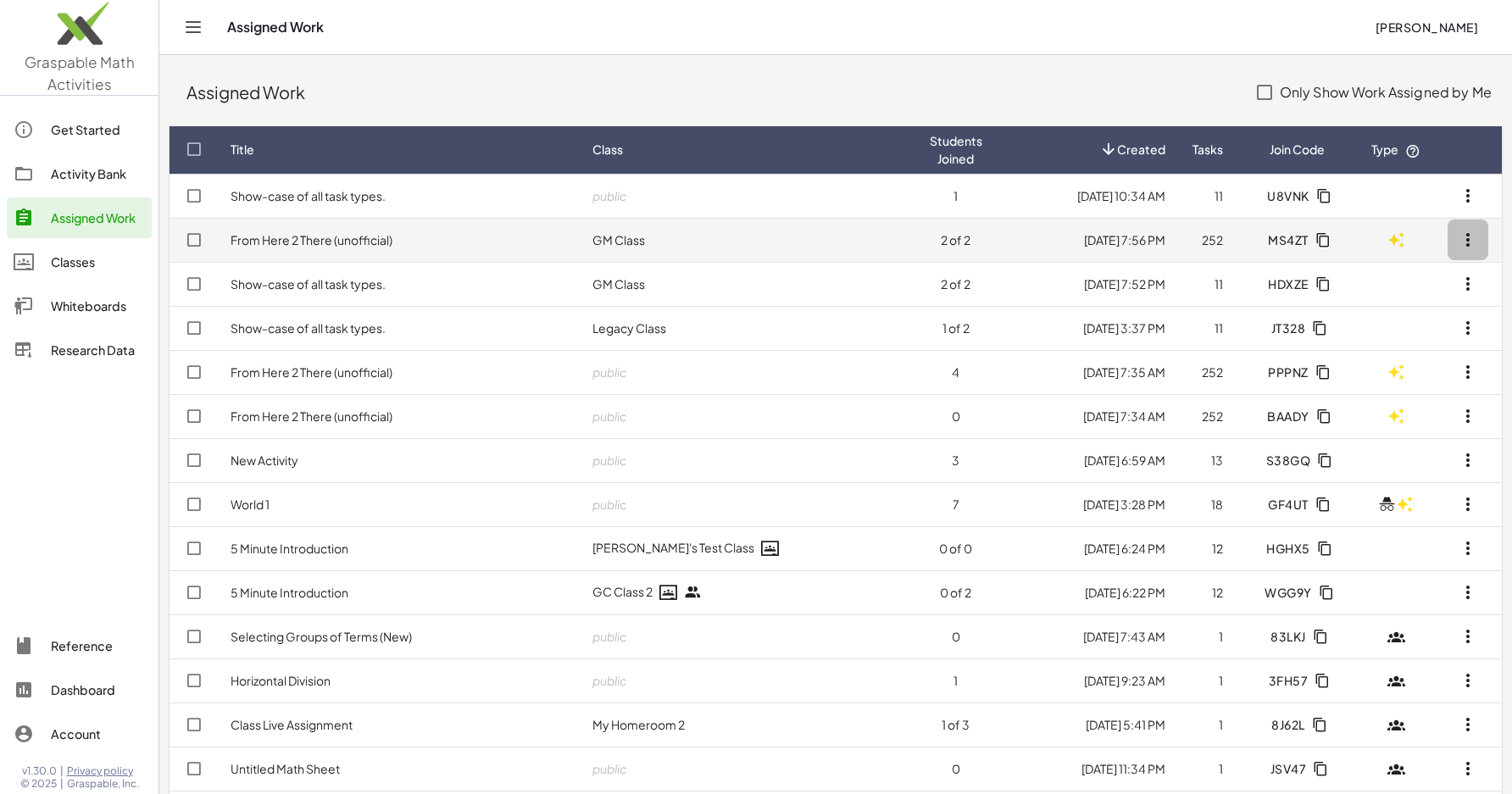
click at [1472, 243] on icon "button" at bounding box center [1467, 239] width 20 height 20
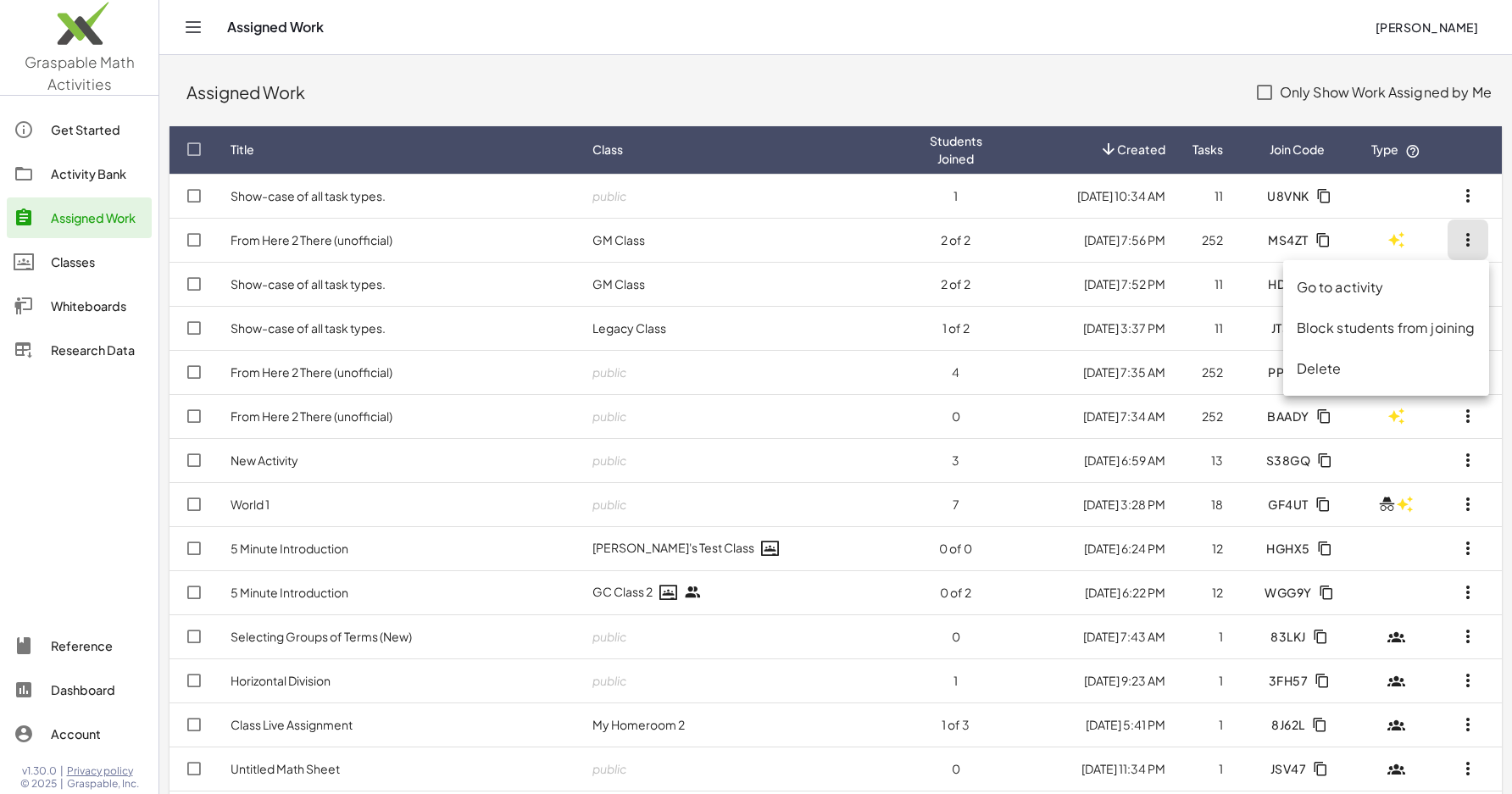
click at [1426, 295] on div "Go to activity" at bounding box center [1386, 286] width 179 height 20
